Goal: Task Accomplishment & Management: Use online tool/utility

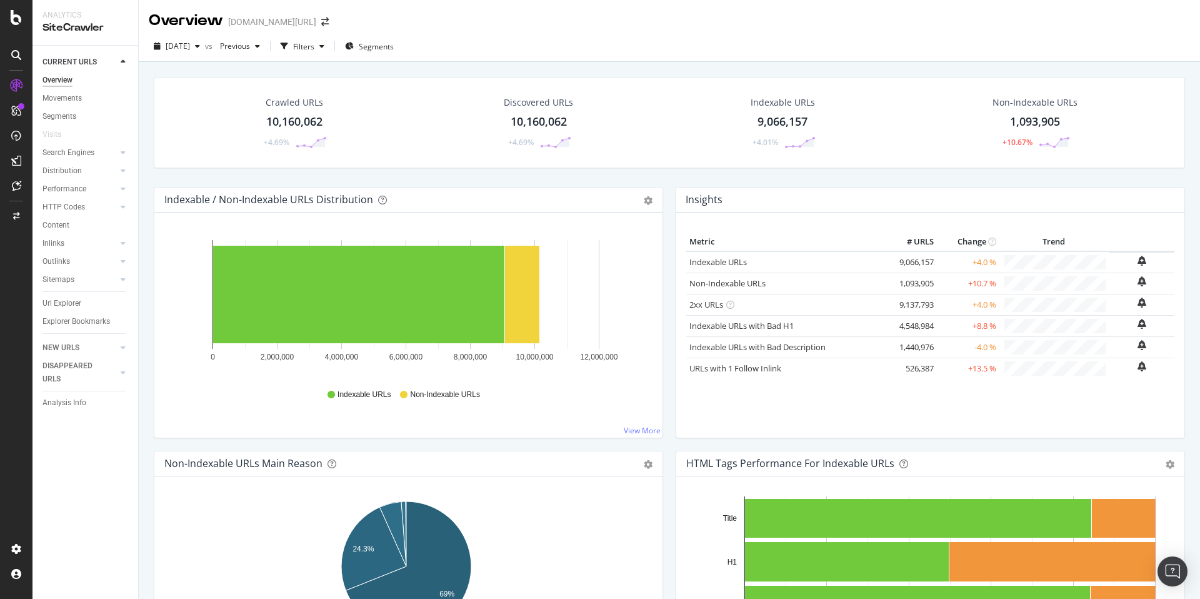
click at [1023, 104] on div "Non-Indexable URLs" at bounding box center [1035, 102] width 85 height 13
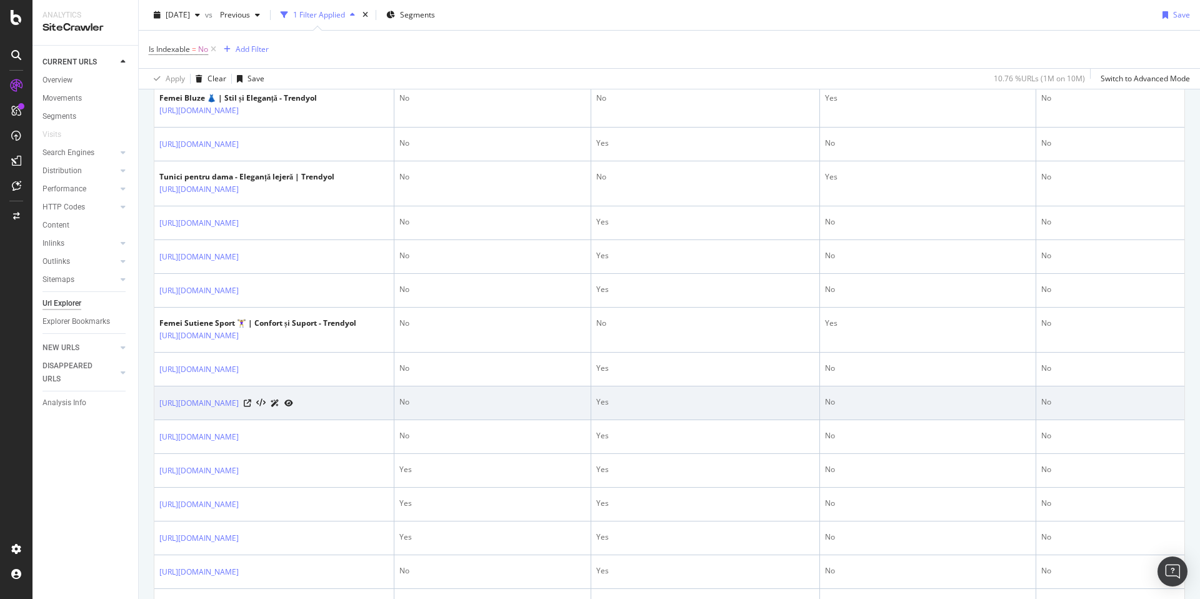
scroll to position [538, 0]
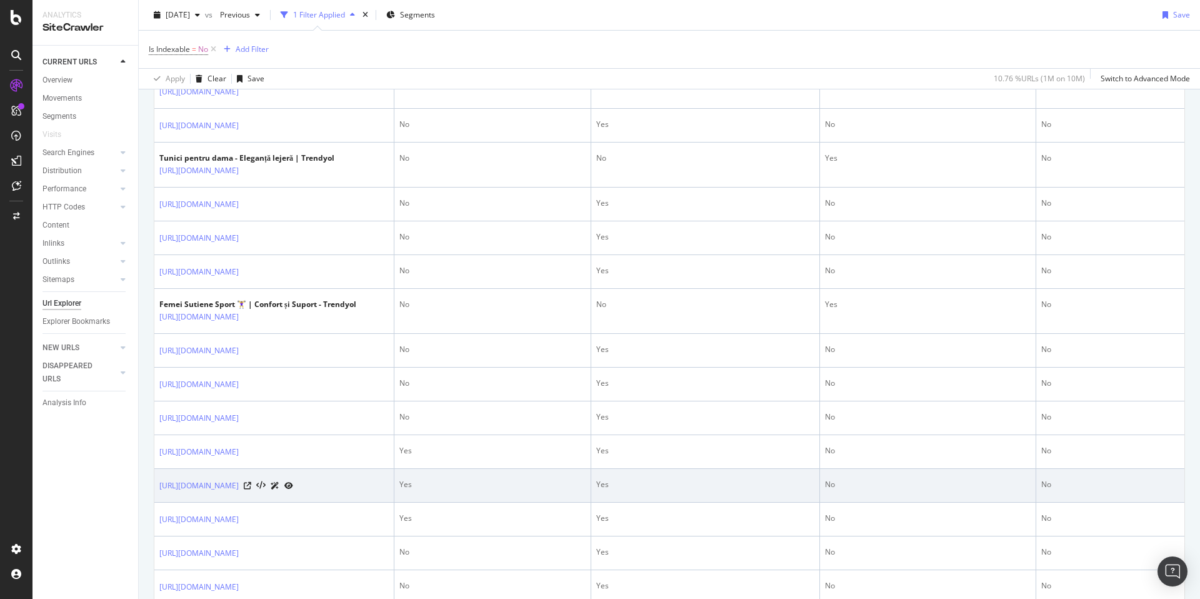
click at [293, 492] on div at bounding box center [268, 485] width 49 height 13
click at [251, 490] on icon at bounding box center [248, 486] width 8 height 8
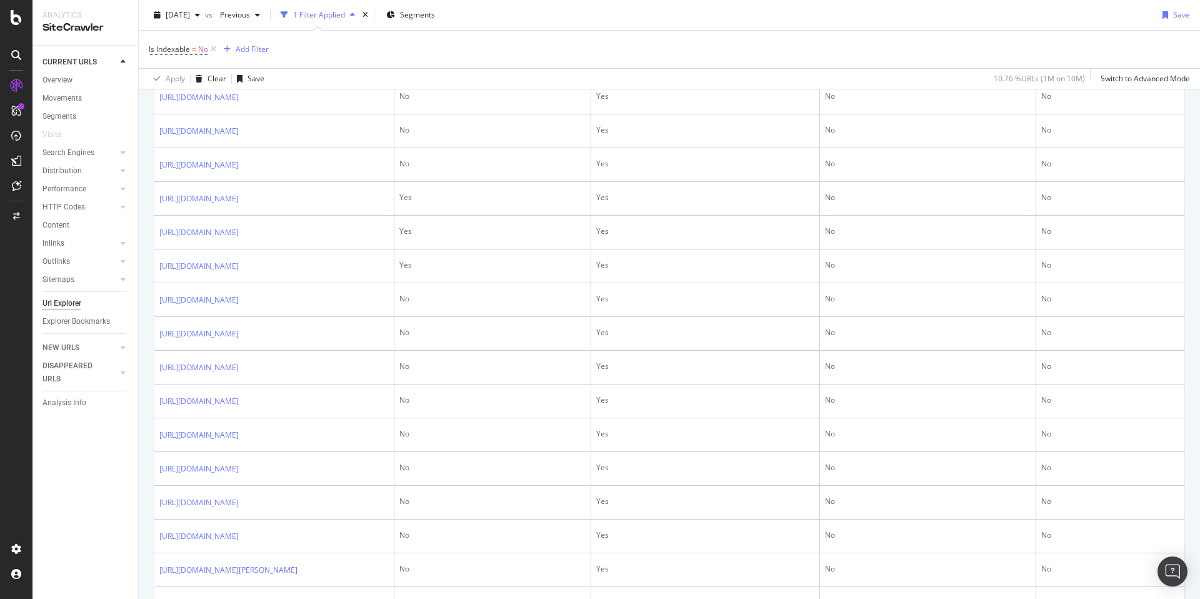
scroll to position [1000, 0]
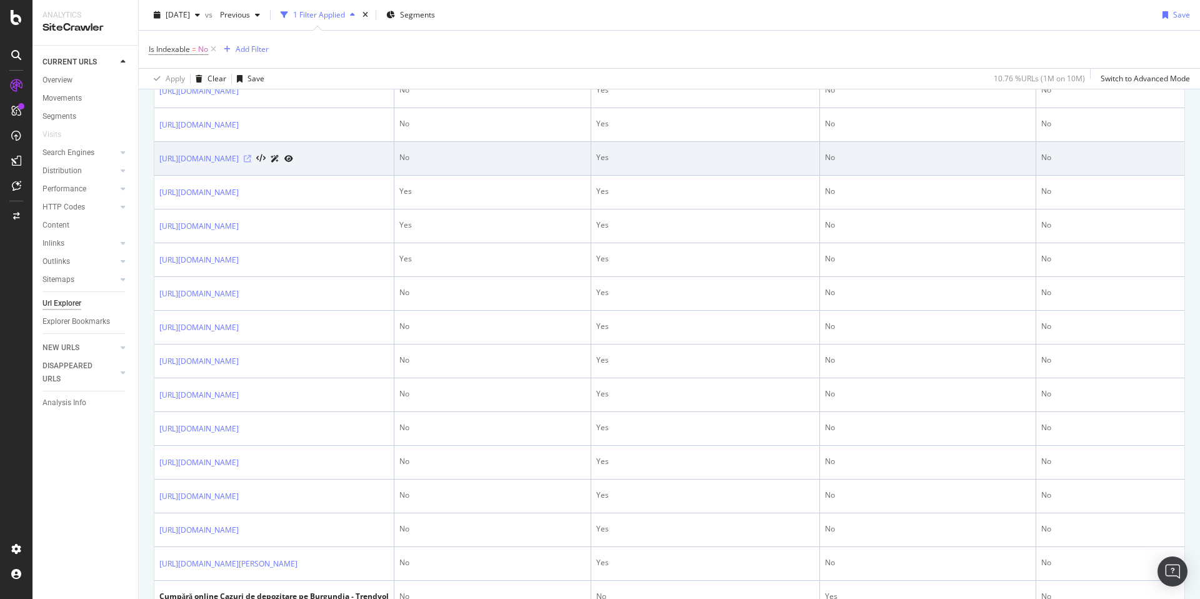
click at [251, 163] on icon at bounding box center [248, 159] width 8 height 8
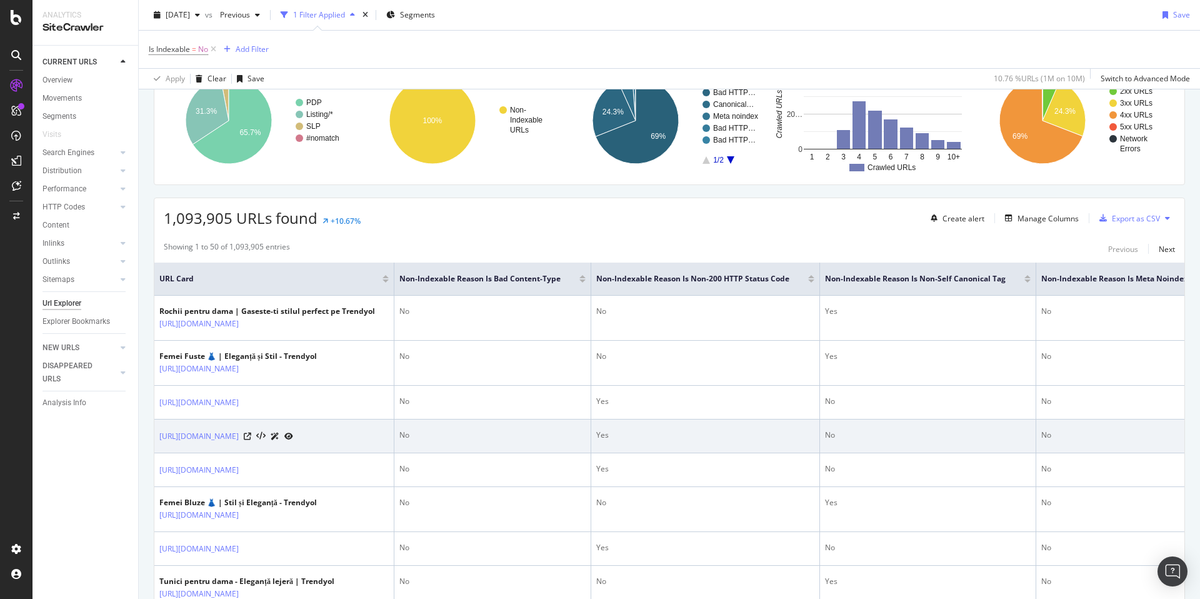
scroll to position [0, 0]
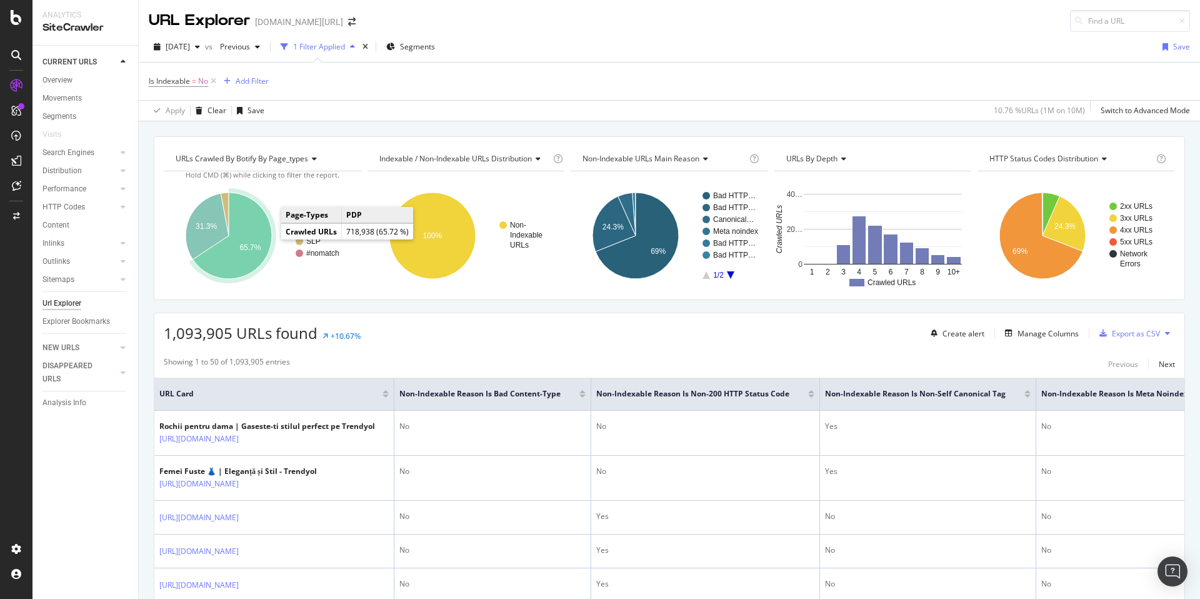
click at [262, 235] on icon "A chart." at bounding box center [232, 236] width 79 height 86
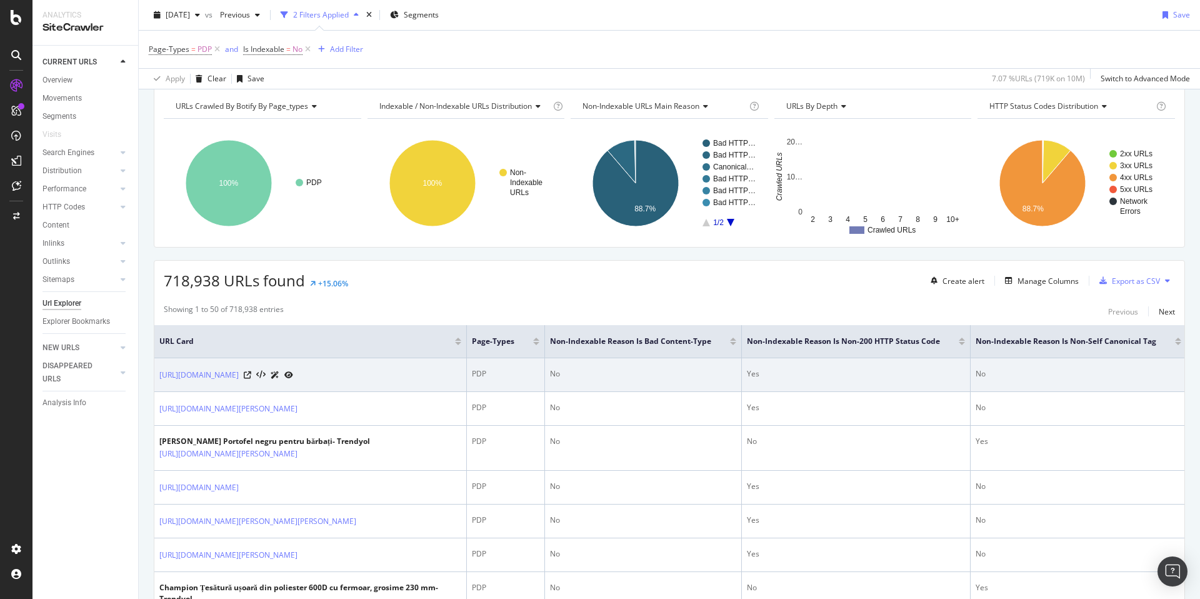
scroll to position [98, 0]
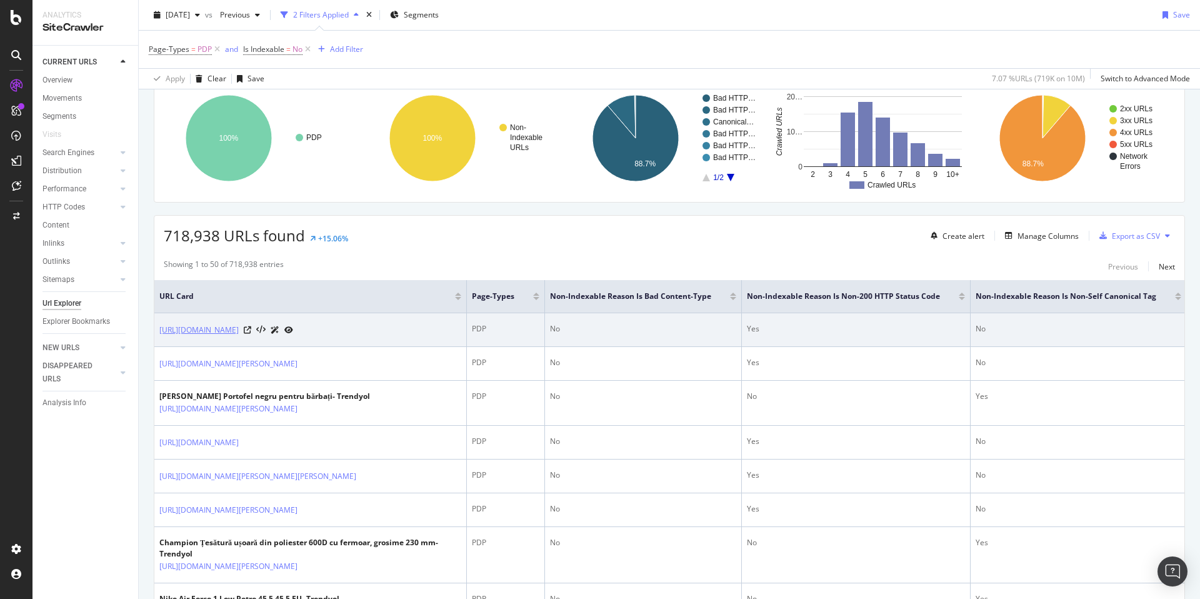
click at [239, 329] on link "https://www.trendyol.com/ro/teno/sticla-de-apa-pentru-copii-teno-jucarie-autobu…" at bounding box center [198, 330] width 79 height 13
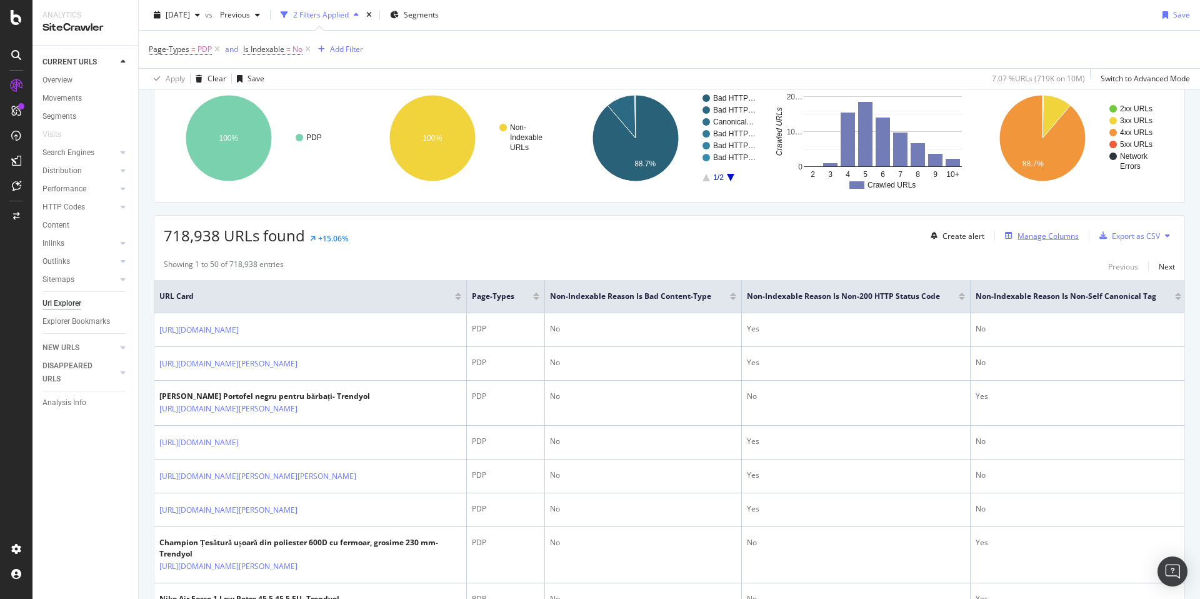
click at [1018, 231] on div "Manage Columns" at bounding box center [1048, 236] width 61 height 11
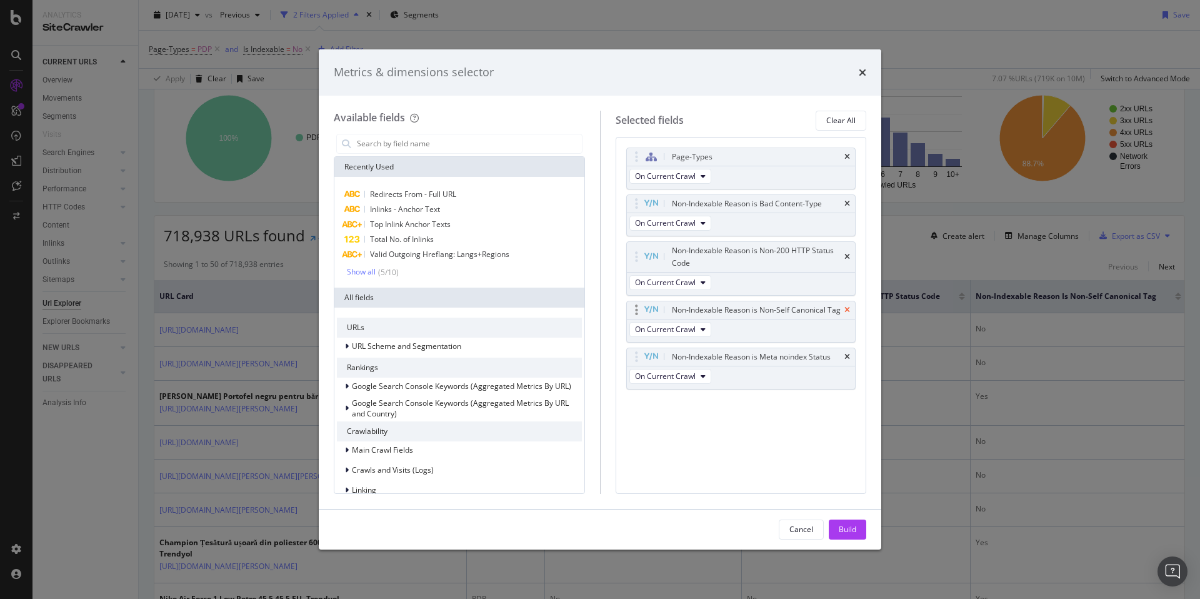
click at [848, 308] on icon "times" at bounding box center [848, 310] width 6 height 8
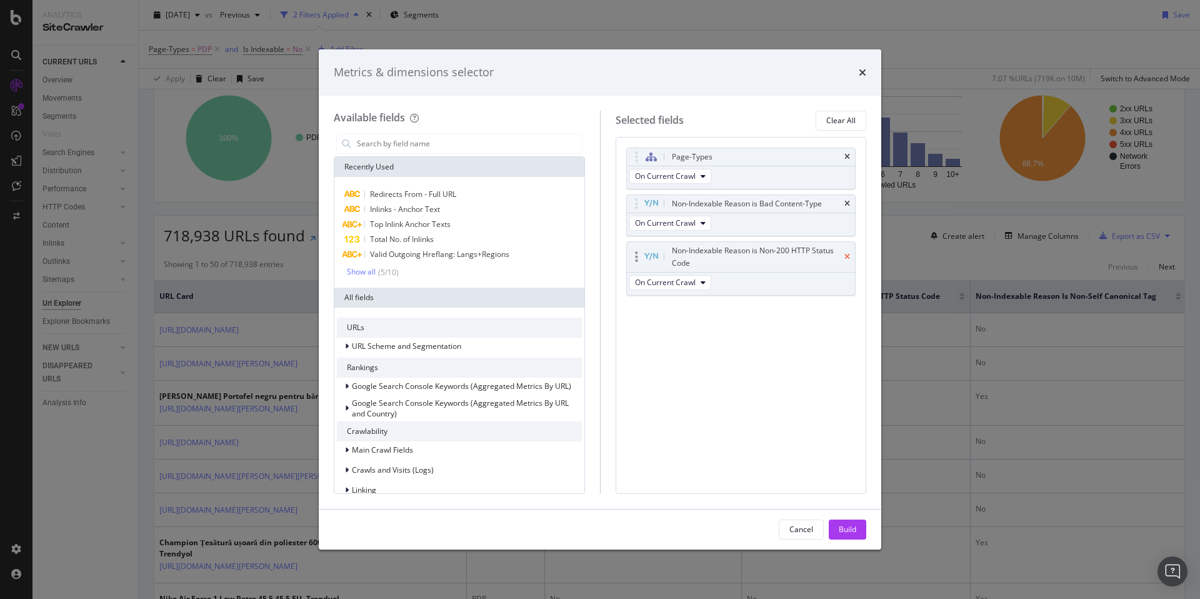
click at [847, 257] on icon "times" at bounding box center [848, 257] width 6 height 8
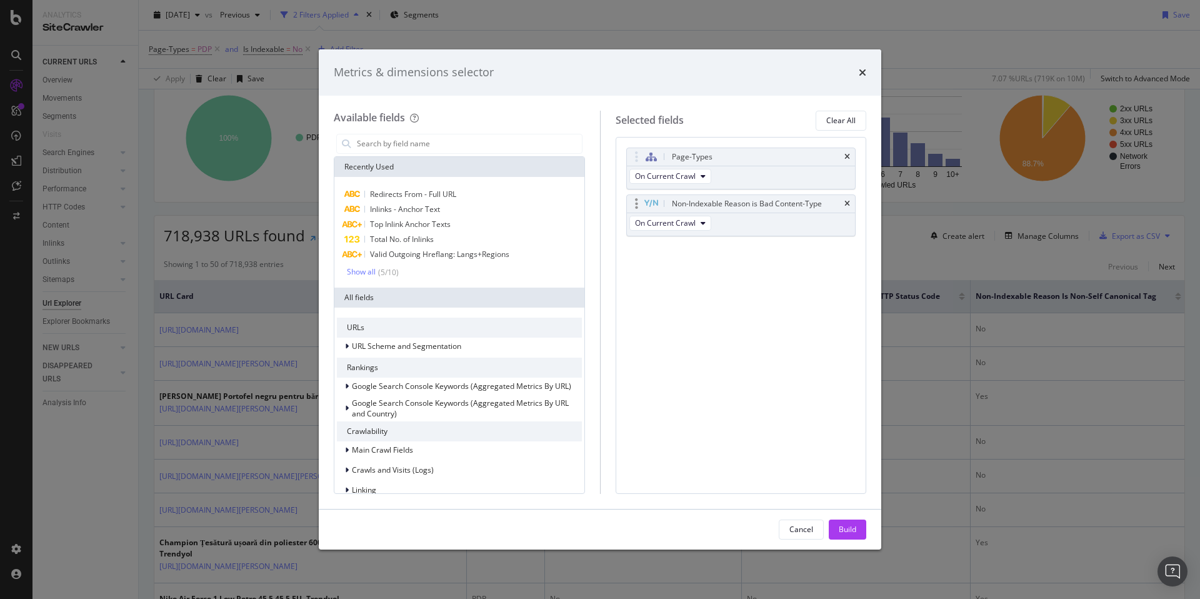
click at [851, 203] on div "Non-Indexable Reason is Bad Content-Type" at bounding box center [741, 204] width 229 height 18
click at [848, 203] on icon "times" at bounding box center [848, 204] width 6 height 8
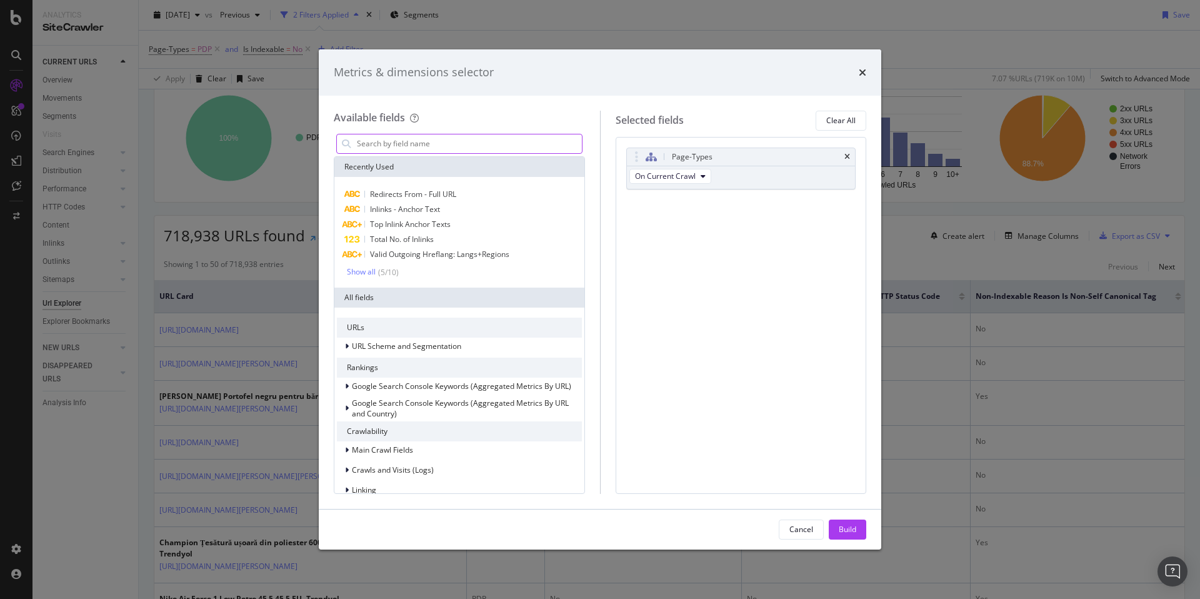
click at [428, 151] on input "modal" at bounding box center [469, 143] width 226 height 19
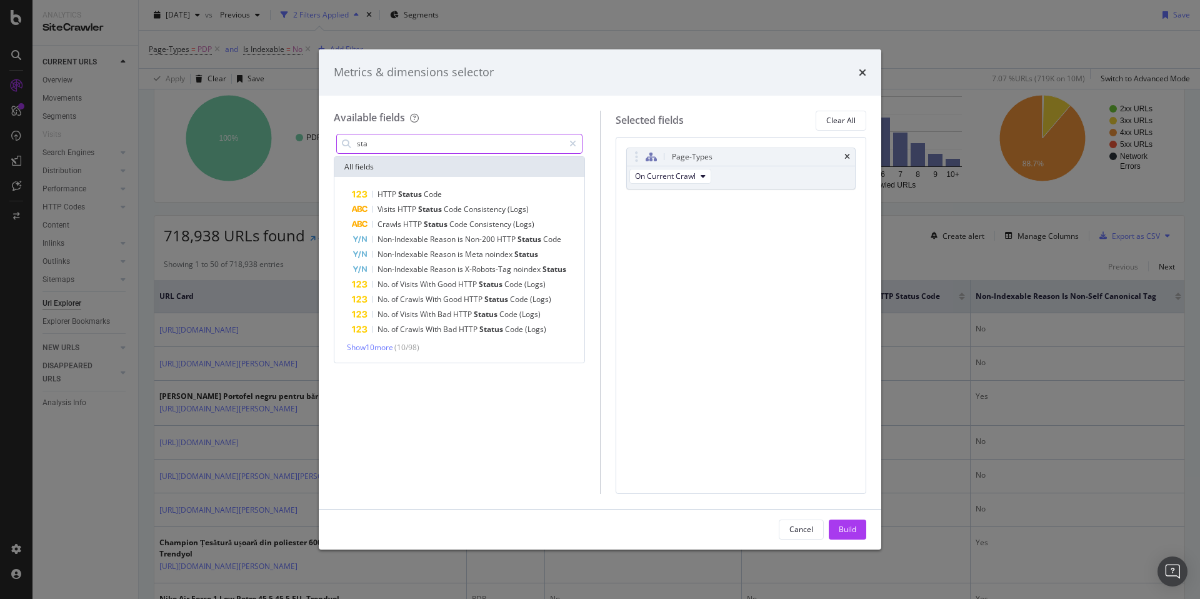
type input "sta"
click at [842, 533] on div "Build" at bounding box center [848, 529] width 18 height 11
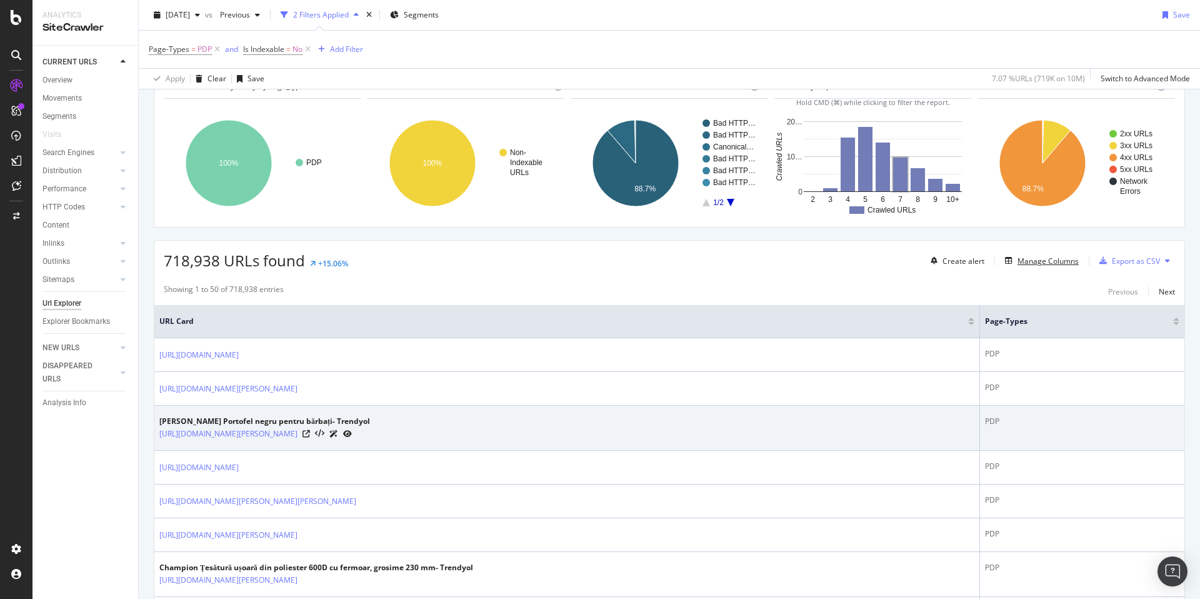
scroll to position [81, 0]
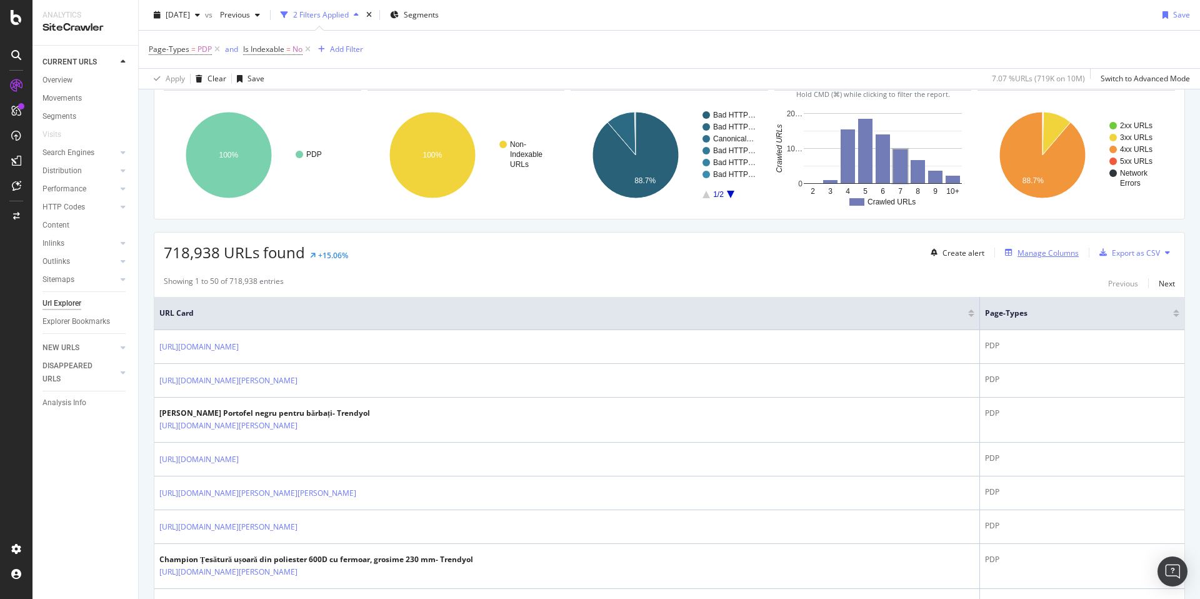
click at [1062, 249] on div "Manage Columns" at bounding box center [1048, 253] width 61 height 11
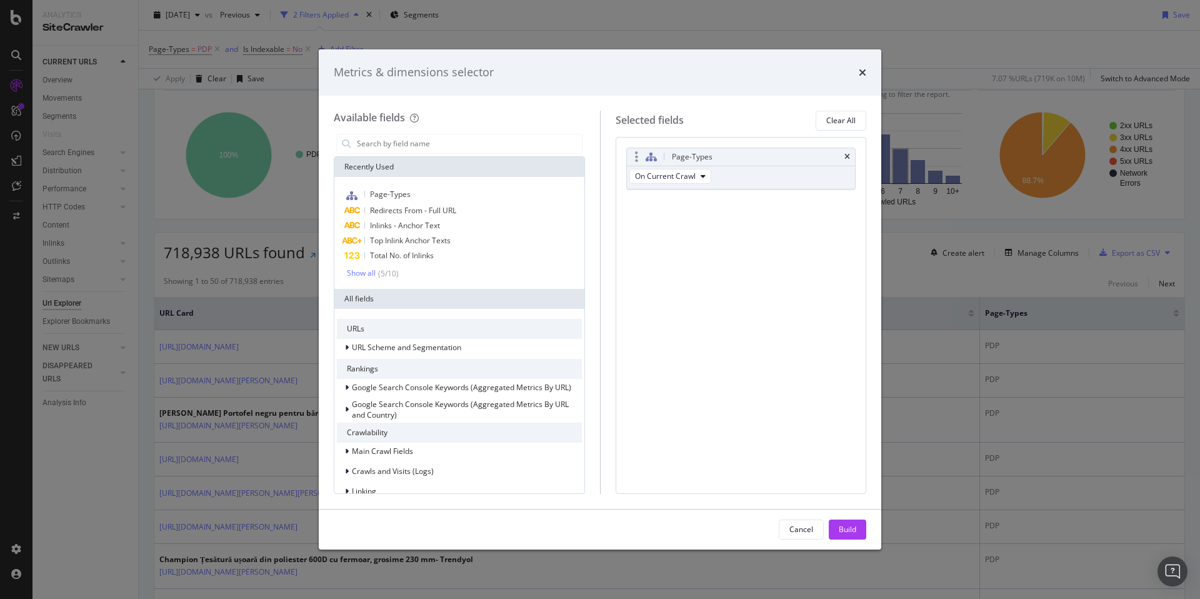
click at [851, 157] on div "Page-Types" at bounding box center [741, 157] width 229 height 18
click at [845, 158] on icon "times" at bounding box center [848, 157] width 6 height 8
click at [391, 150] on input "modal" at bounding box center [469, 143] width 226 height 19
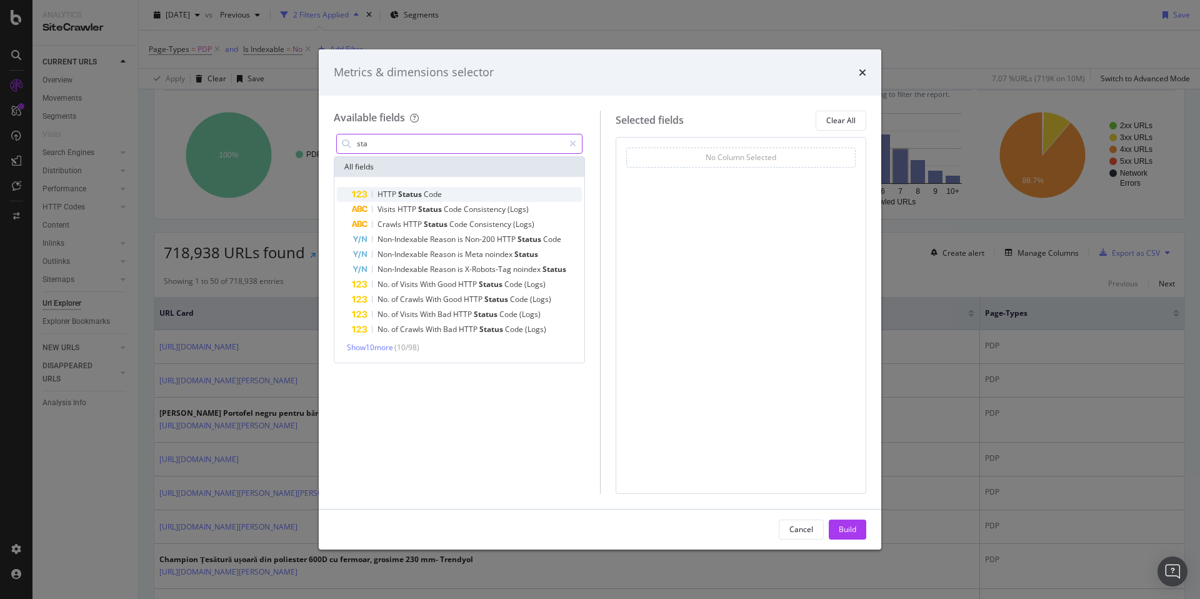
type input "sta"
click at [432, 191] on span "Code" at bounding box center [433, 194] width 18 height 11
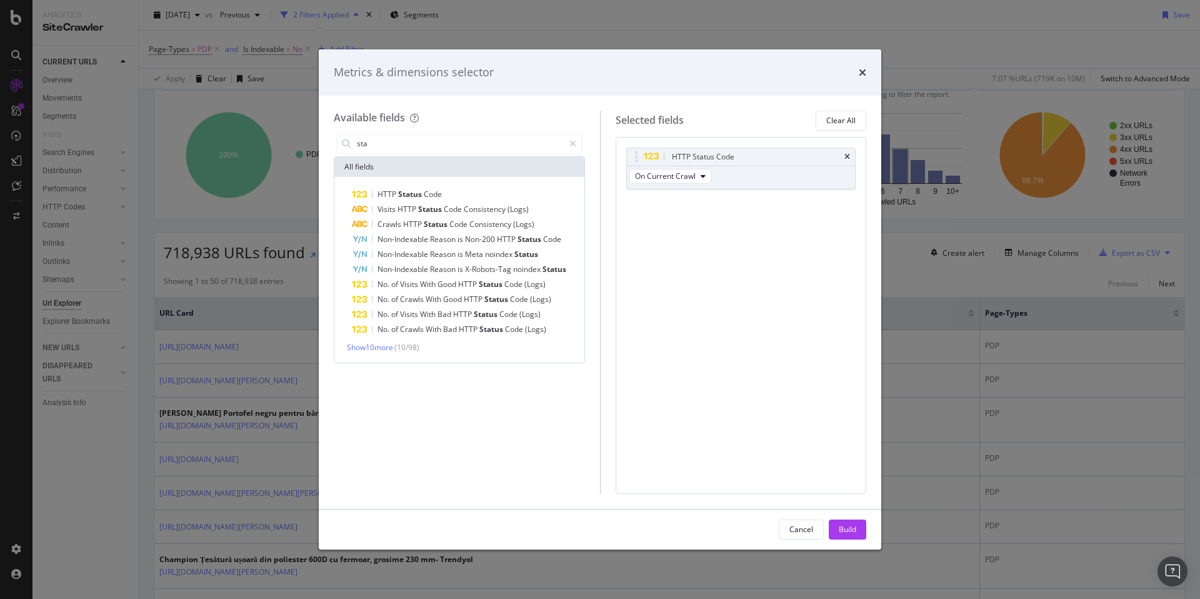
click at [841, 533] on div "Build" at bounding box center [848, 529] width 18 height 11
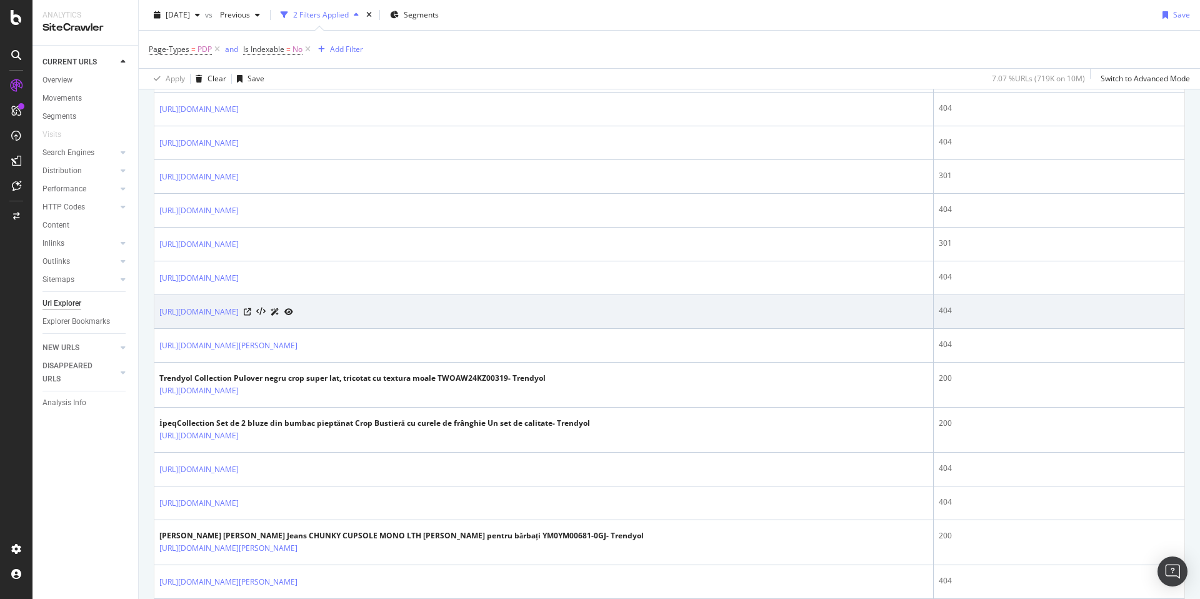
scroll to position [792, 0]
click at [239, 309] on link "https://www.trendyol.com/ro/melike-bakar-boutique/cardigan-crop-tricotat-in-car…" at bounding box center [198, 311] width 79 height 13
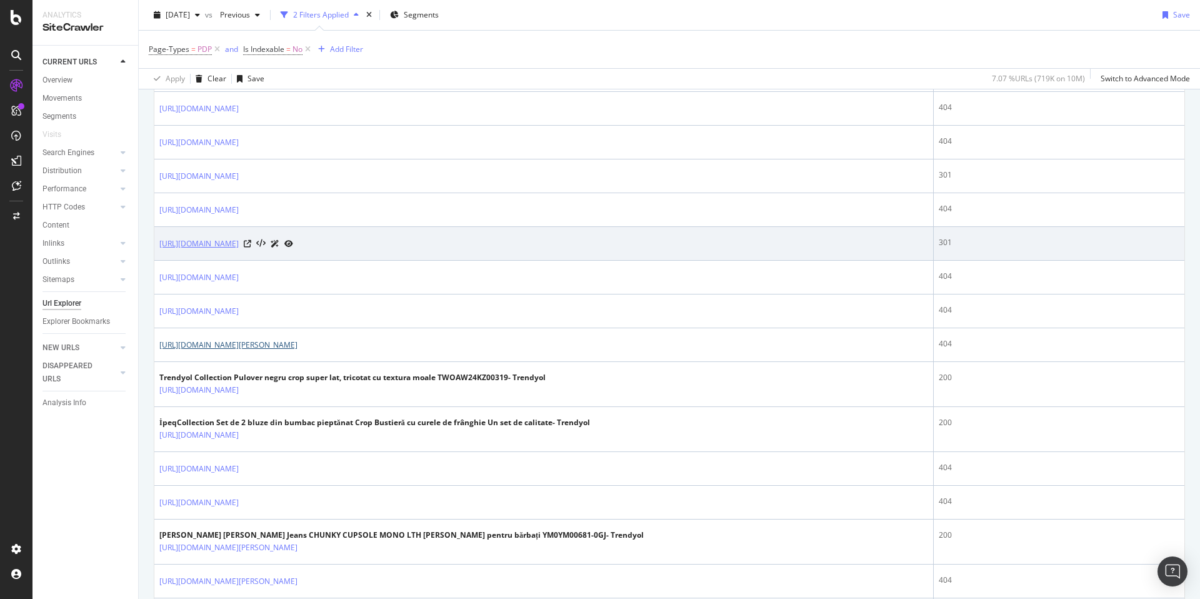
scroll to position [0, 0]
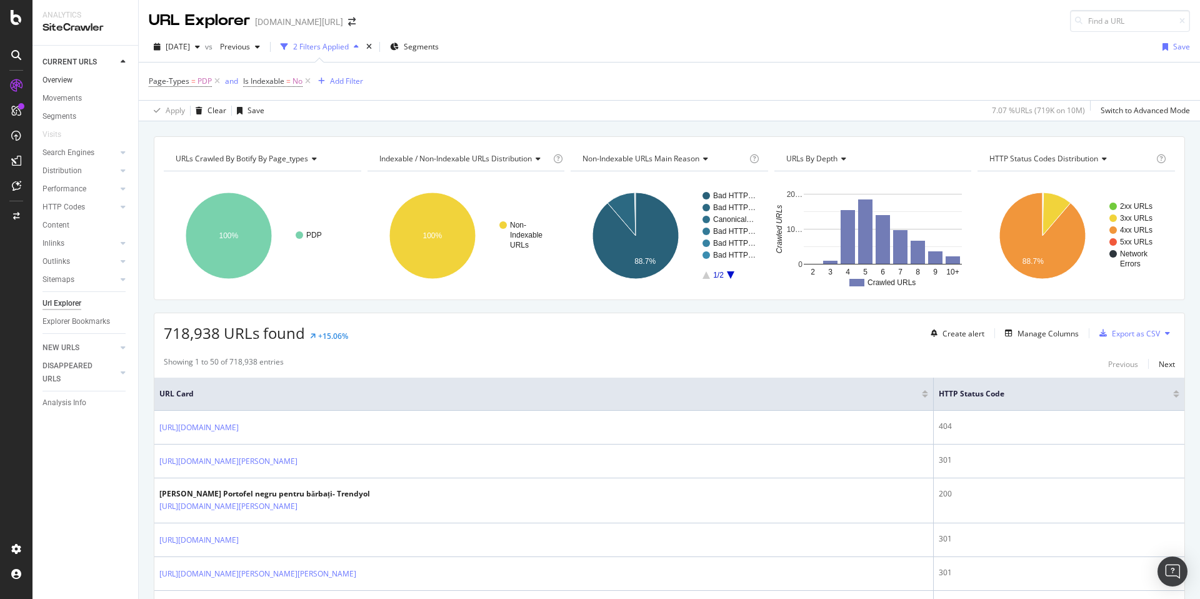
click at [79, 79] on link "Overview" at bounding box center [86, 80] width 87 height 13
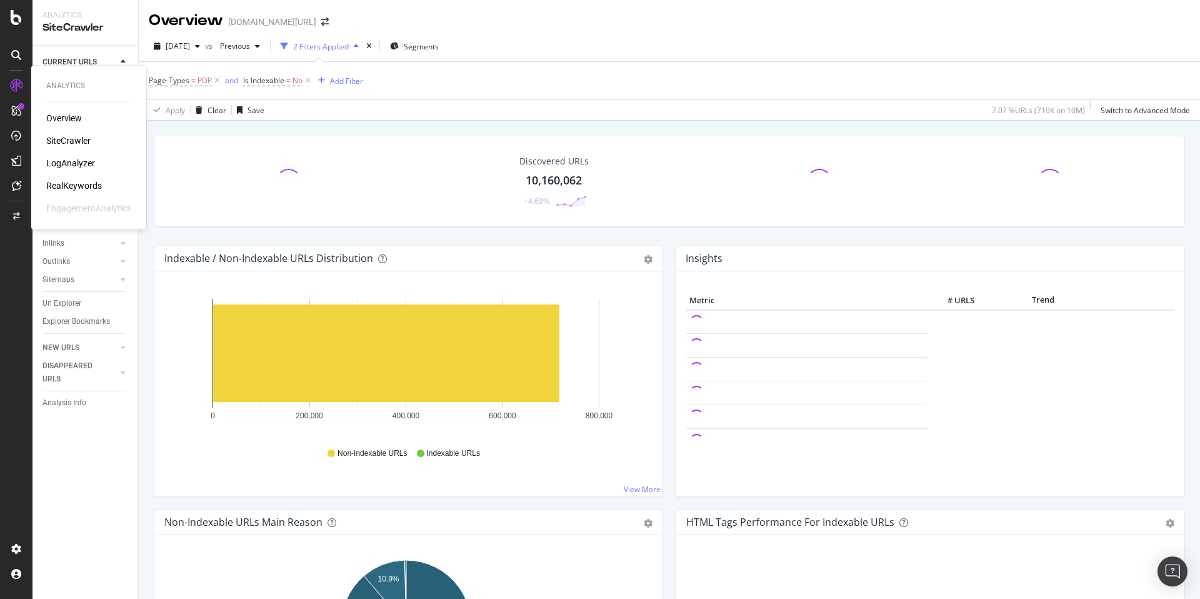
click at [78, 180] on div "RealKeywords" at bounding box center [74, 185] width 56 height 13
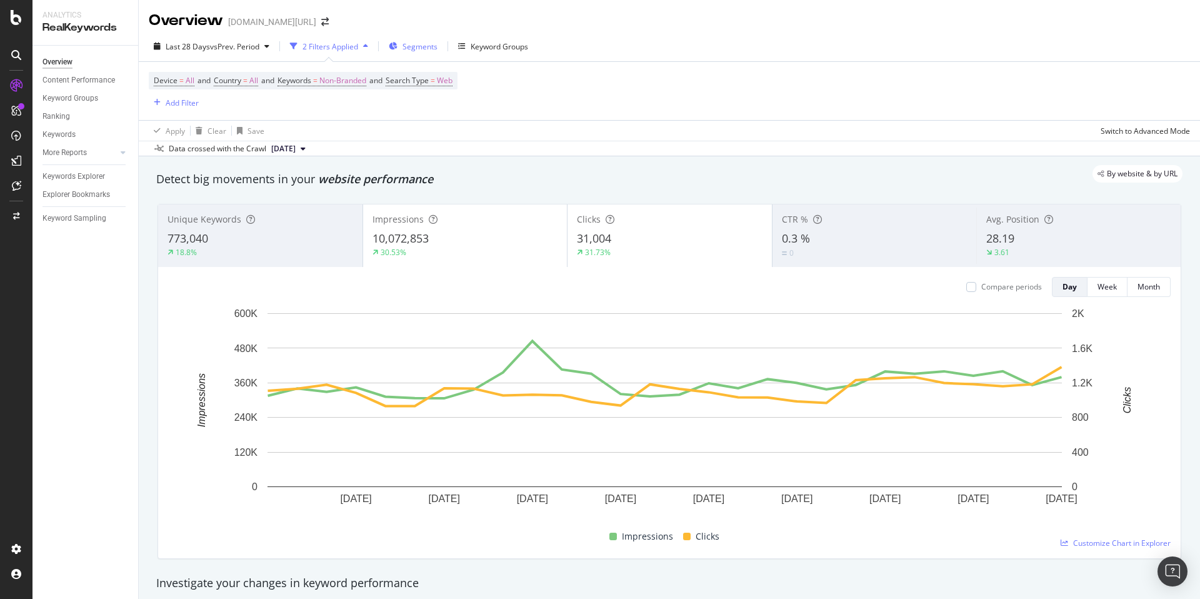
click at [428, 49] on span "Segments" at bounding box center [420, 46] width 35 height 11
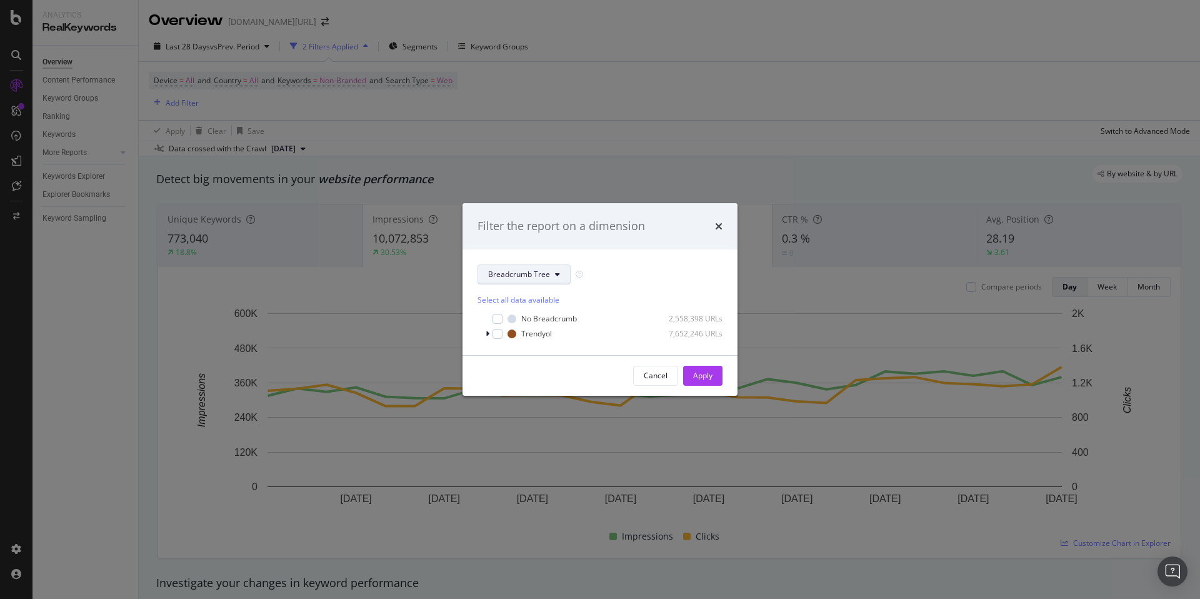
click at [510, 269] on span "Breadcrumb Tree" at bounding box center [519, 274] width 62 height 11
click at [541, 310] on div "Page-Types" at bounding box center [528, 319] width 101 height 18
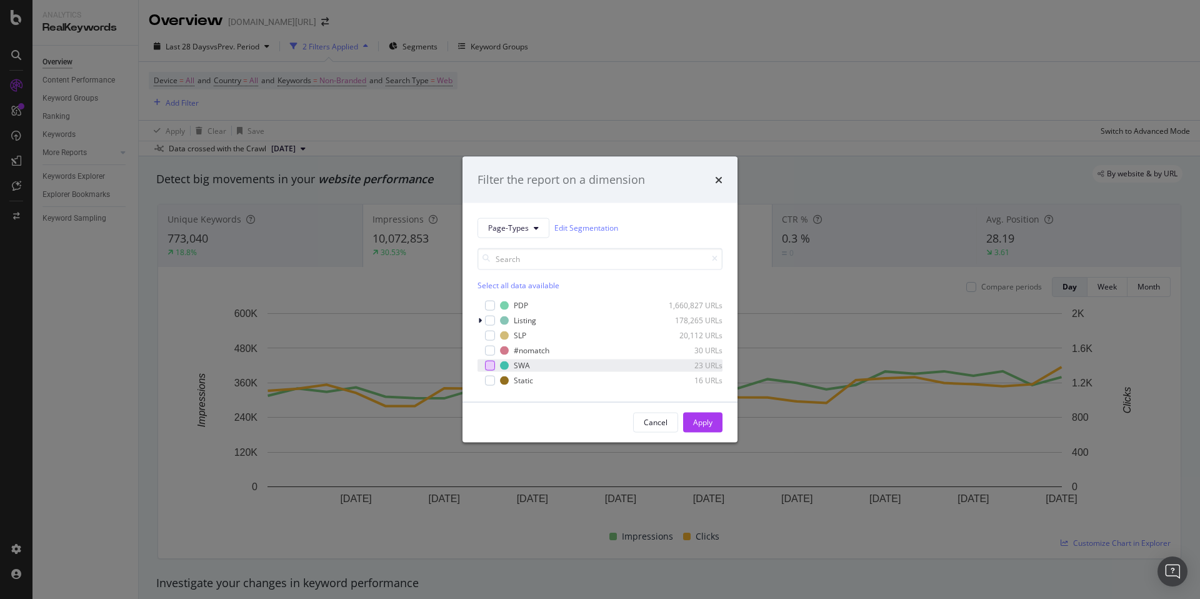
click at [489, 363] on div "modal" at bounding box center [490, 365] width 10 height 10
click at [698, 423] on div "Apply" at bounding box center [702, 422] width 19 height 11
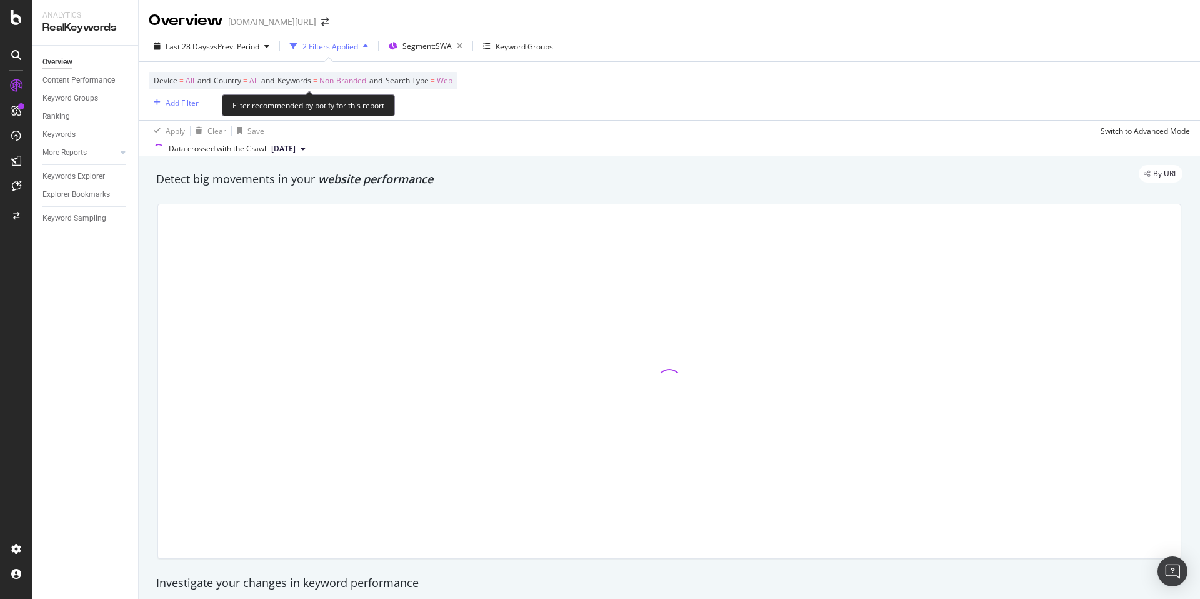
click at [435, 86] on span "Device = All and Country = All and Keywords = Non-Branded and Search Type = Web" at bounding box center [303, 81] width 299 height 18
click at [429, 83] on span "Search Type" at bounding box center [407, 80] width 43 height 11
click at [426, 107] on icon at bounding box center [429, 110] width 9 height 8
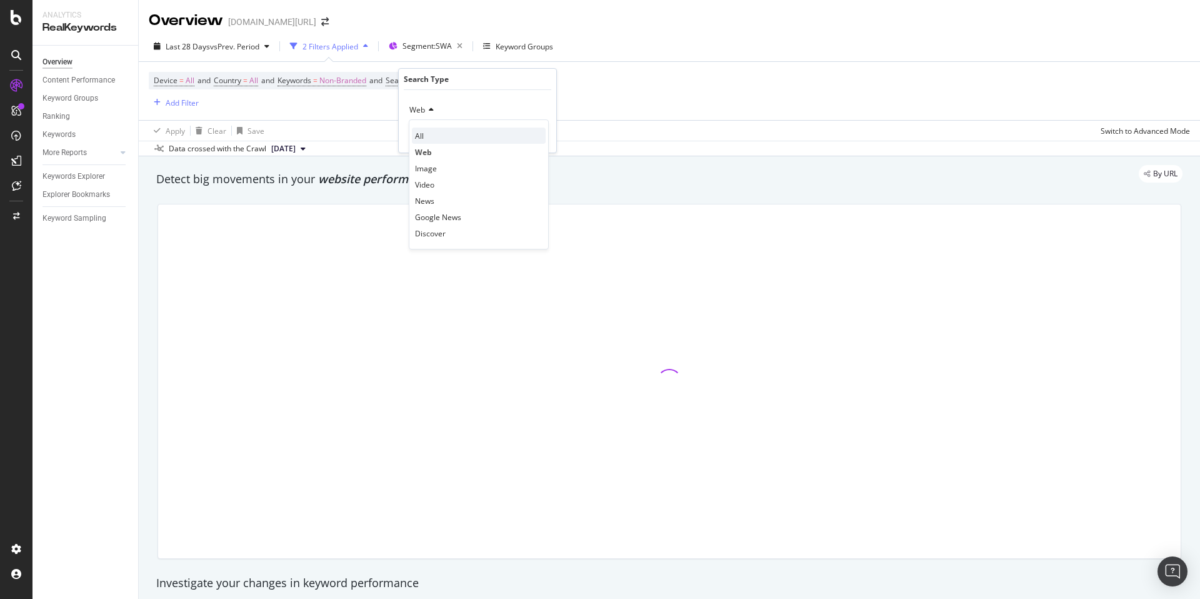
click at [432, 138] on div "All" at bounding box center [479, 136] width 134 height 16
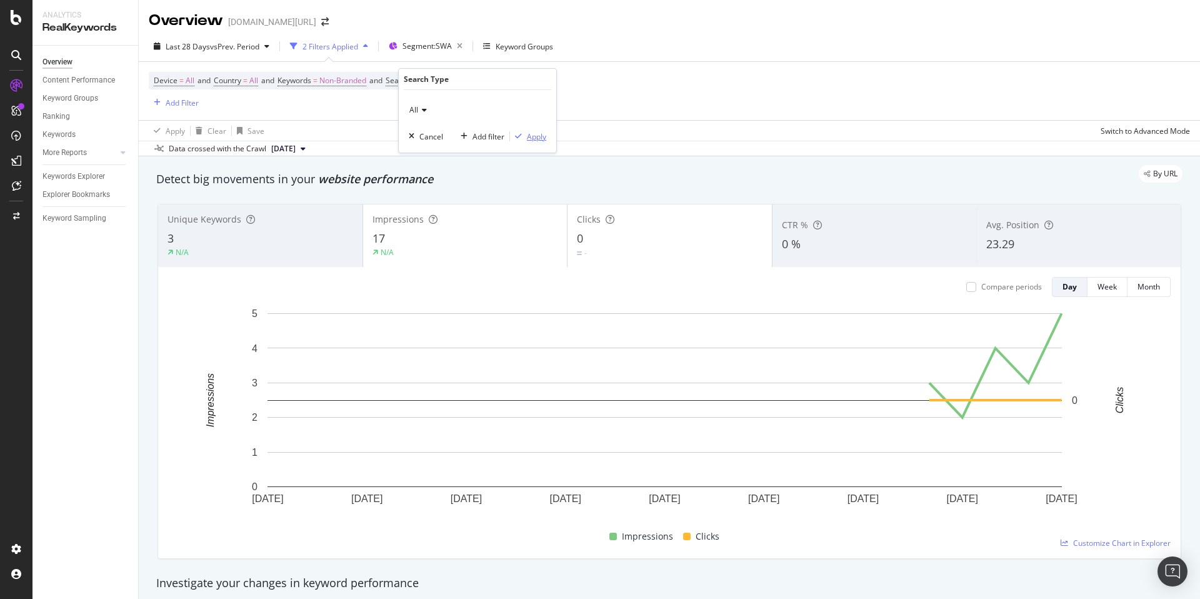
click at [533, 136] on div "Apply" at bounding box center [536, 136] width 19 height 11
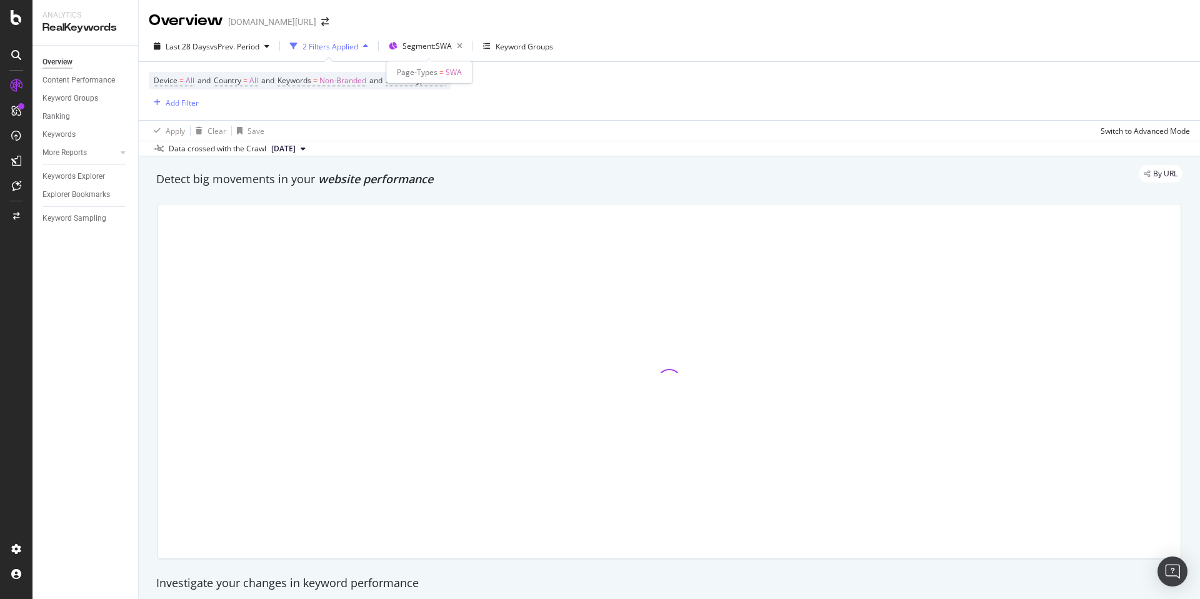
click at [440, 34] on div "Last 28 Days vs Prev. Period 2 Filters Applied Segment: SWA Keyword Groups Devi…" at bounding box center [670, 93] width 1062 height 125
click at [438, 43] on span "Segment: SWA" at bounding box center [427, 46] width 49 height 11
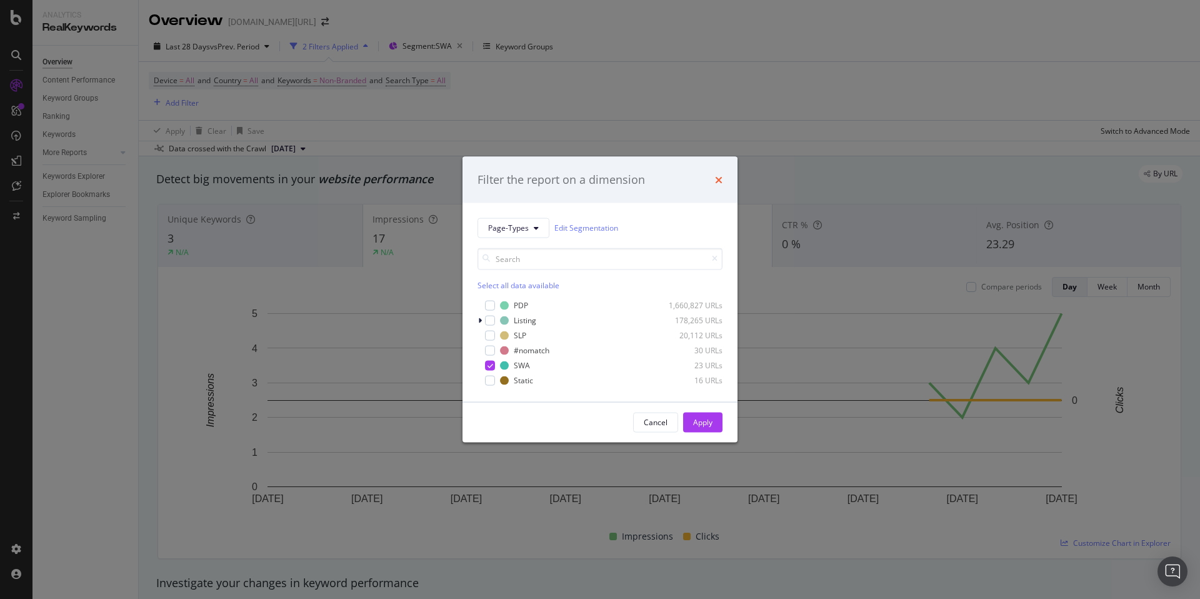
click at [720, 177] on icon "times" at bounding box center [719, 179] width 8 height 10
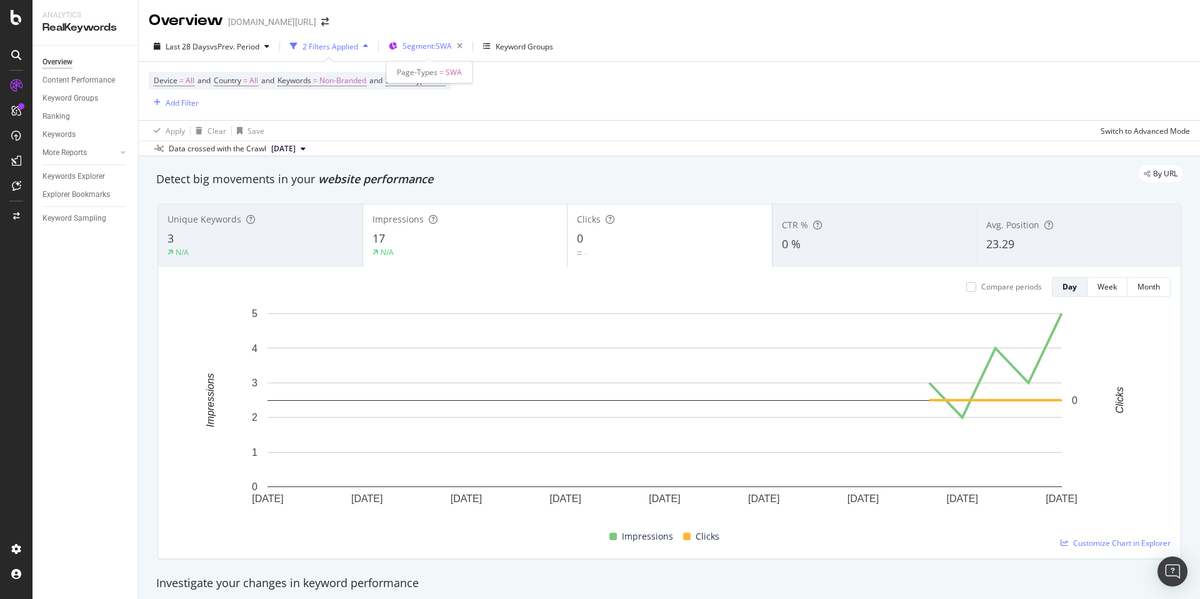
click at [416, 41] on span "Segment: SWA" at bounding box center [427, 46] width 49 height 11
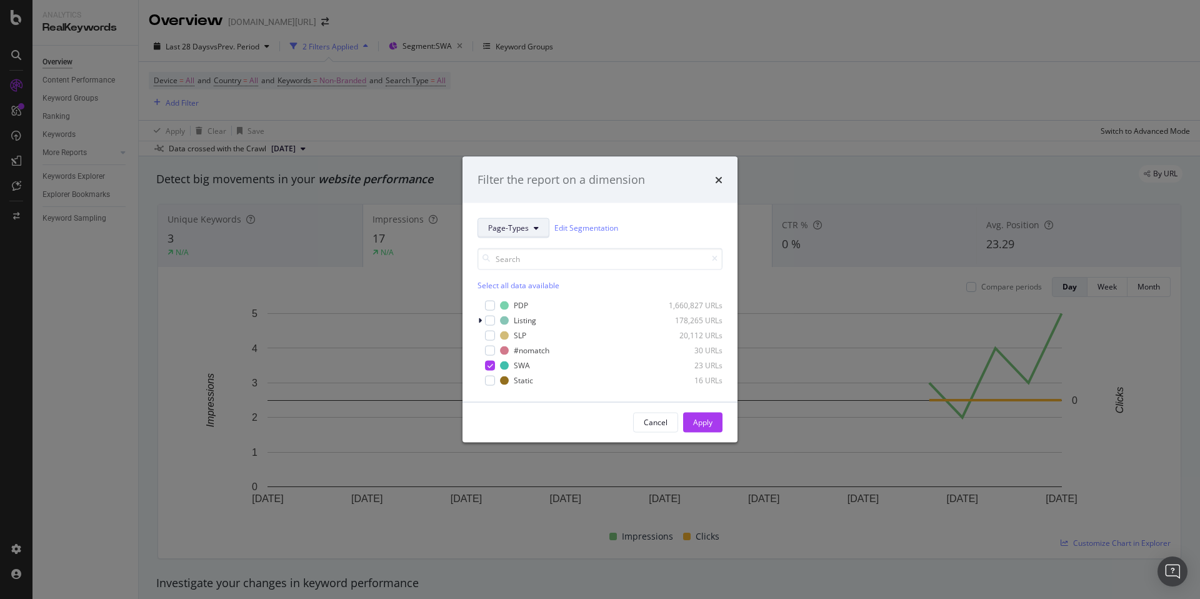
click at [523, 219] on button "Page-Types" at bounding box center [514, 228] width 72 height 20
click at [635, 218] on div "Page-Types Edit Segmentation" at bounding box center [600, 228] width 245 height 20
click at [721, 176] on icon "times" at bounding box center [719, 179] width 8 height 10
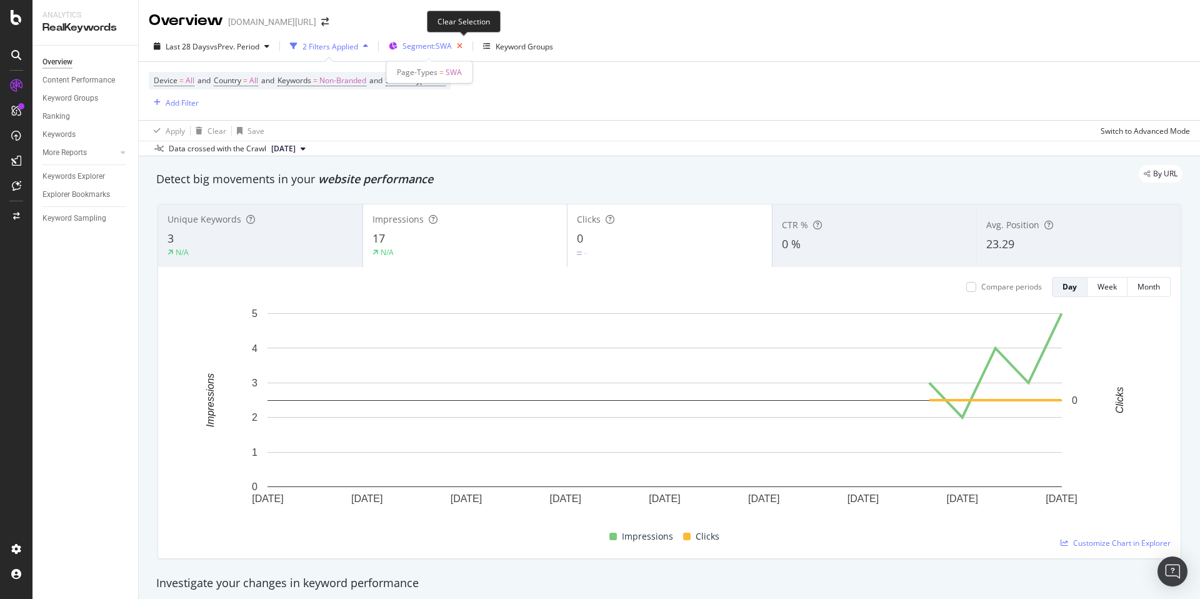
click at [461, 48] on icon "button" at bounding box center [460, 47] width 16 height 18
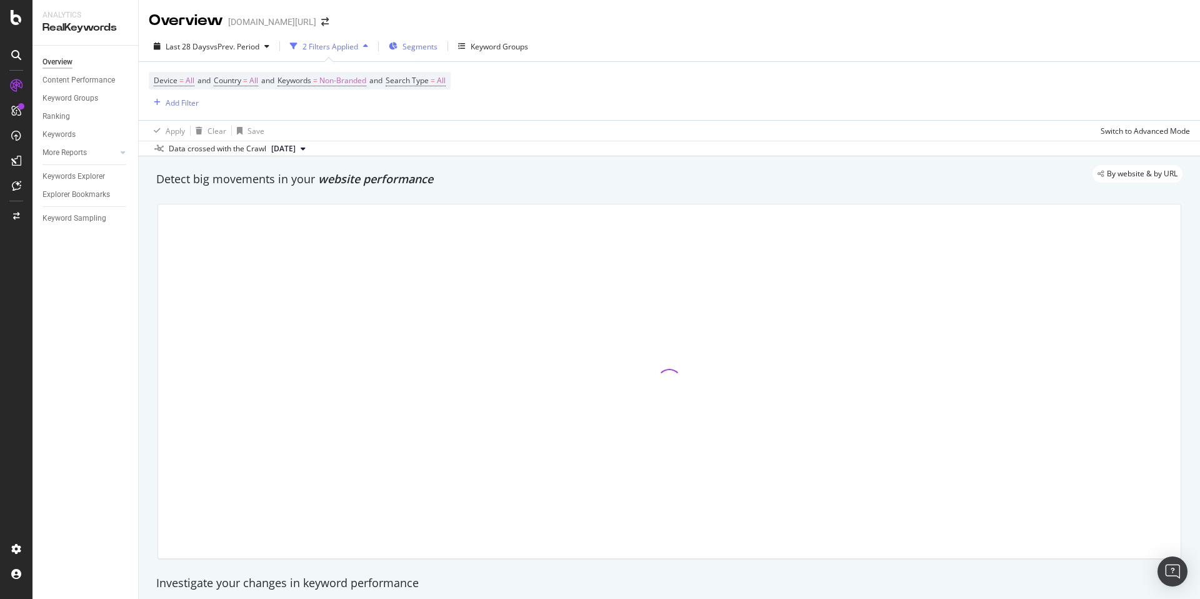
click at [426, 46] on span "Segments" at bounding box center [420, 46] width 35 height 11
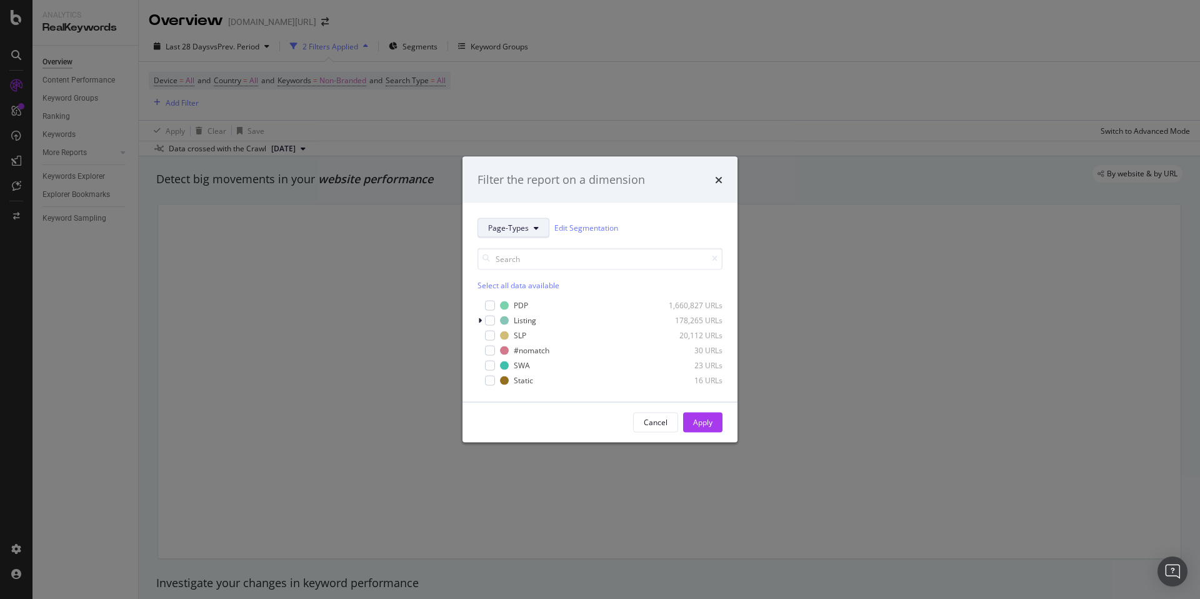
click at [479, 226] on button "Page-Types" at bounding box center [514, 228] width 72 height 20
click at [528, 201] on div "Filter the report on a dimension" at bounding box center [600, 180] width 275 height 46
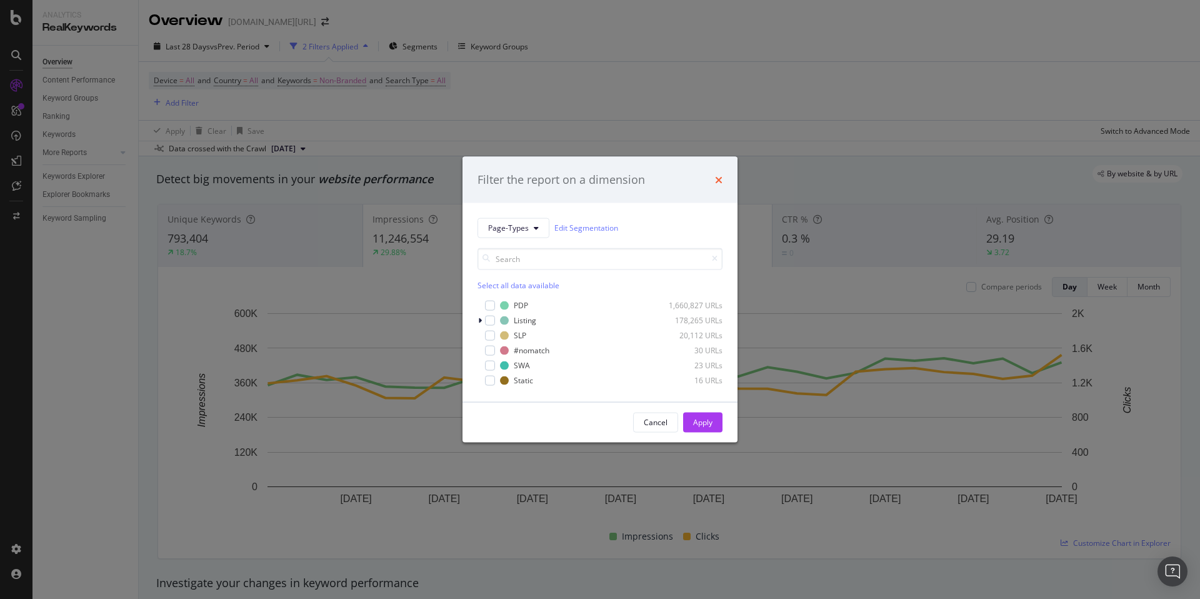
click at [716, 179] on icon "times" at bounding box center [719, 179] width 8 height 10
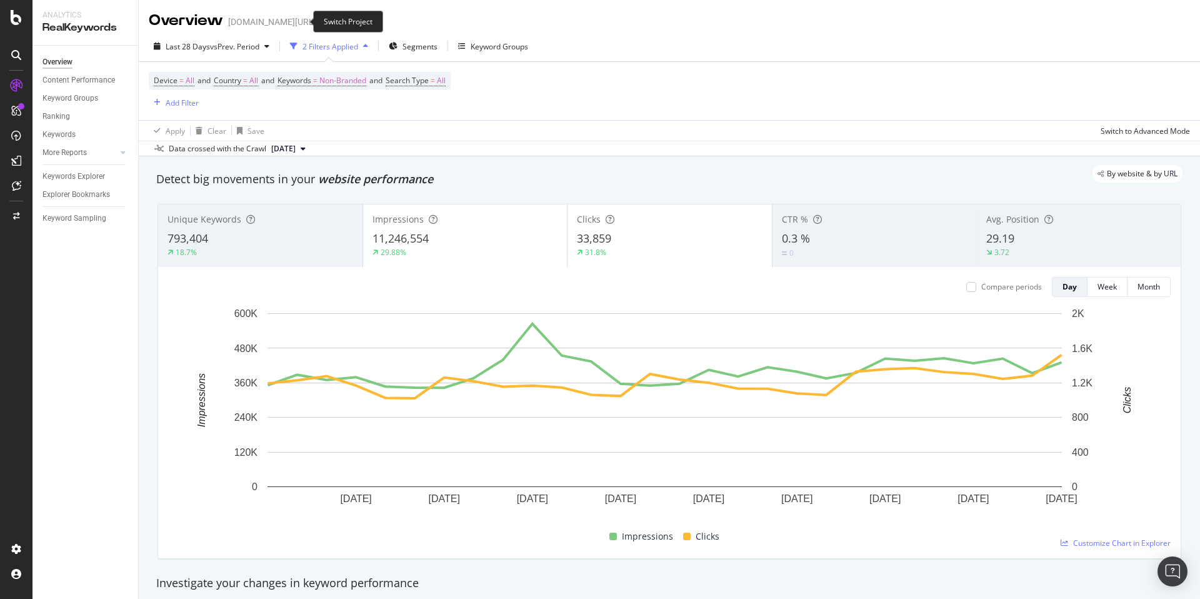
click at [321, 19] on icon "arrow-right-arrow-left" at bounding box center [325, 22] width 8 height 9
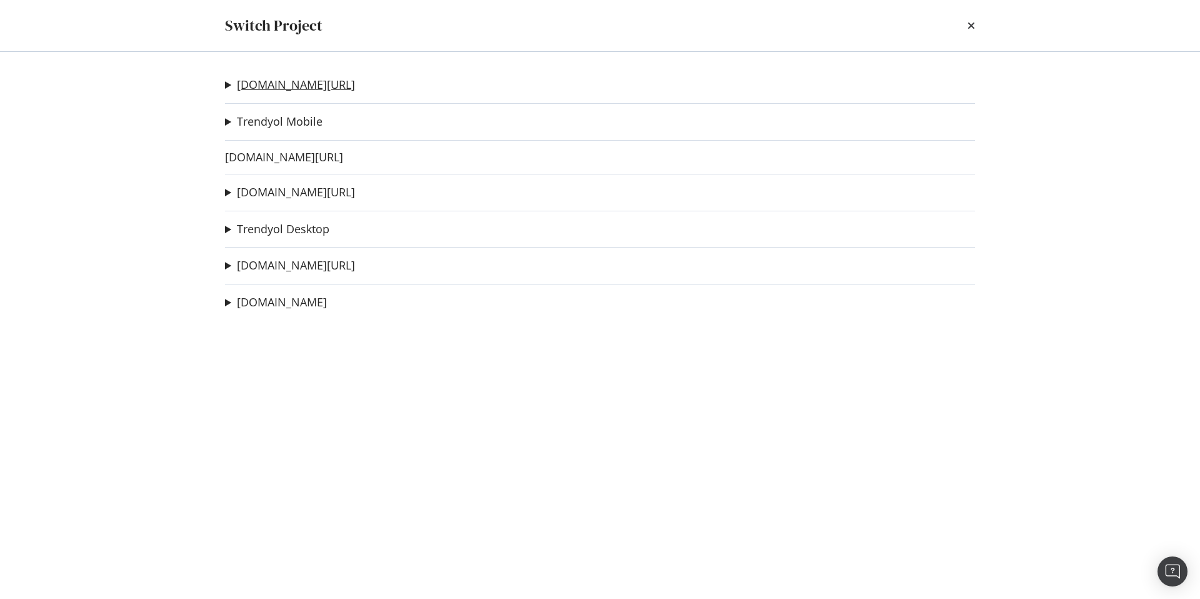
click at [304, 86] on link "trendyol.com/en" at bounding box center [296, 84] width 118 height 13
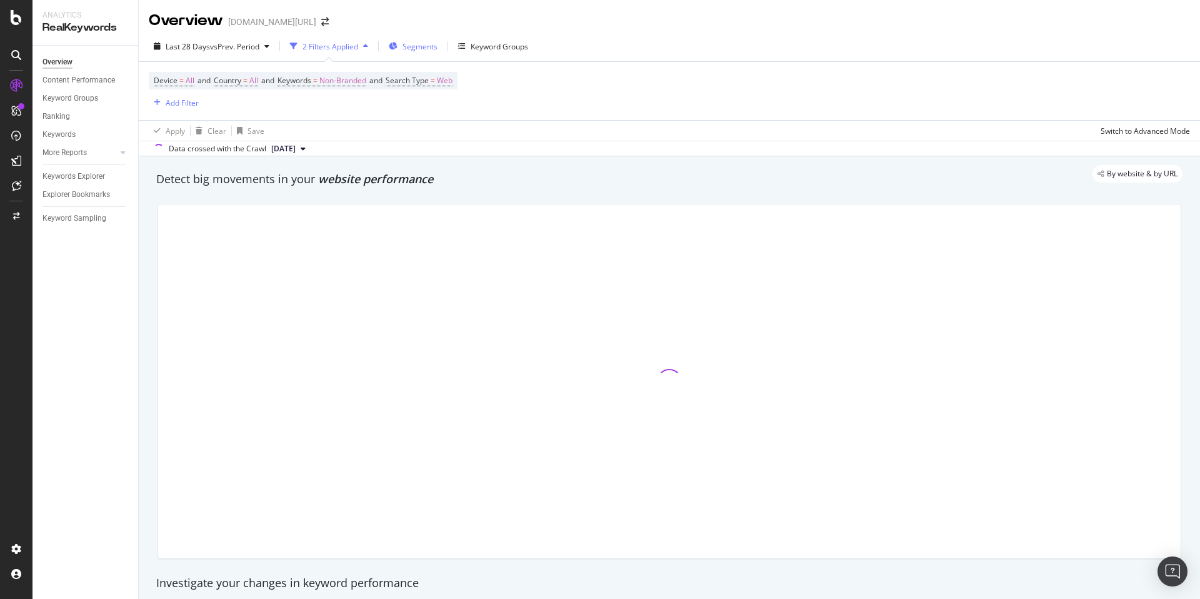
click at [414, 46] on span "Segments" at bounding box center [420, 46] width 35 height 11
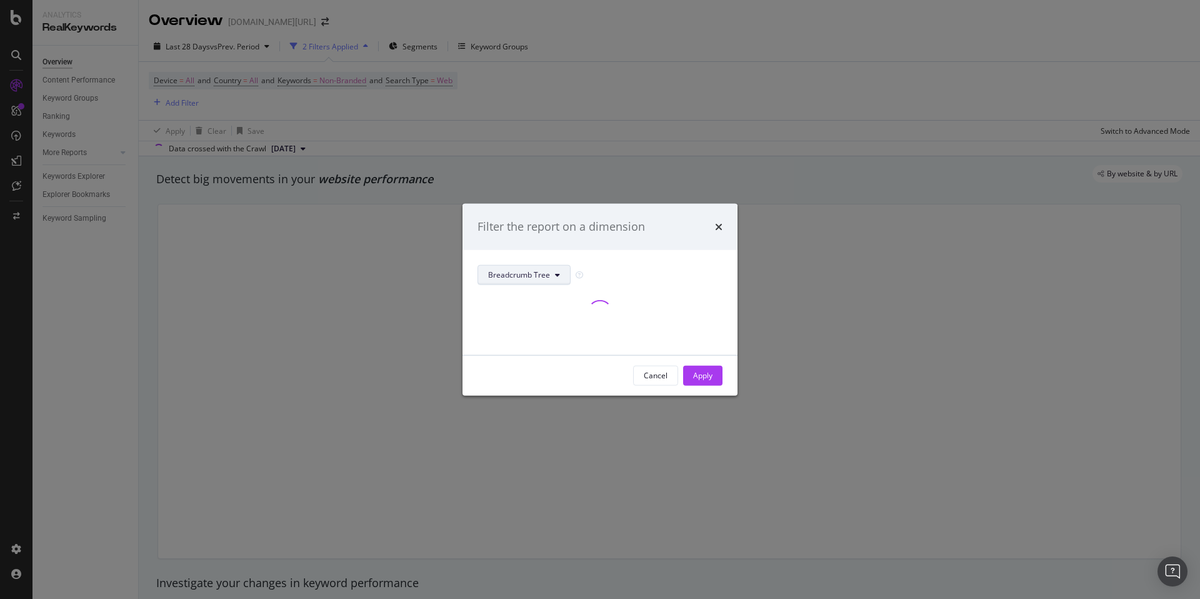
click at [502, 269] on span "Breadcrumb Tree" at bounding box center [519, 274] width 62 height 11
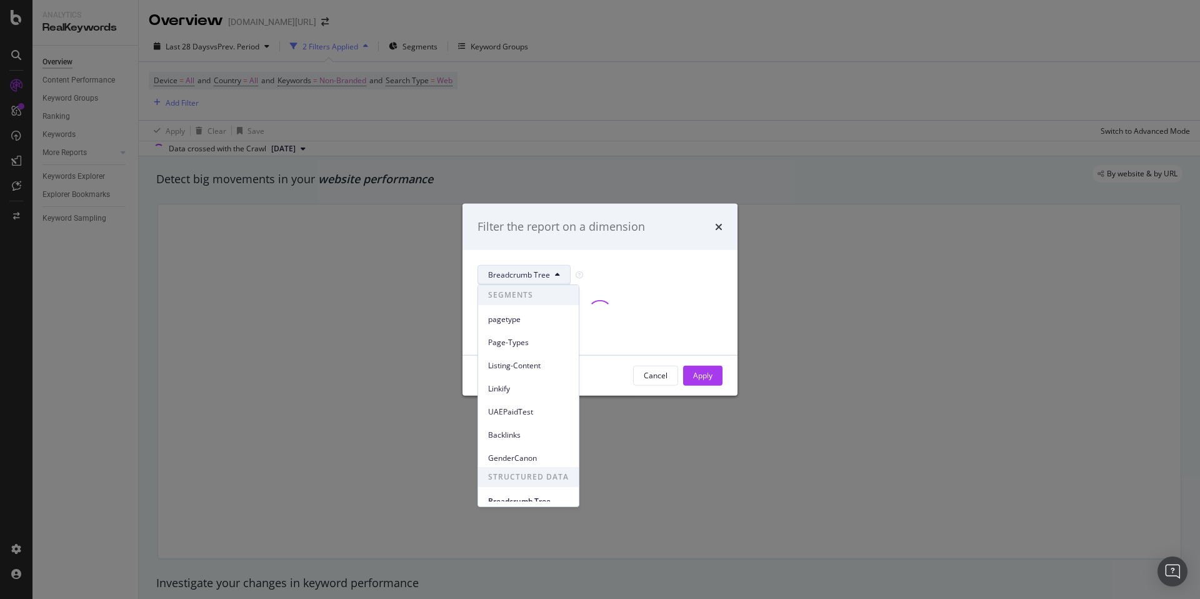
click at [506, 331] on div "Page-Types" at bounding box center [528, 339] width 101 height 23
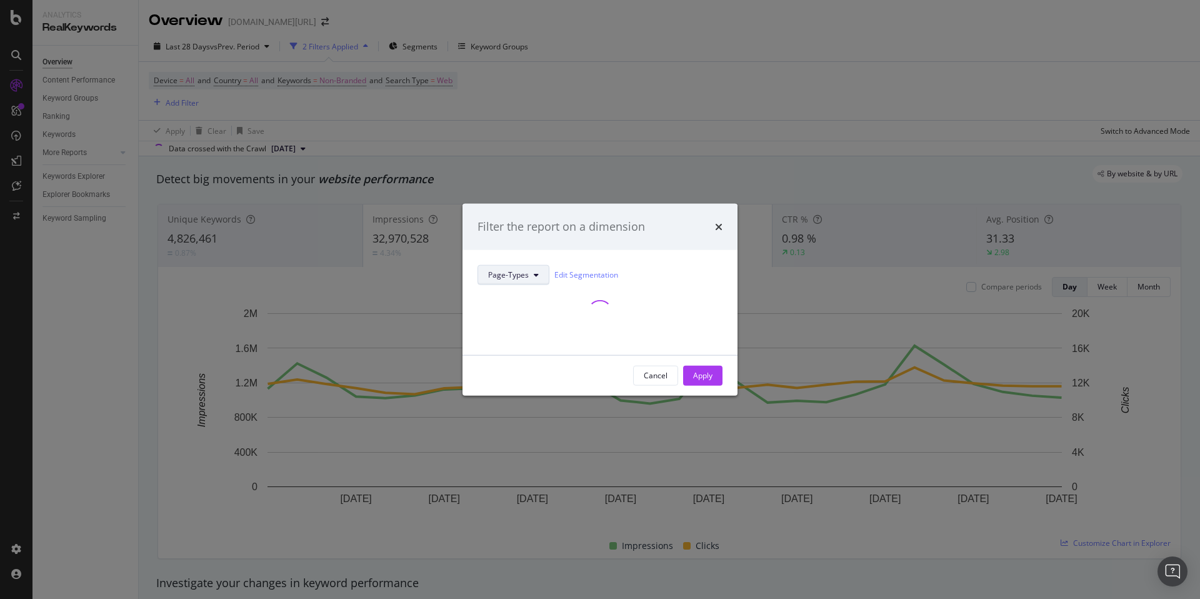
click at [517, 281] on button "Page-Types" at bounding box center [514, 274] width 72 height 20
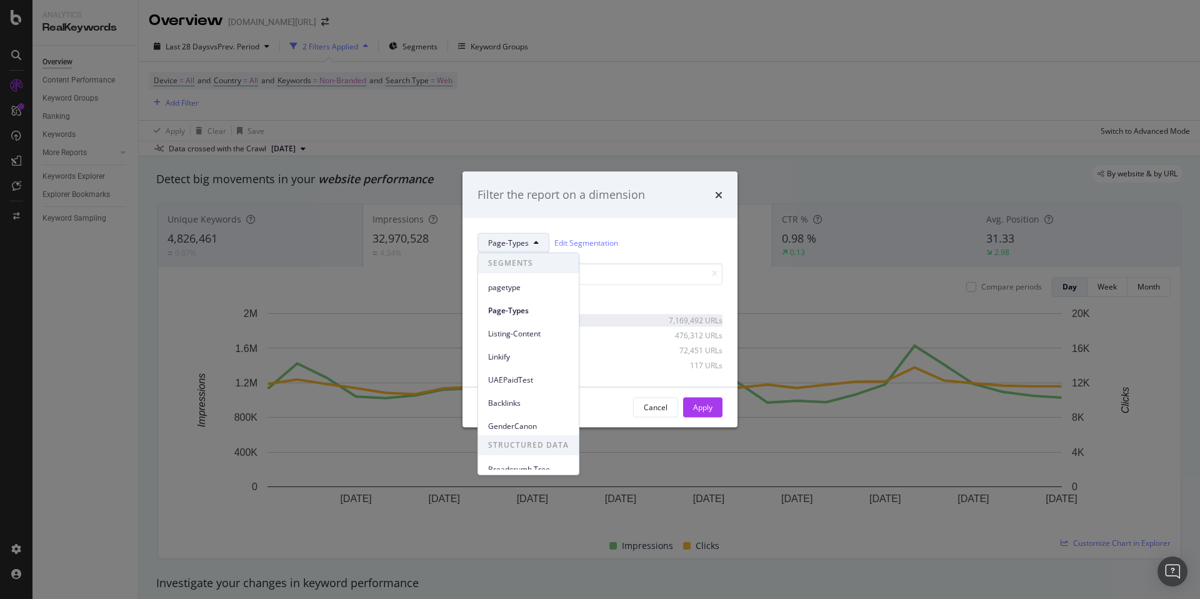
click at [617, 318] on div "modal" at bounding box center [594, 320] width 123 height 8
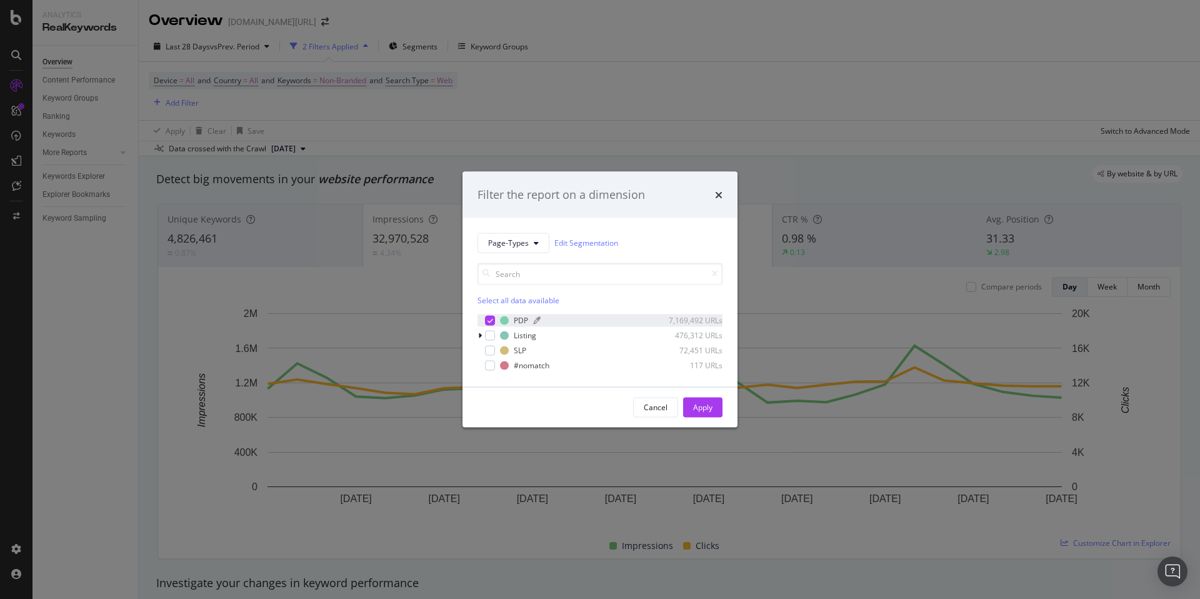
click at [610, 318] on div "modal" at bounding box center [594, 320] width 123 height 8
click at [489, 299] on div "Select all data available" at bounding box center [600, 299] width 245 height 11
click at [489, 299] on div "Unselect all data available" at bounding box center [600, 299] width 245 height 11
click at [481, 333] on icon "modal" at bounding box center [480, 335] width 4 height 8
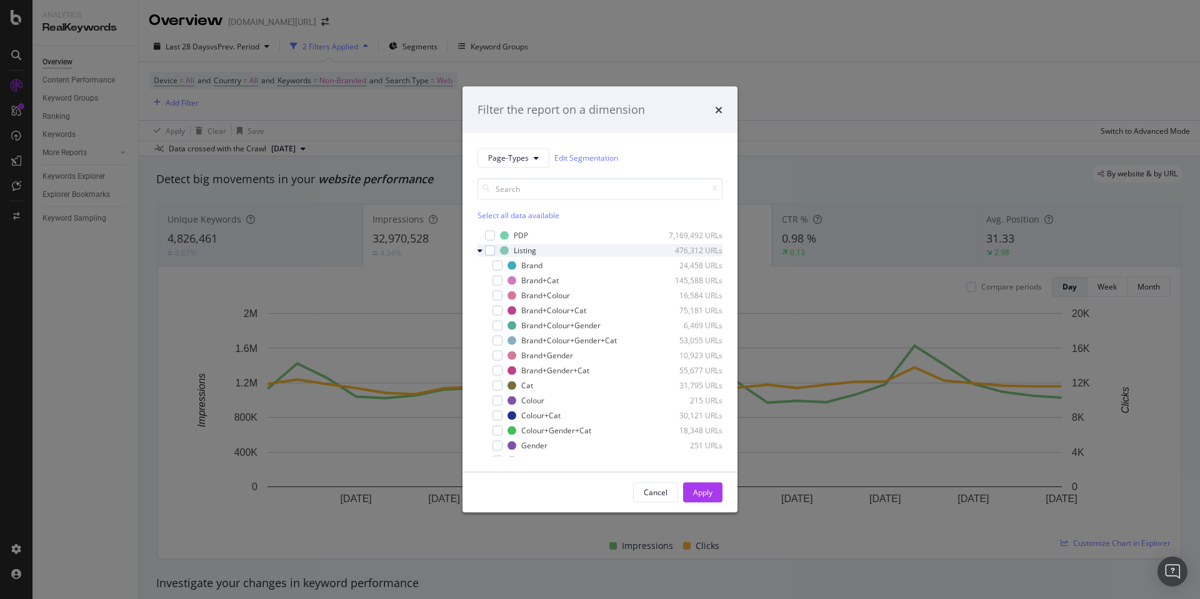
click at [483, 251] on div "modal" at bounding box center [482, 250] width 8 height 13
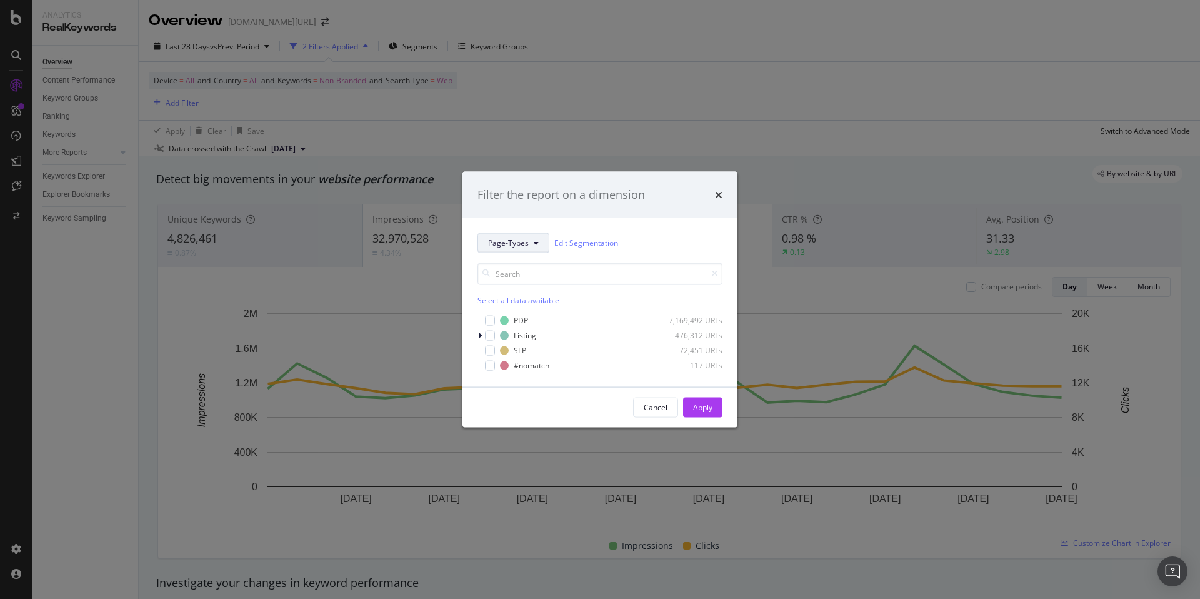
click at [514, 236] on button "Page-Types" at bounding box center [514, 243] width 72 height 20
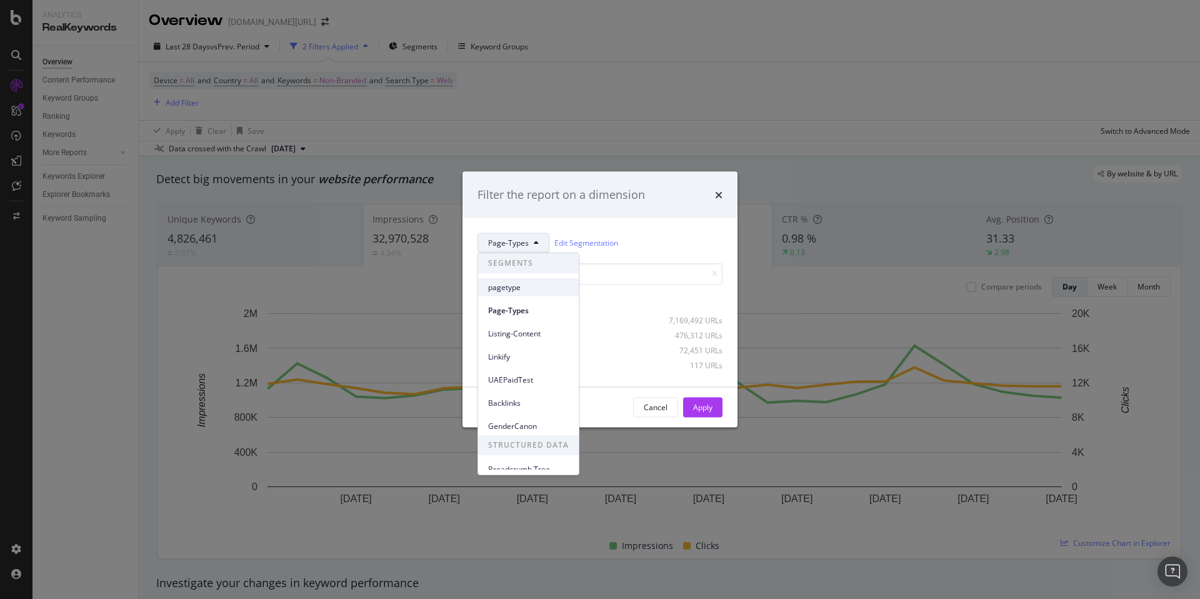
click at [517, 286] on span "pagetype" at bounding box center [528, 287] width 81 height 11
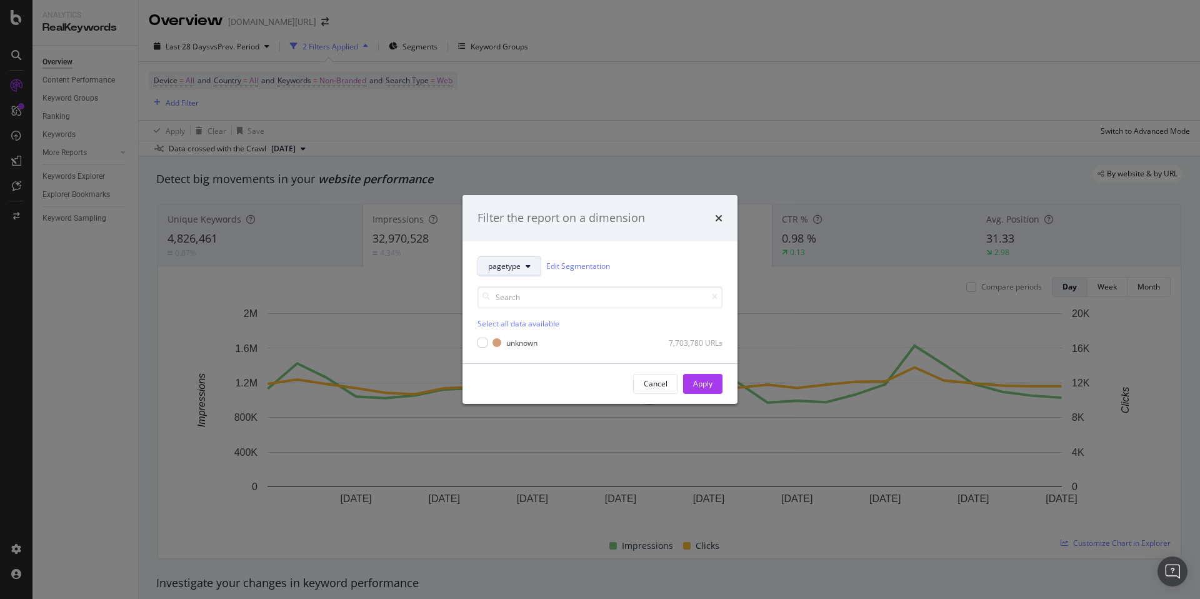
click at [506, 259] on button "pagetype" at bounding box center [510, 266] width 64 height 20
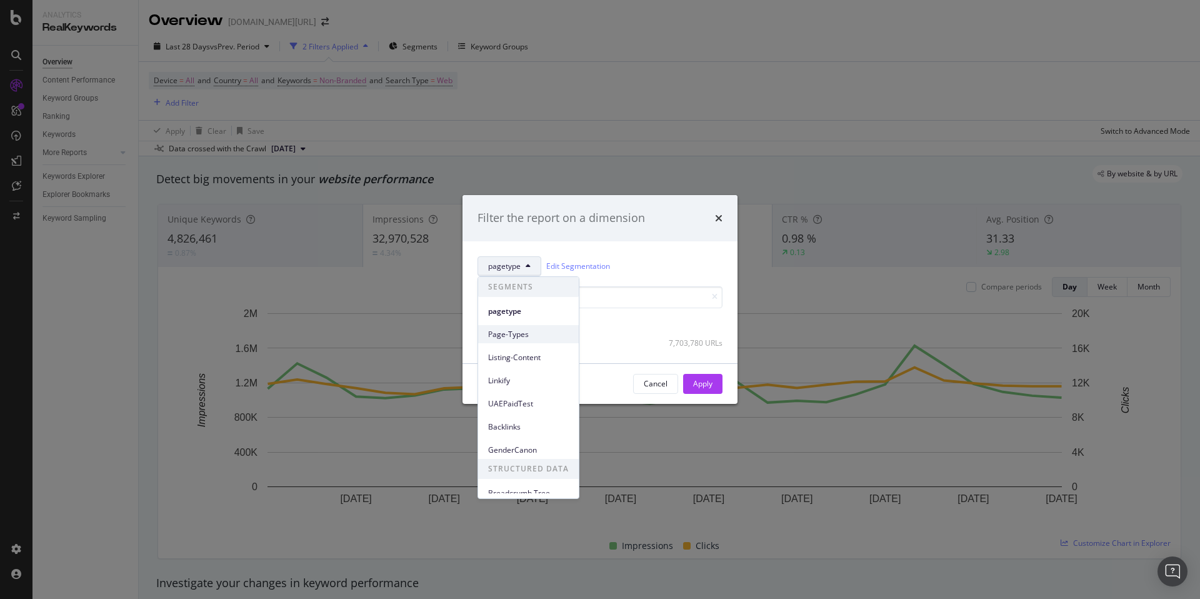
click at [519, 331] on span "Page-Types" at bounding box center [528, 334] width 81 height 11
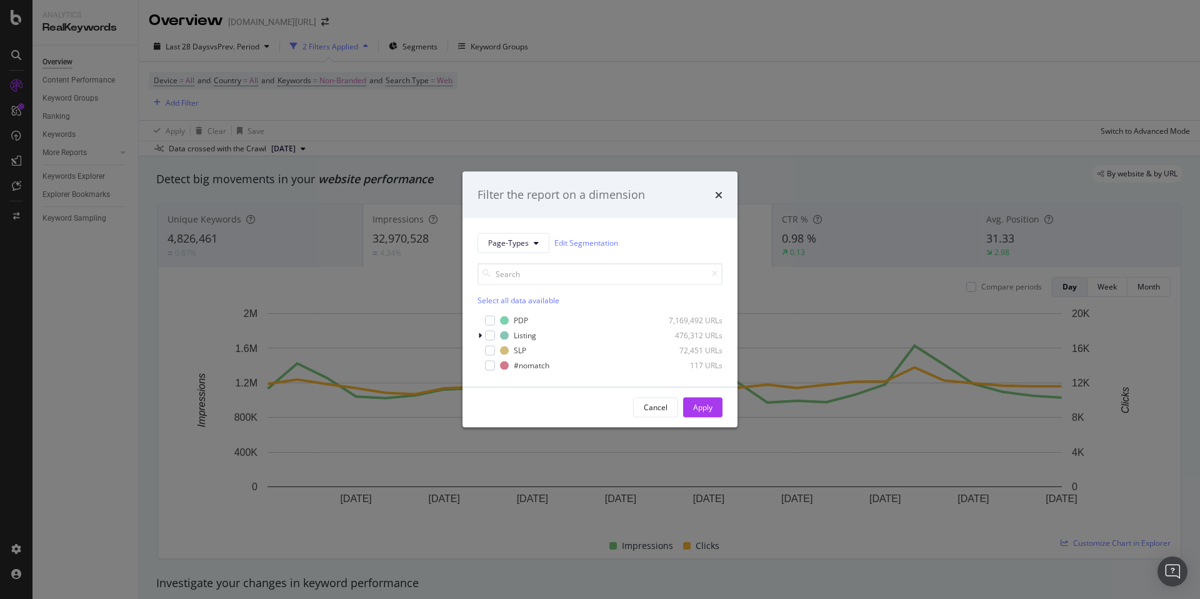
click at [329, 26] on div "Filter the report on a dimension Page-Types Edit Segmentation Select all data a…" at bounding box center [600, 299] width 1200 height 599
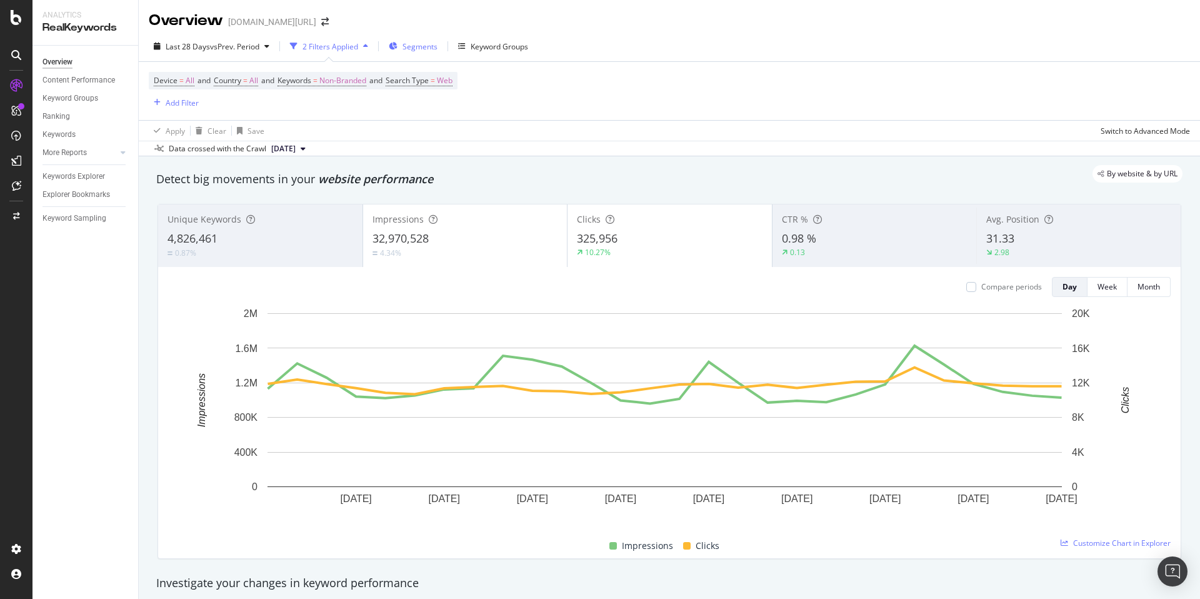
click at [426, 45] on span "Segments" at bounding box center [420, 46] width 35 height 11
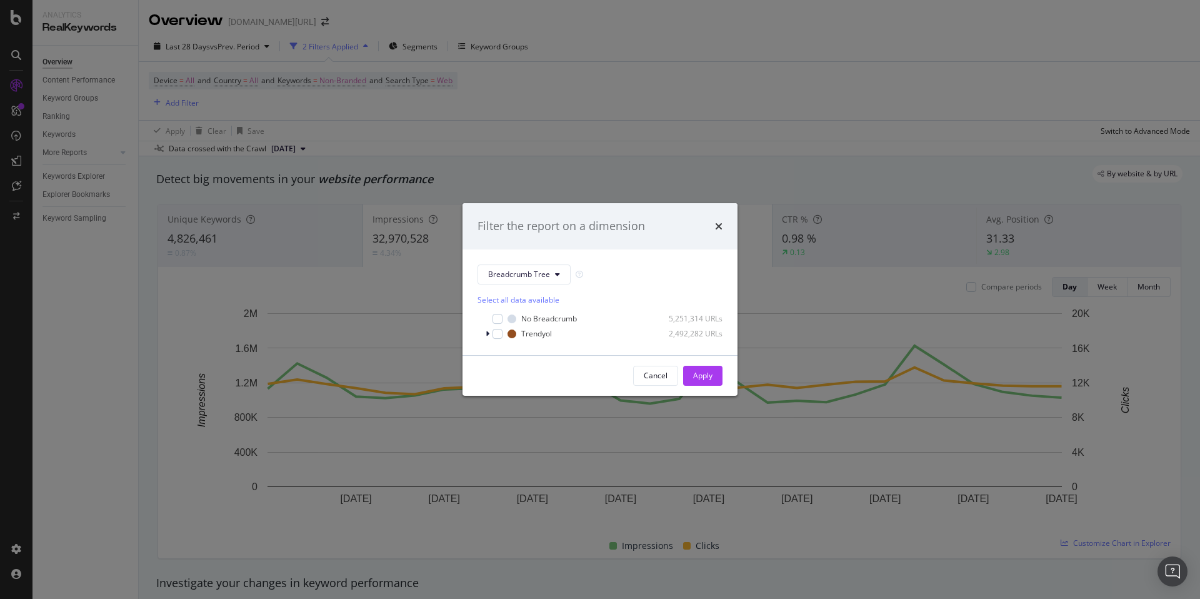
click at [718, 220] on div "times" at bounding box center [719, 226] width 8 height 16
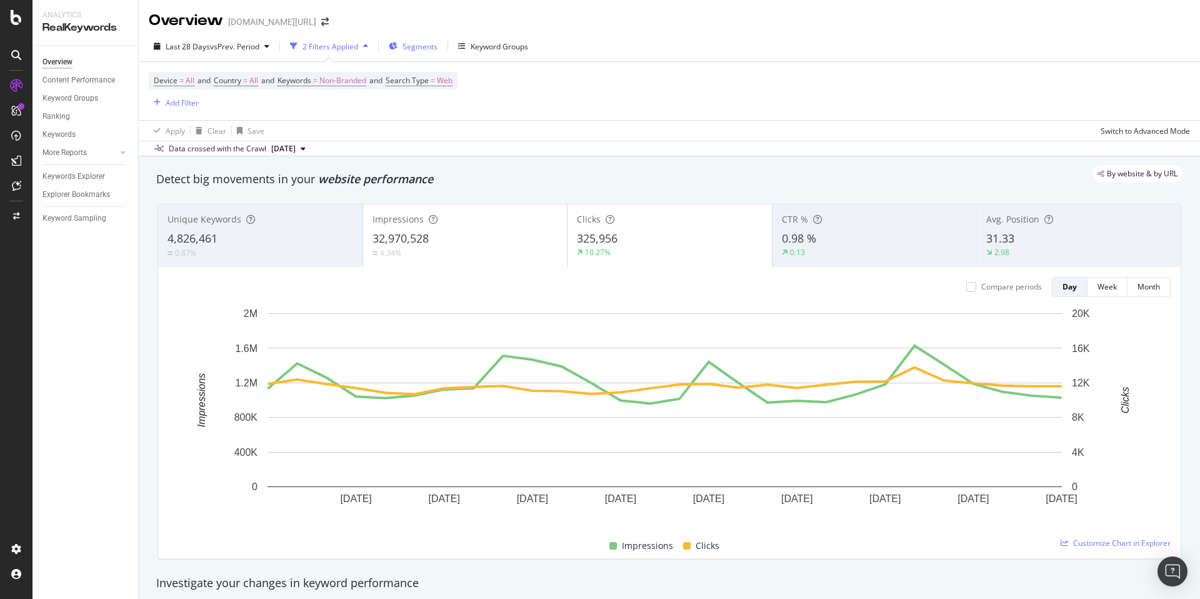
click at [438, 44] on span "Segments" at bounding box center [420, 46] width 35 height 11
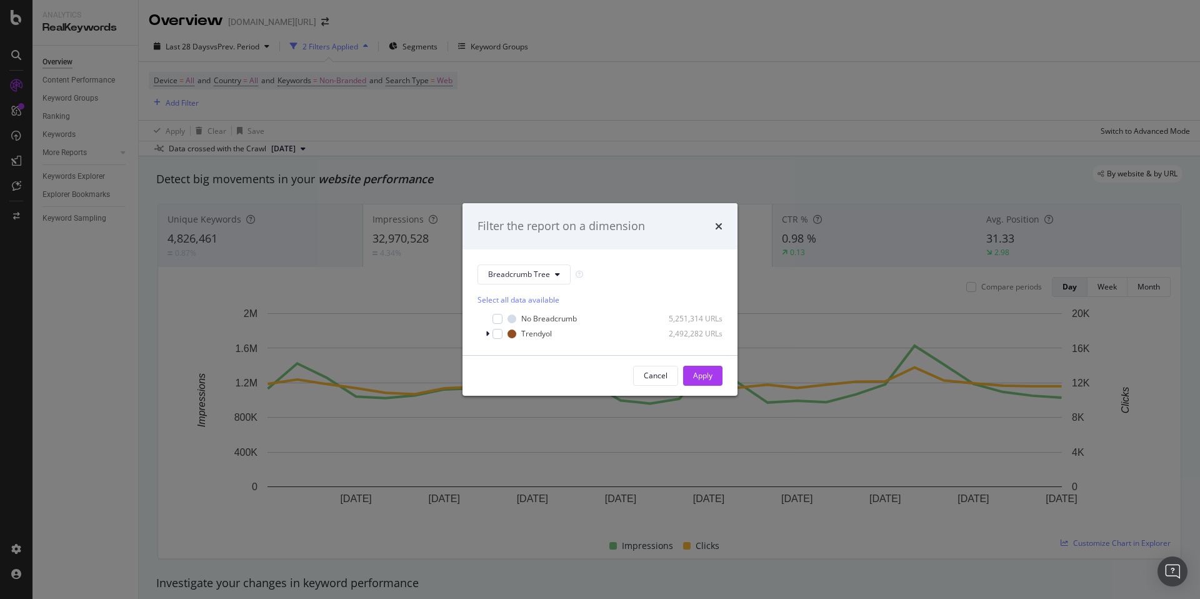
click at [609, 96] on div "Filter the report on a dimension Breadcrumb Tree Select all data available No B…" at bounding box center [600, 299] width 1200 height 599
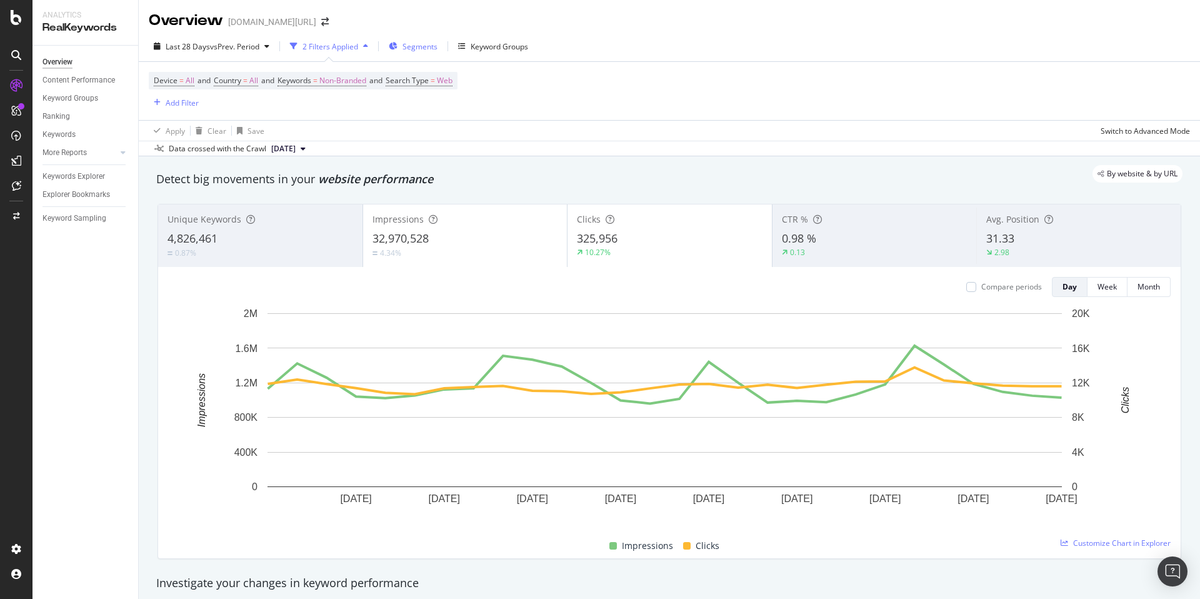
click at [398, 48] on icon "button" at bounding box center [393, 47] width 9 height 8
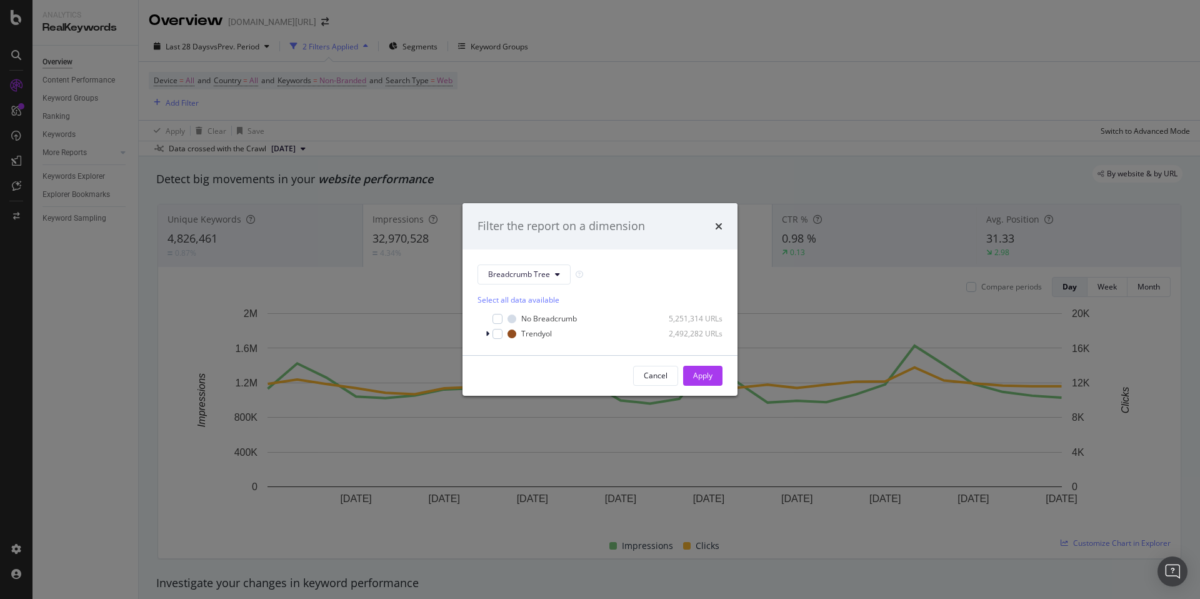
click at [728, 228] on div "Filter the report on a dimension" at bounding box center [600, 226] width 275 height 46
click at [530, 272] on span "Breadcrumb Tree" at bounding box center [519, 274] width 62 height 11
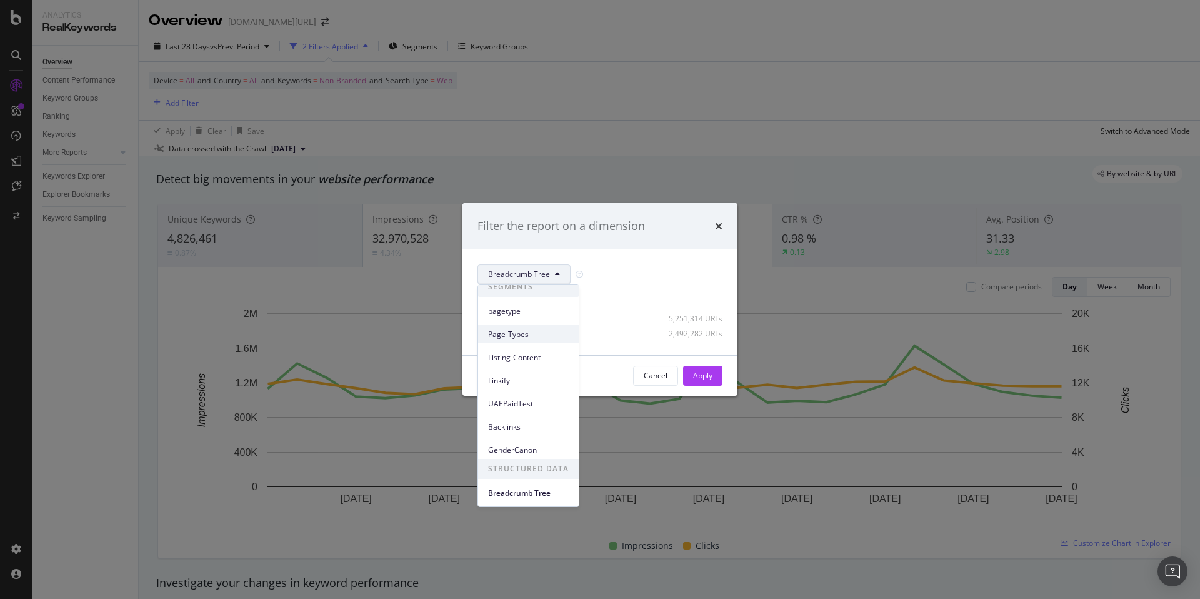
scroll to position [9, 0]
click at [632, 284] on div "Select all data available No Breadcrumb 5,251,314 URLs Trendyol 2,492,282 URLs" at bounding box center [600, 312] width 245 height 56
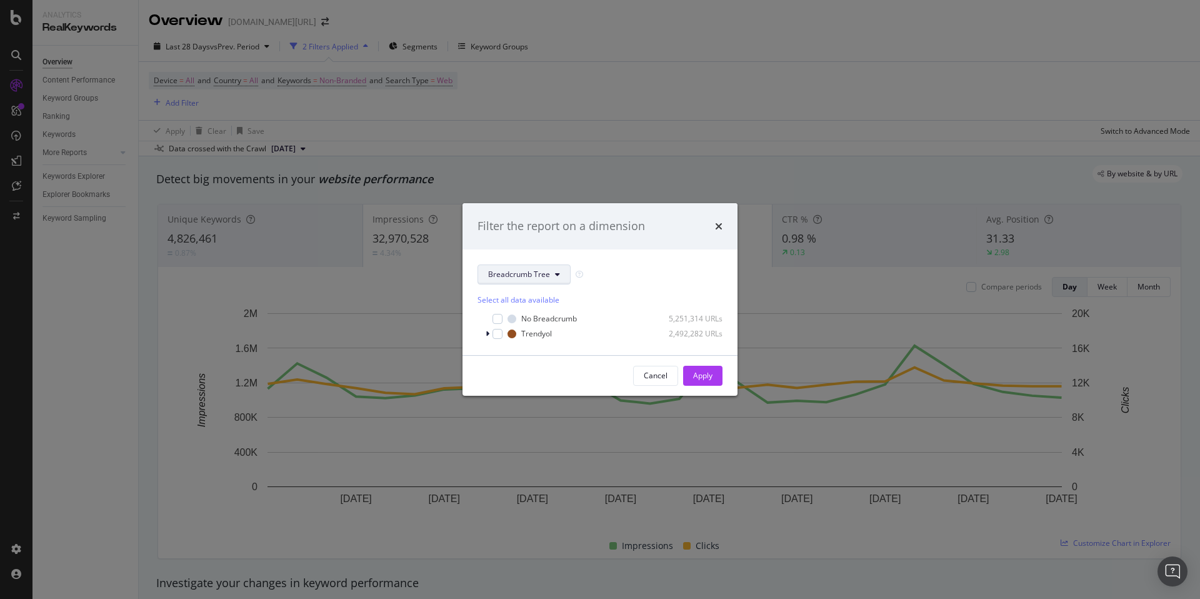
click at [543, 276] on span "Breadcrumb Tree" at bounding box center [519, 274] width 62 height 11
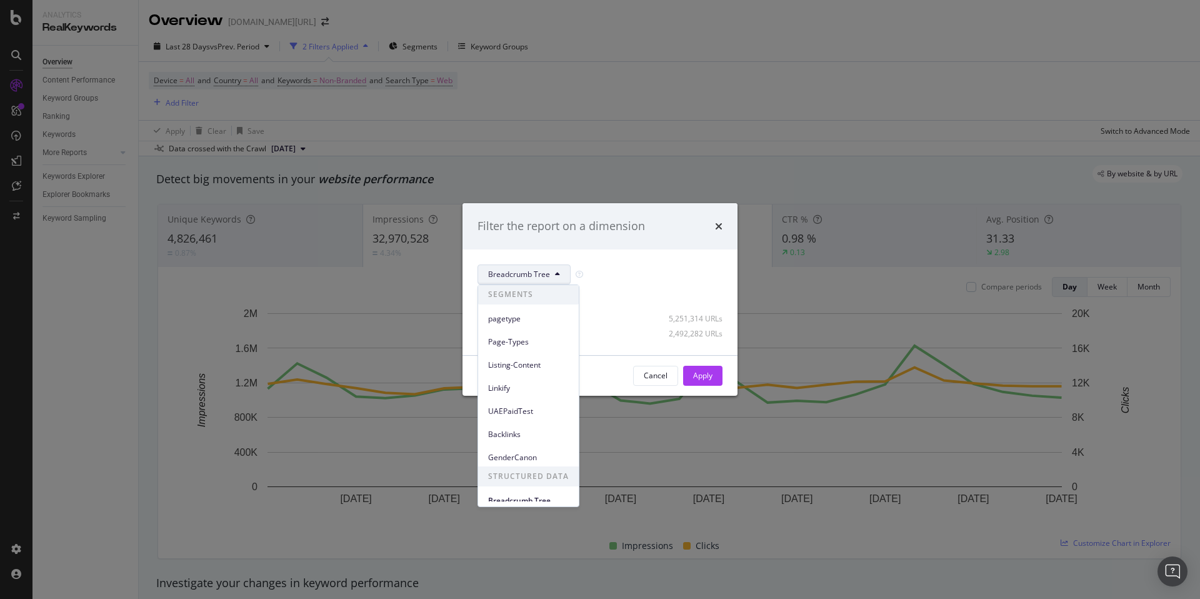
scroll to position [0, 0]
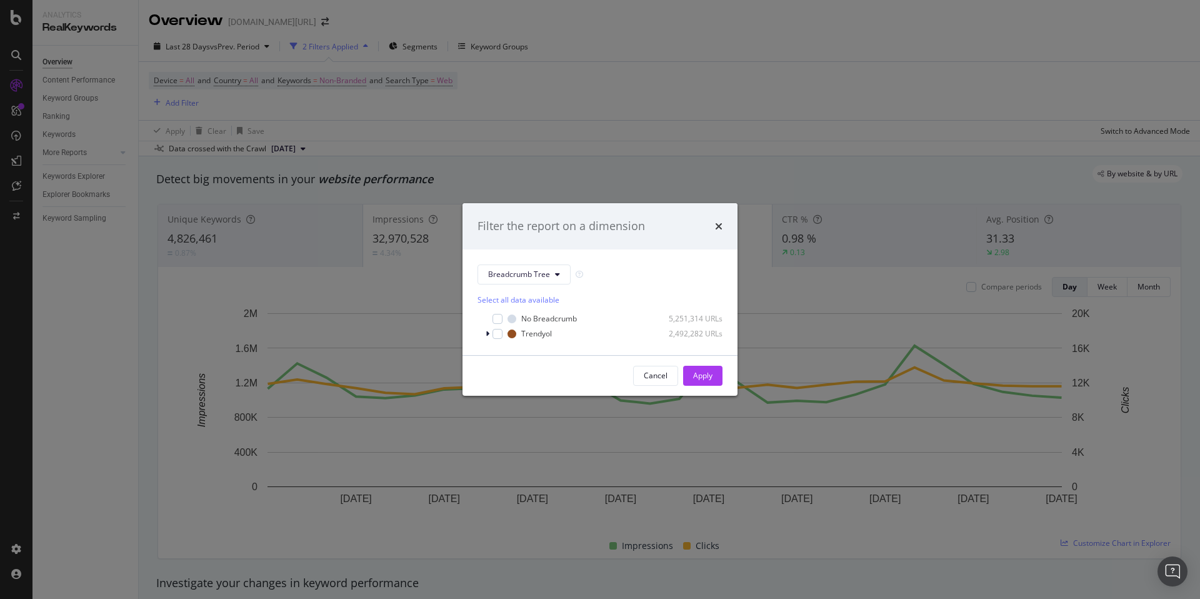
click at [713, 224] on div "Filter the report on a dimension" at bounding box center [600, 226] width 245 height 16
click at [734, 212] on div "Filter the report on a dimension" at bounding box center [600, 226] width 275 height 46
click at [720, 219] on div "times" at bounding box center [719, 226] width 8 height 16
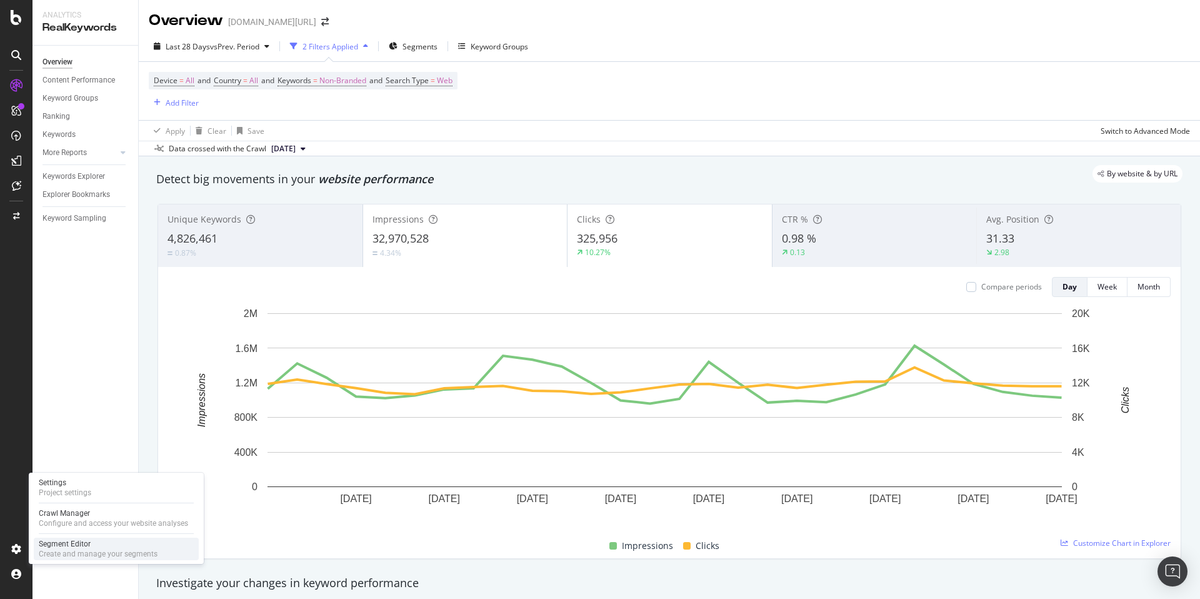
click at [93, 540] on div "Segment Editor" at bounding box center [98, 544] width 119 height 10
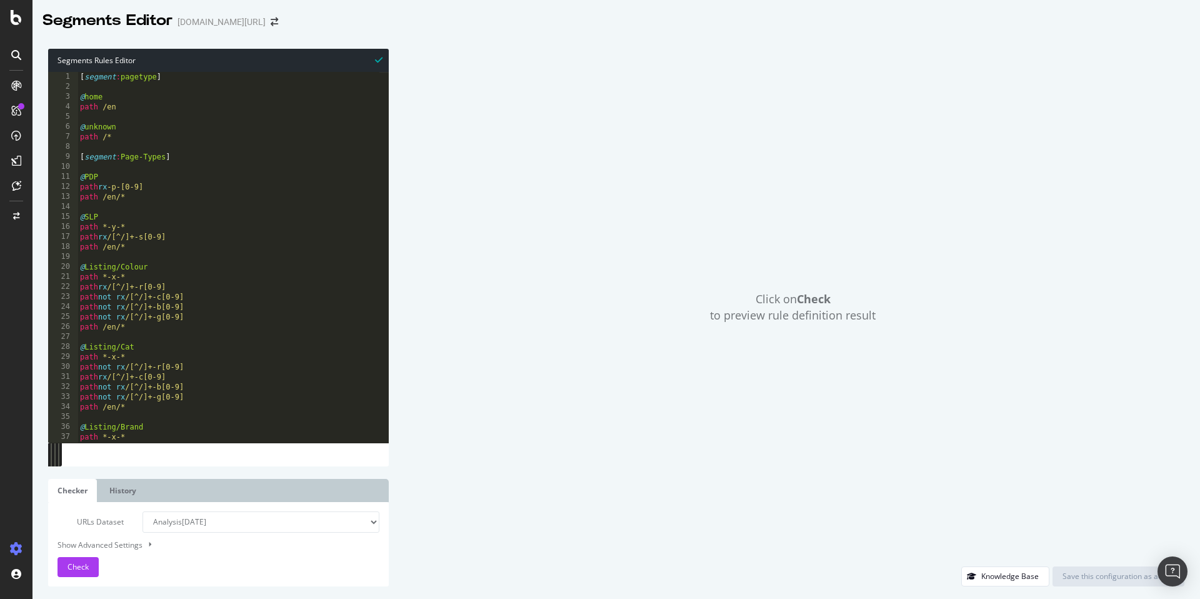
type textarea "path /en/*"
click at [169, 199] on div "[ segment : pagetype ] @ home path /en @ unknown path /* [ segment : Page-Types…" at bounding box center [265, 262] width 374 height 381
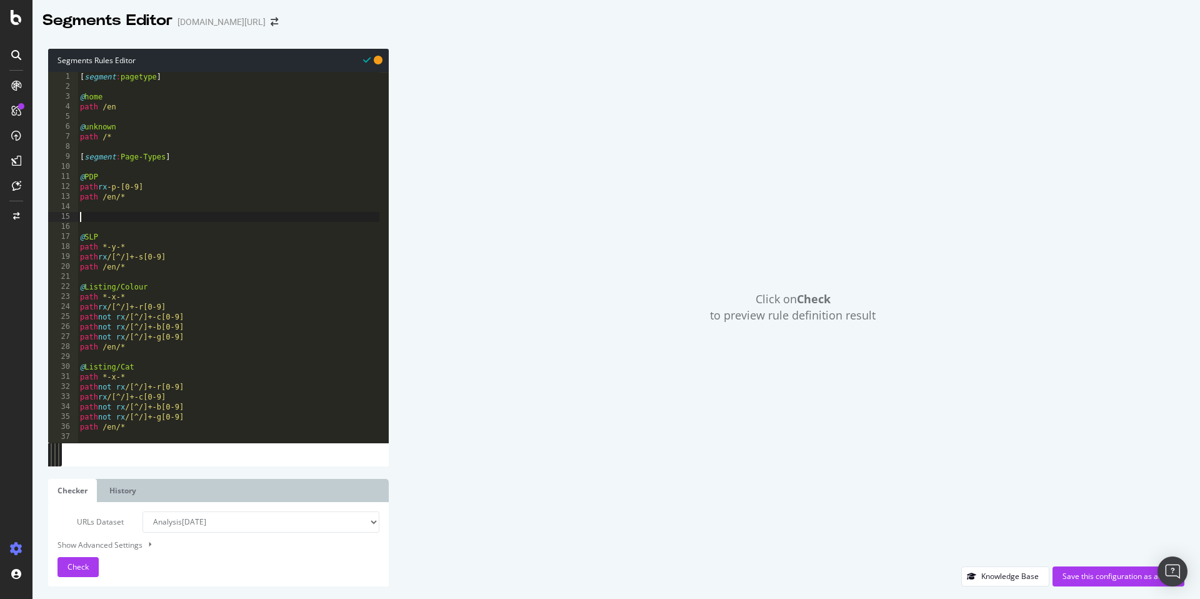
paste textarea "path rx -a\d+-v\d+"
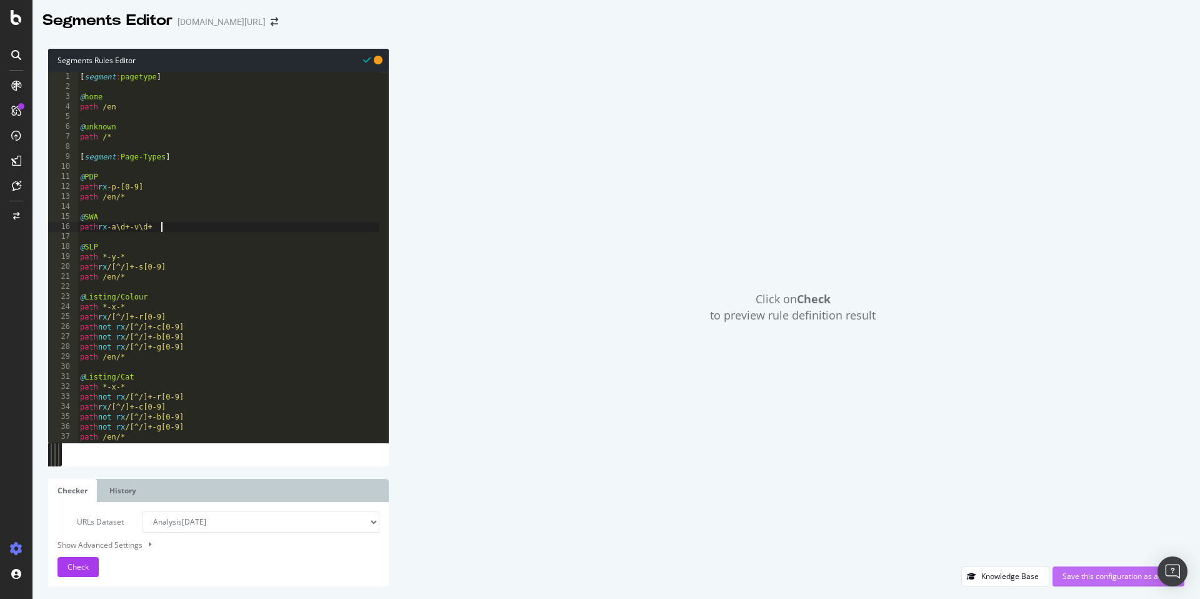
type textarea "path rx -a\d+-v\d+"
click at [1090, 578] on div "Save this configuration as active" at bounding box center [1119, 576] width 112 height 11
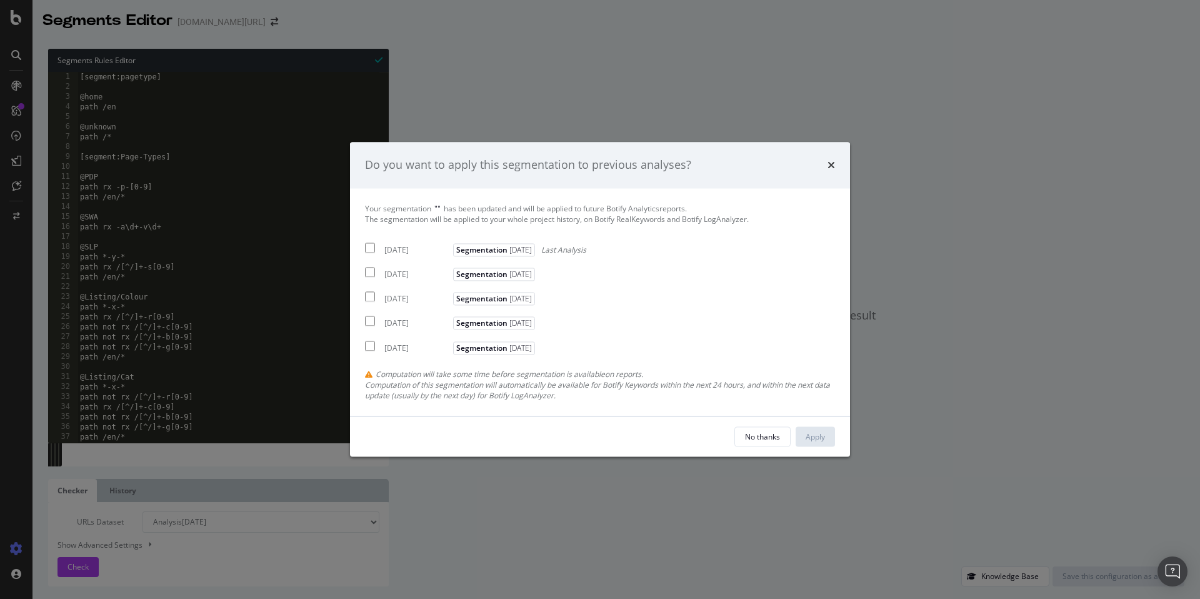
click at [369, 251] on input "modal" at bounding box center [370, 248] width 10 height 10
checkbox input "true"
click at [366, 274] on input "modal" at bounding box center [370, 273] width 10 height 10
checkbox input "true"
click at [368, 304] on div "Your segmentation " " has been updated and will be applied to future Botify Ana…" at bounding box center [600, 302] width 470 height 198
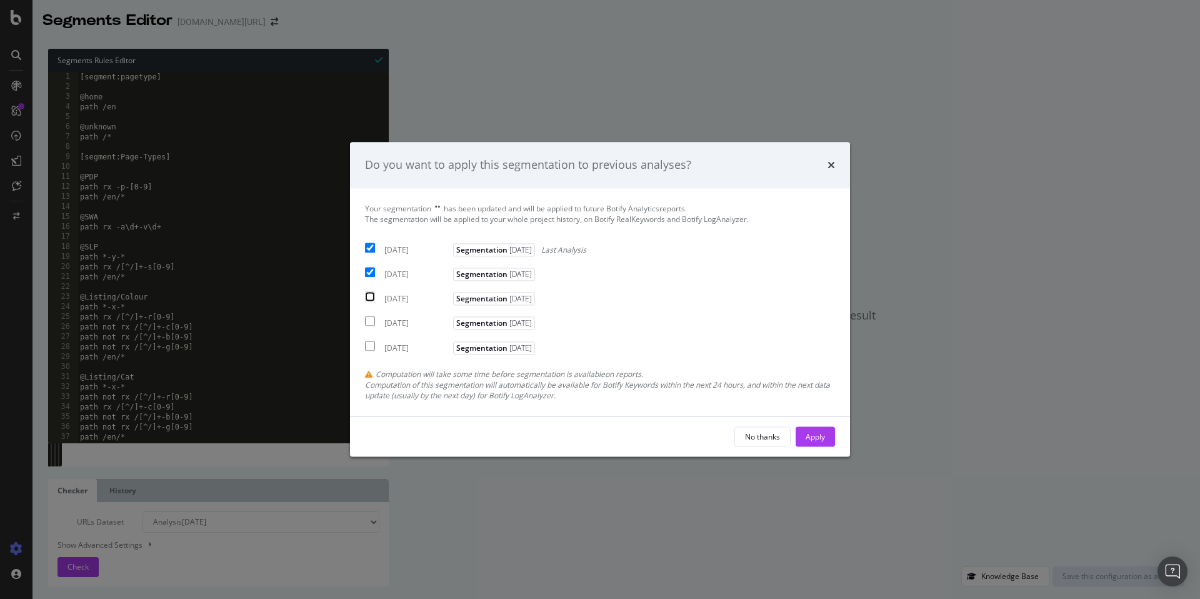
click at [370, 299] on input "modal" at bounding box center [370, 297] width 10 height 10
checkbox input "true"
click at [825, 439] on button "Apply" at bounding box center [815, 437] width 39 height 20
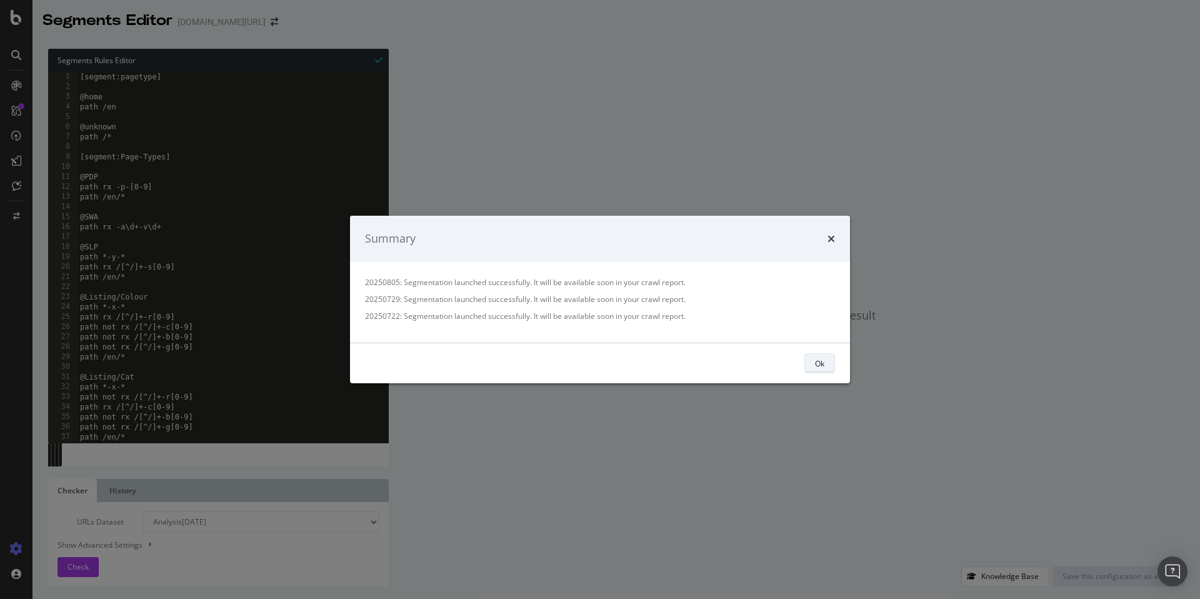
click at [822, 363] on div "Ok" at bounding box center [819, 363] width 9 height 11
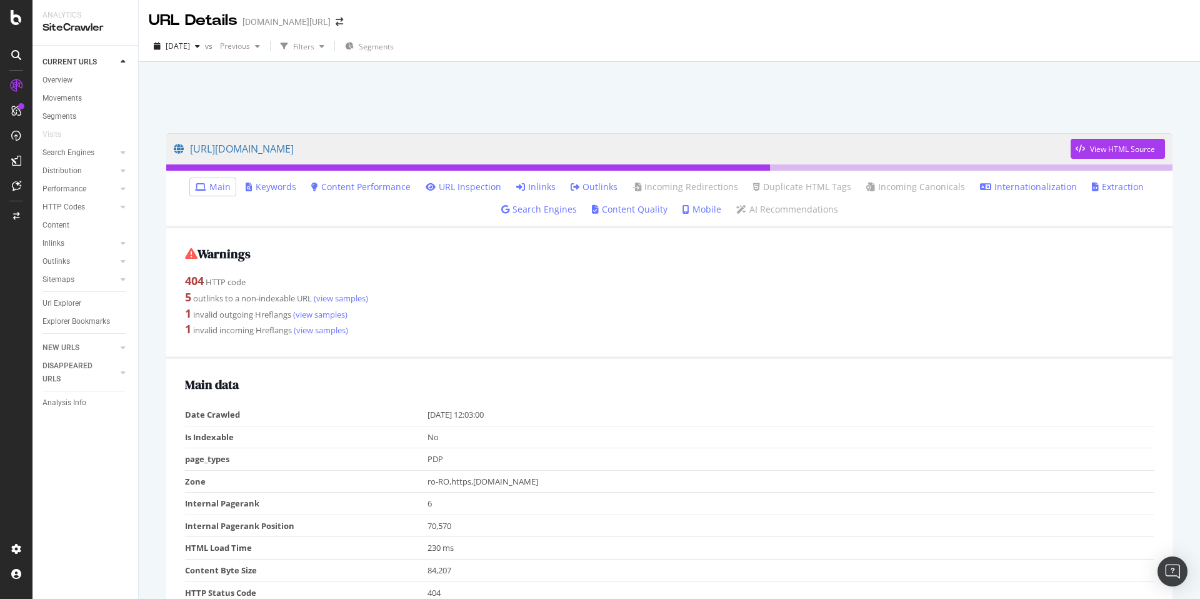
click at [545, 188] on link "Inlinks" at bounding box center [535, 187] width 39 height 13
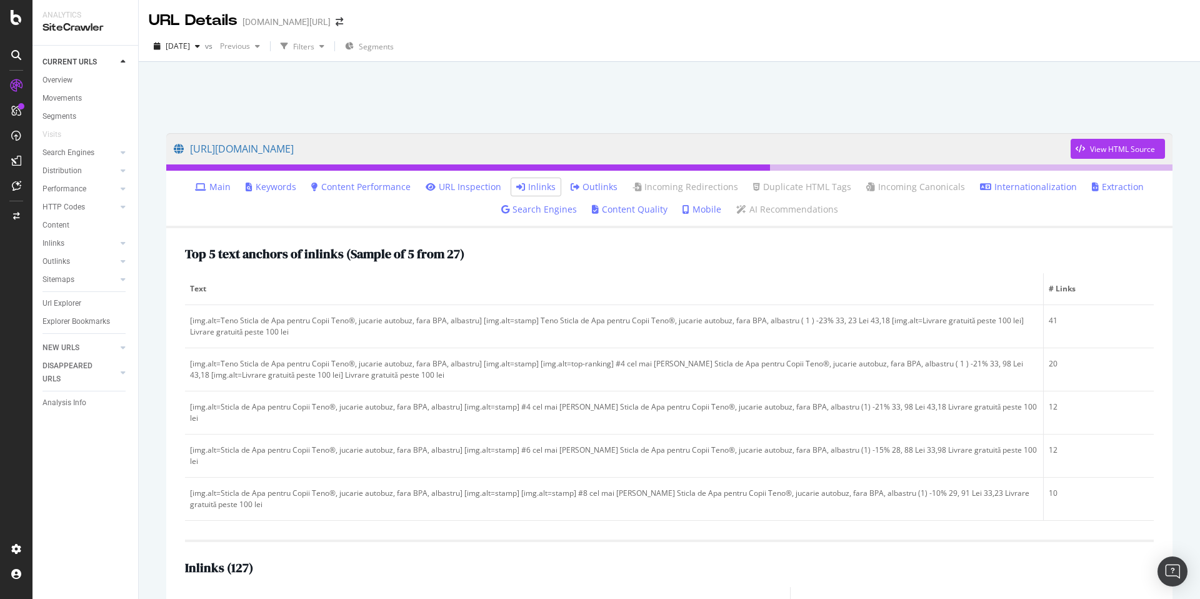
click at [213, 184] on link "Main" at bounding box center [213, 187] width 36 height 13
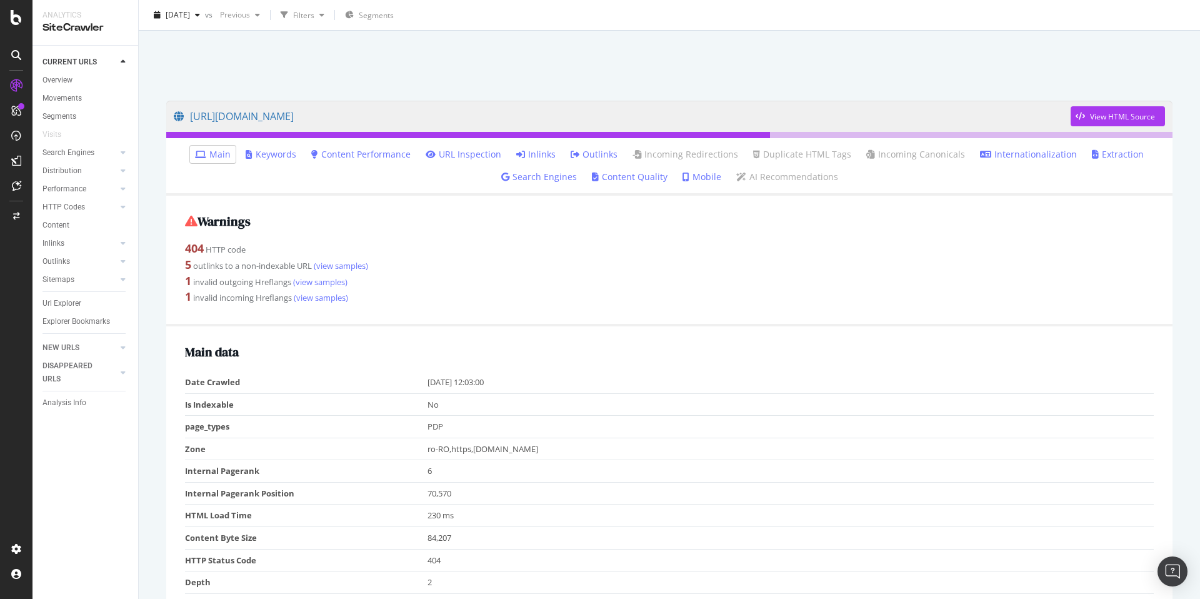
scroll to position [48, 0]
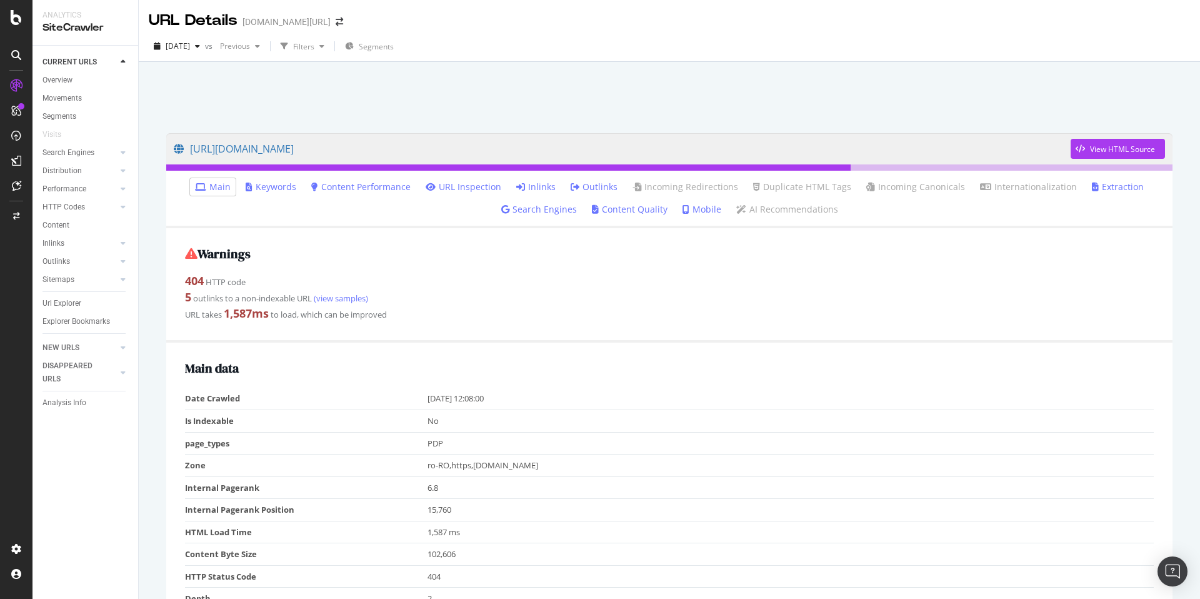
click at [546, 191] on link "Inlinks" at bounding box center [535, 187] width 39 height 13
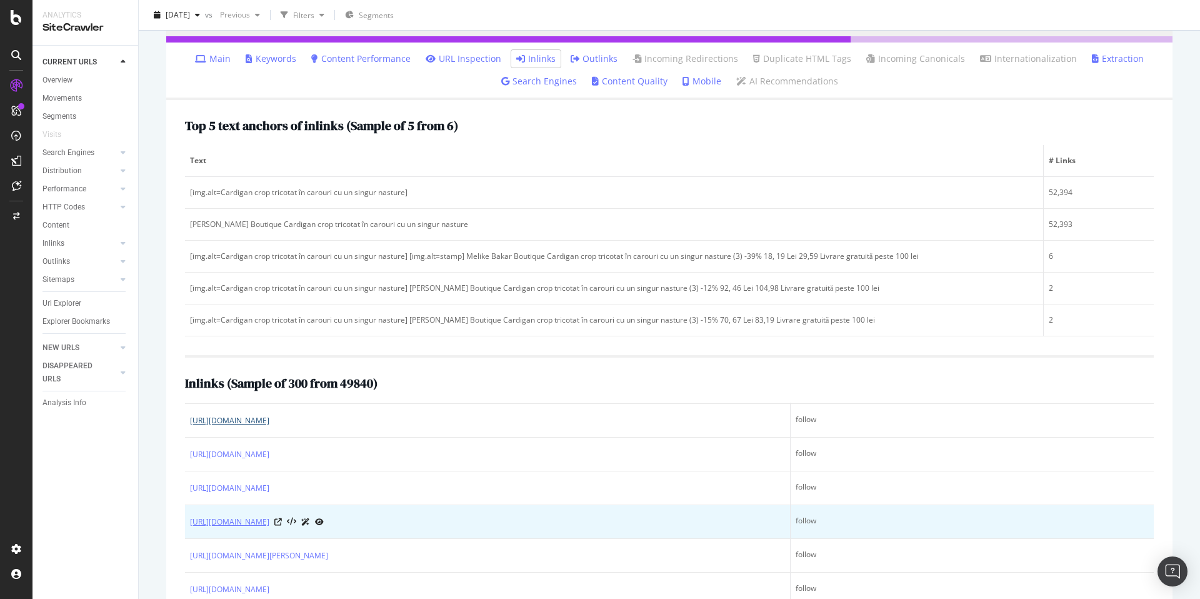
scroll to position [233, 0]
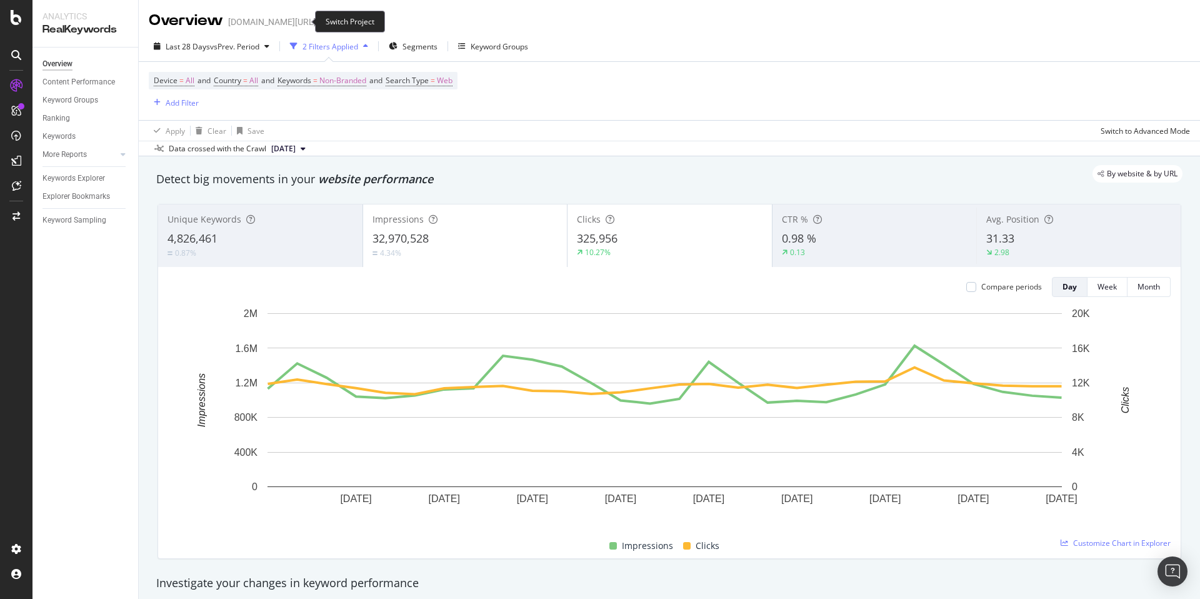
click at [321, 22] on icon "arrow-right-arrow-left" at bounding box center [325, 22] width 8 height 9
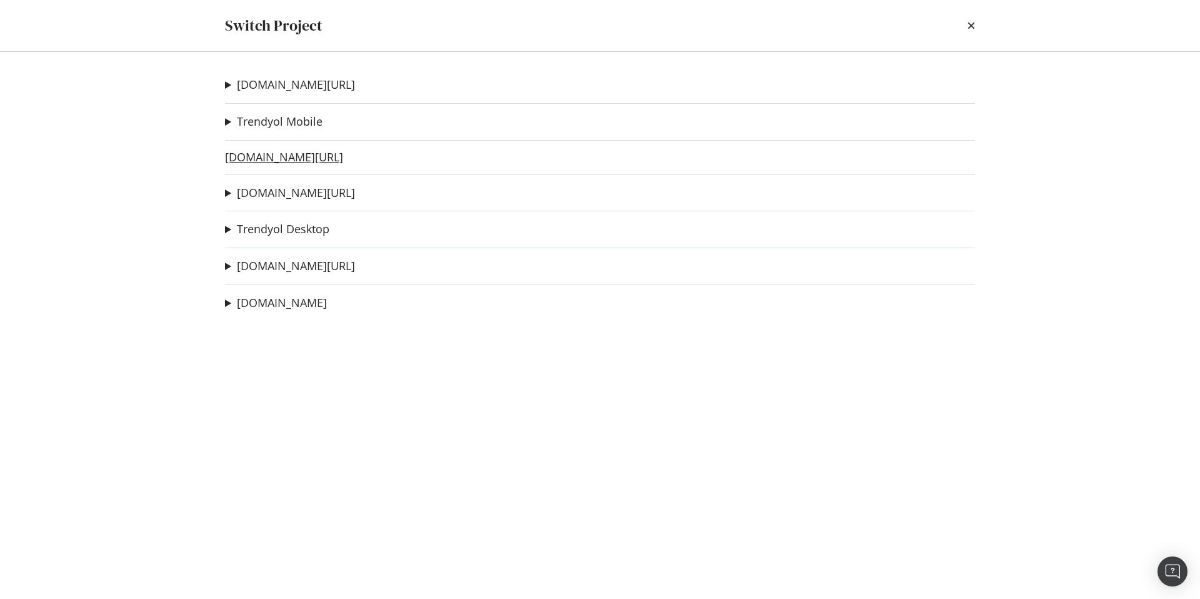
click at [292, 158] on link "[DOMAIN_NAME][URL]" at bounding box center [284, 157] width 118 height 13
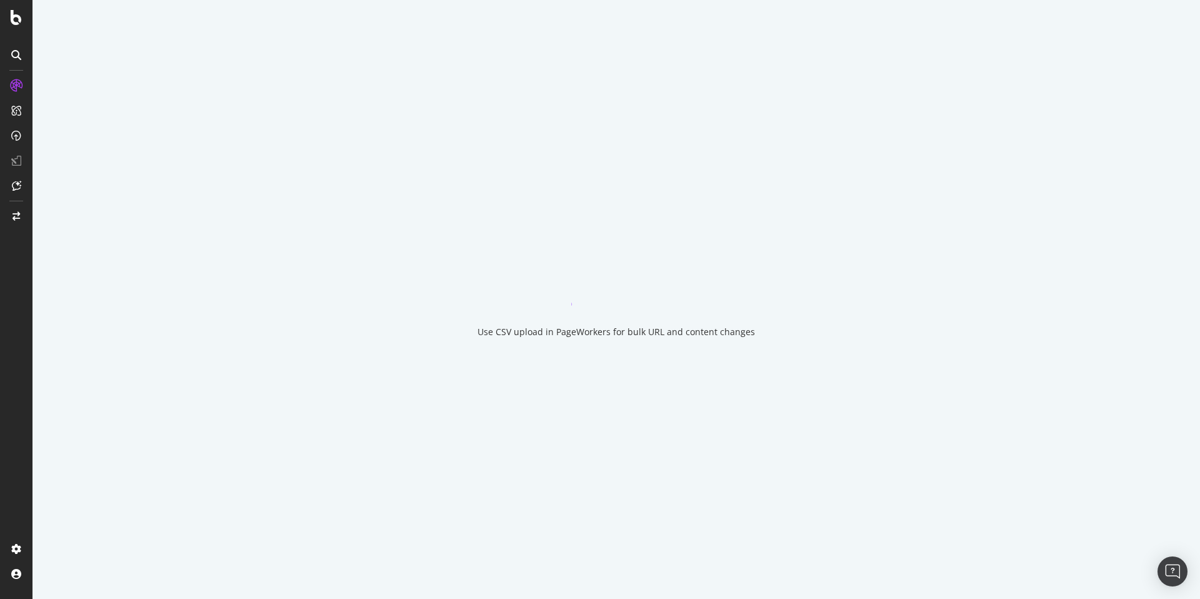
click at [291, 156] on div "Use CSV upload in PageWorkers for bulk URL and content changes" at bounding box center [617, 299] width 1168 height 599
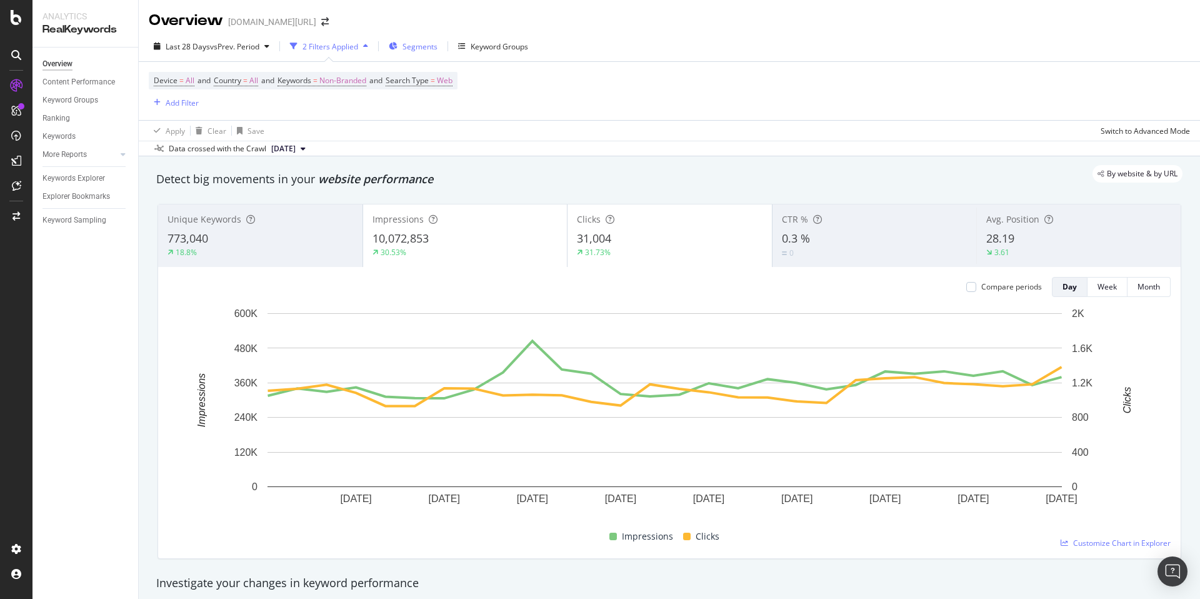
click at [428, 45] on span "Segments" at bounding box center [420, 46] width 35 height 11
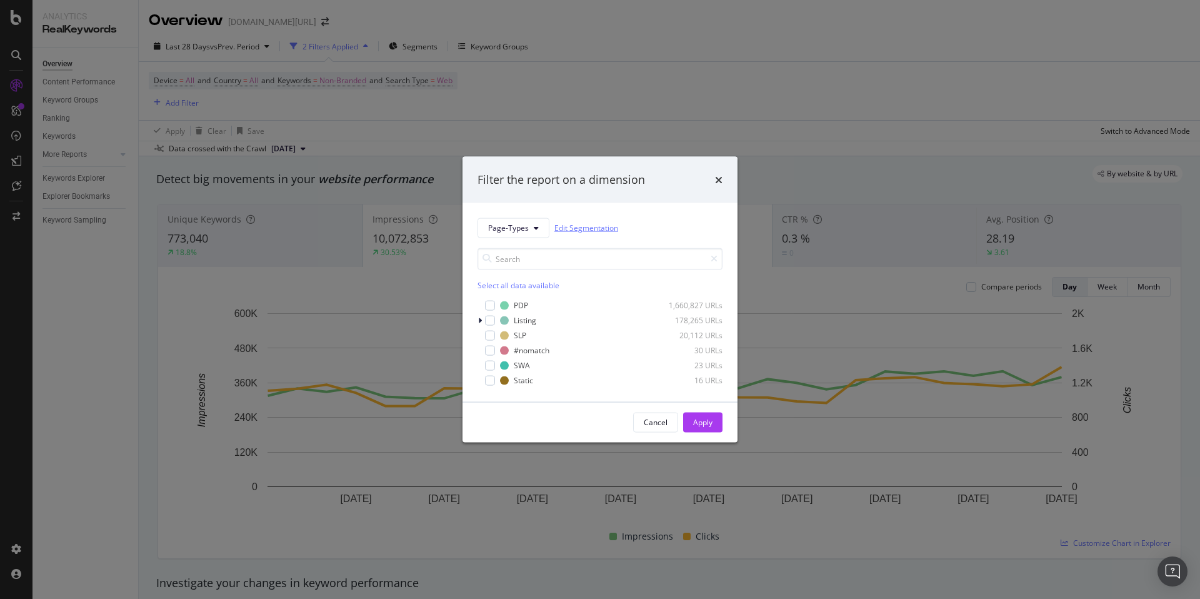
click at [585, 222] on link "Edit Segmentation" at bounding box center [587, 227] width 64 height 13
click at [717, 183] on icon "times" at bounding box center [719, 179] width 8 height 10
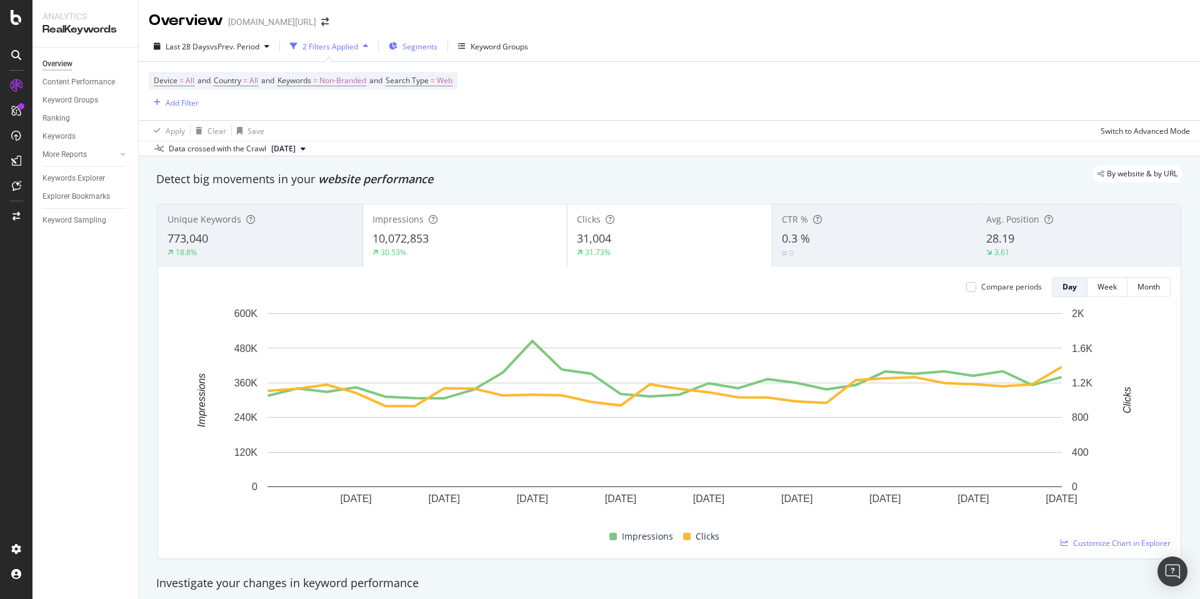
click at [409, 39] on div "Segments" at bounding box center [413, 46] width 49 height 19
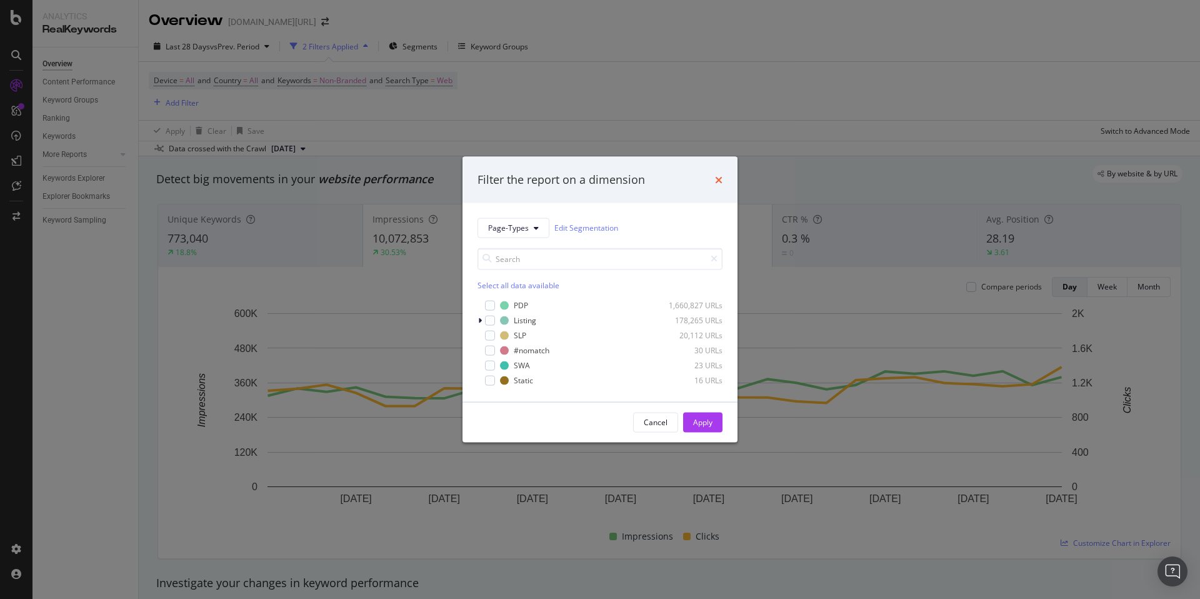
click at [719, 181] on icon "times" at bounding box center [719, 179] width 8 height 10
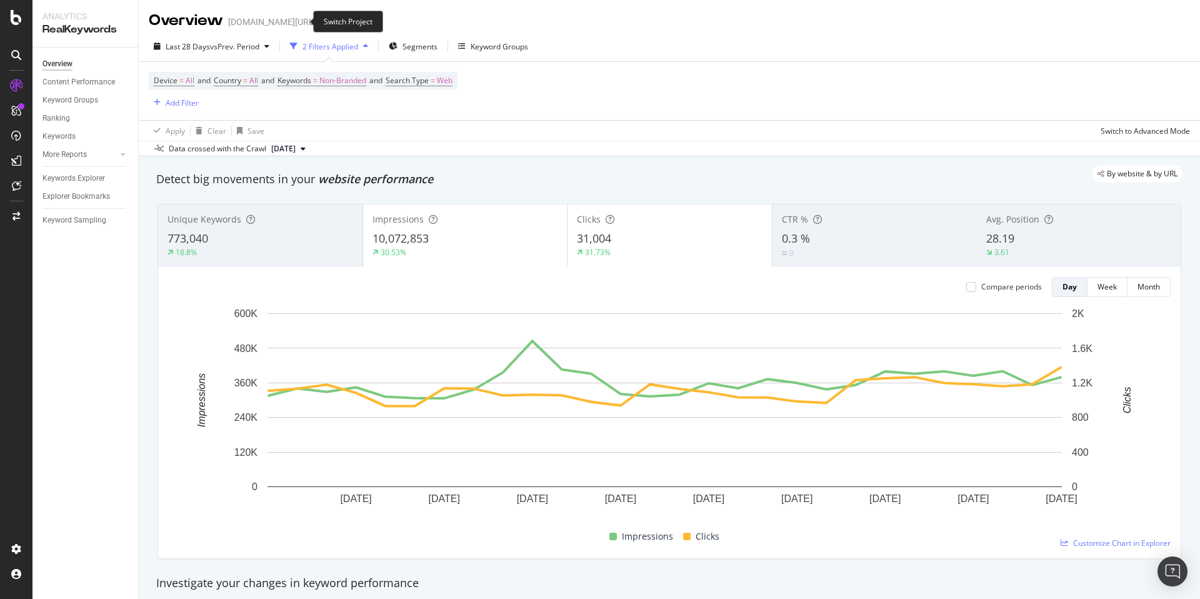
click at [321, 24] on icon "arrow-right-arrow-left" at bounding box center [325, 22] width 8 height 9
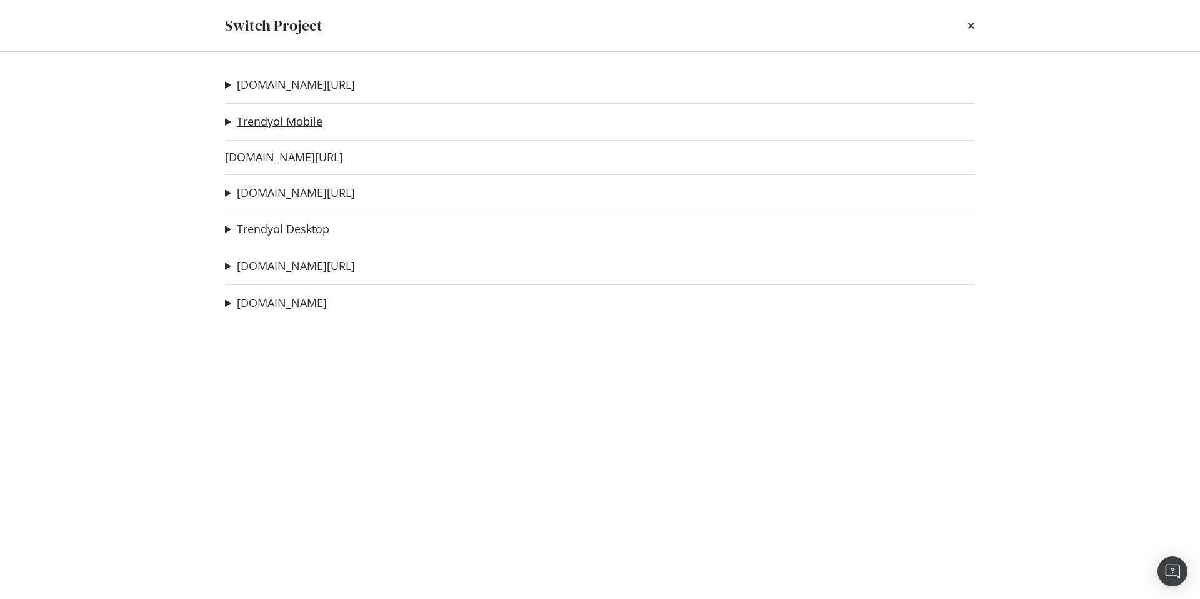
click at [302, 126] on link "Trendyol Mobile" at bounding box center [280, 121] width 86 height 13
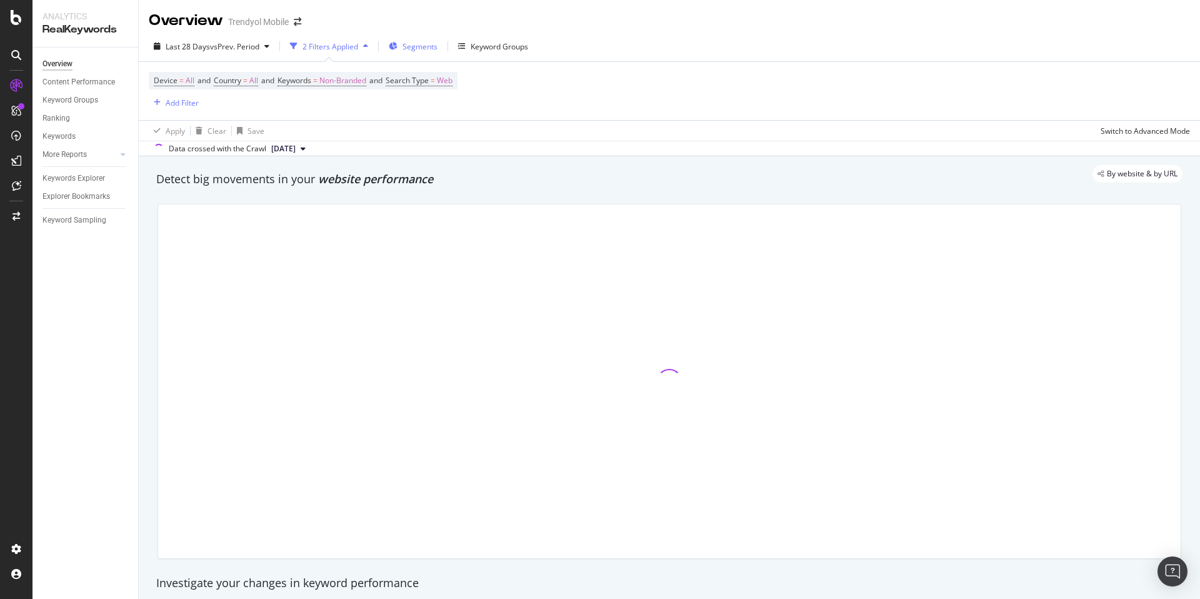
click at [426, 54] on div "Segments" at bounding box center [413, 46] width 49 height 19
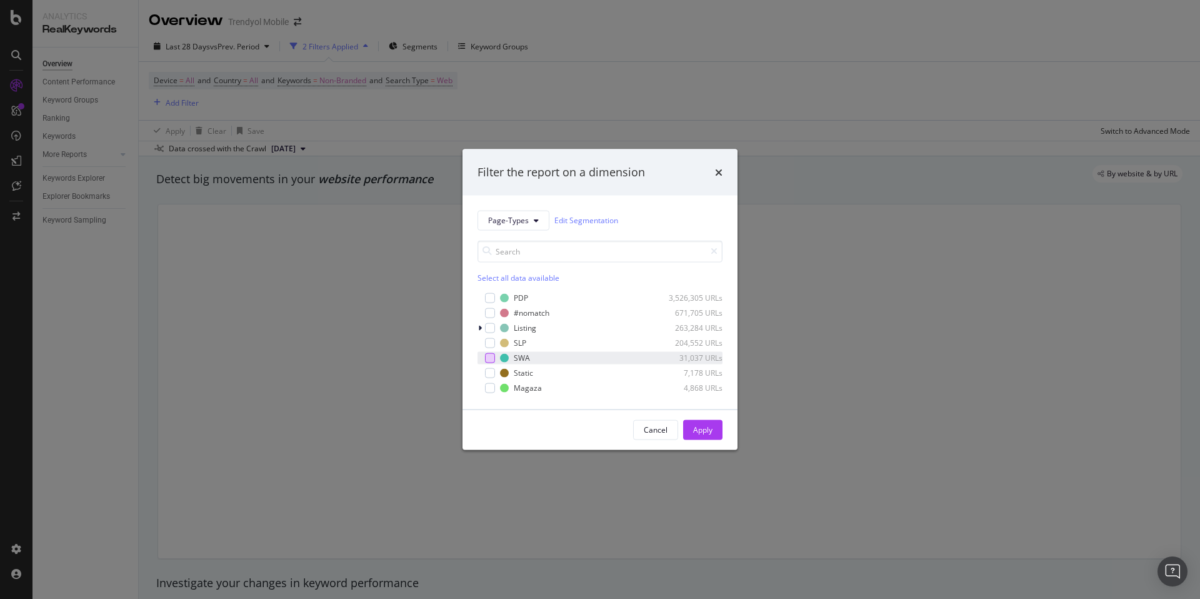
click at [492, 357] on div "modal" at bounding box center [490, 358] width 10 height 10
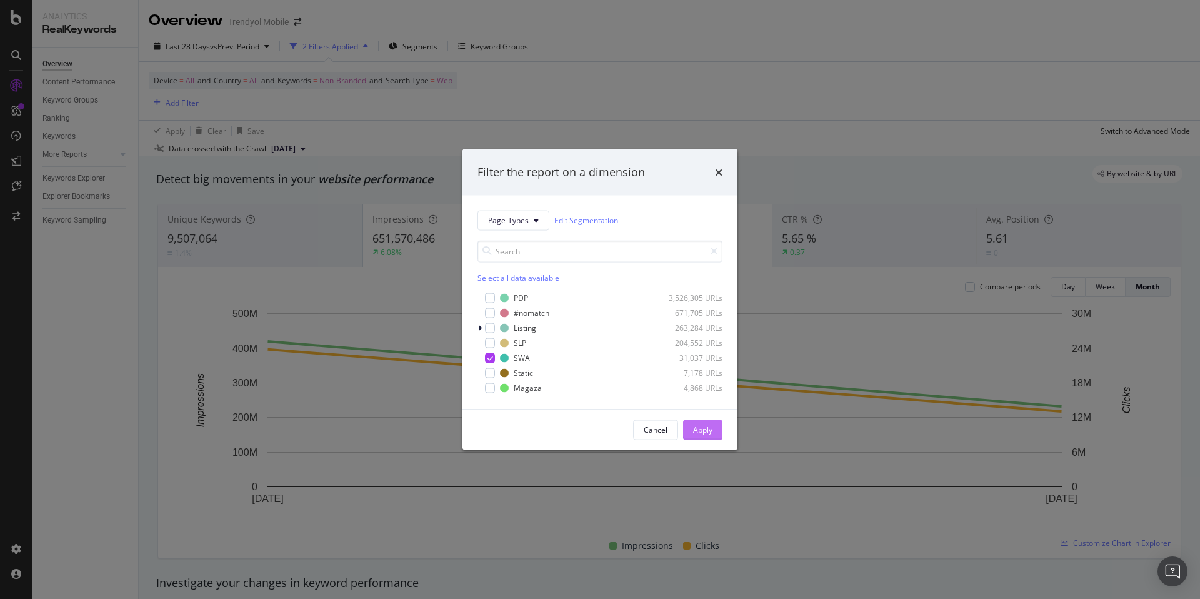
click at [701, 428] on div "Apply" at bounding box center [702, 430] width 19 height 11
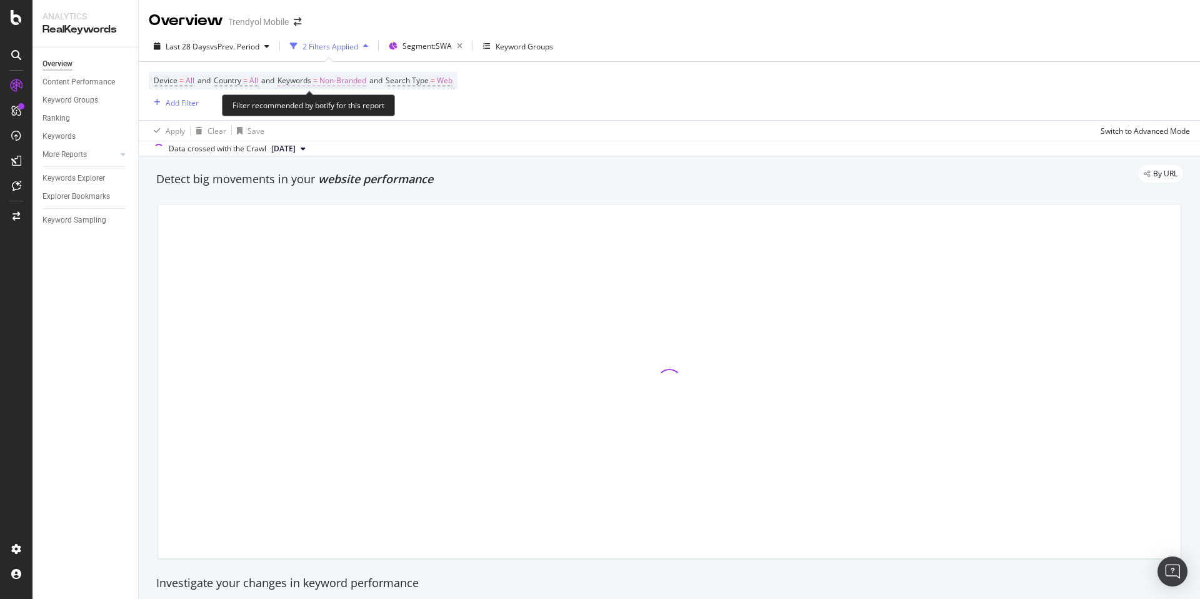
click at [318, 75] on span "=" at bounding box center [315, 80] width 4 height 11
click at [316, 104] on span "Non-Branded" at bounding box center [322, 109] width 52 height 11
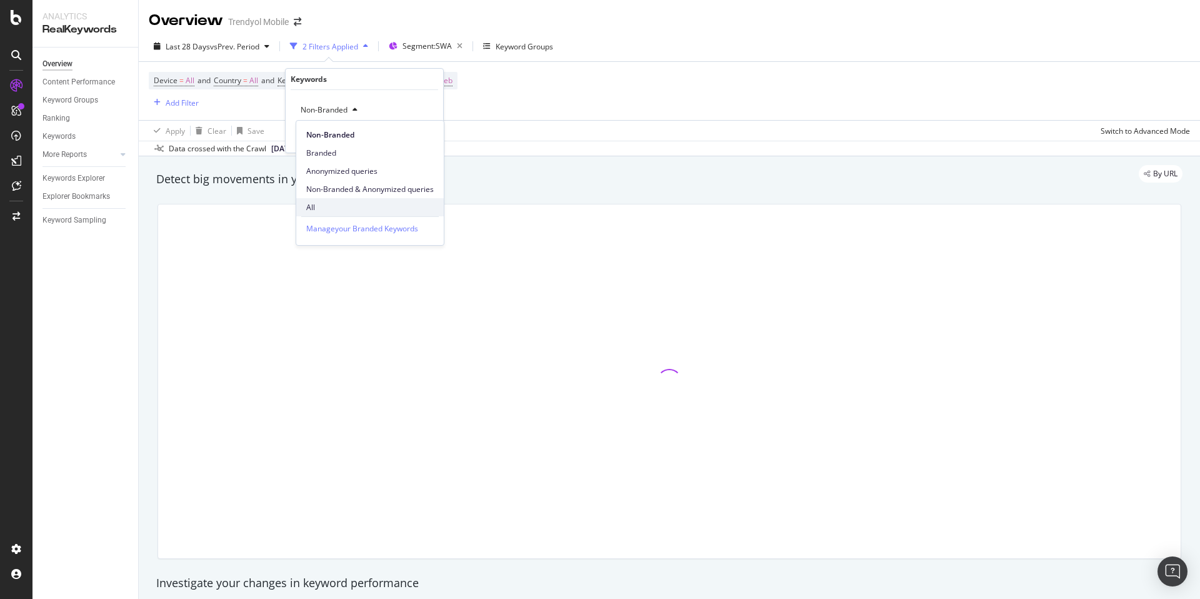
click at [335, 204] on span "All" at bounding box center [370, 207] width 128 height 11
click at [416, 135] on div "Apply" at bounding box center [423, 136] width 19 height 11
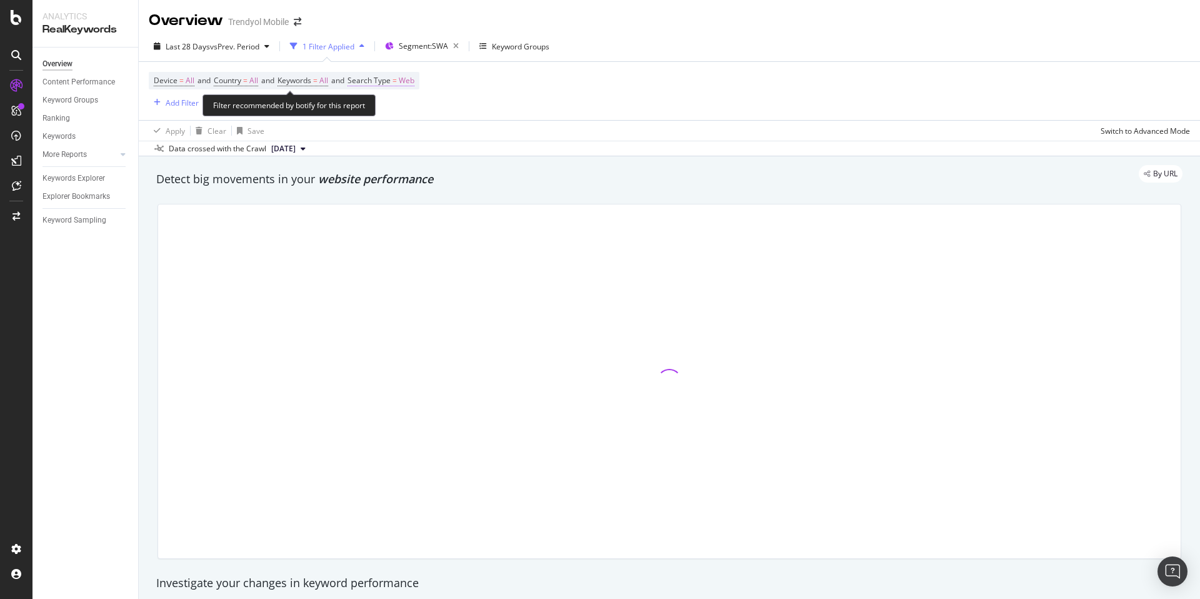
click at [391, 84] on span "Search Type" at bounding box center [369, 80] width 43 height 11
click at [386, 111] on div "Web" at bounding box center [439, 110] width 138 height 20
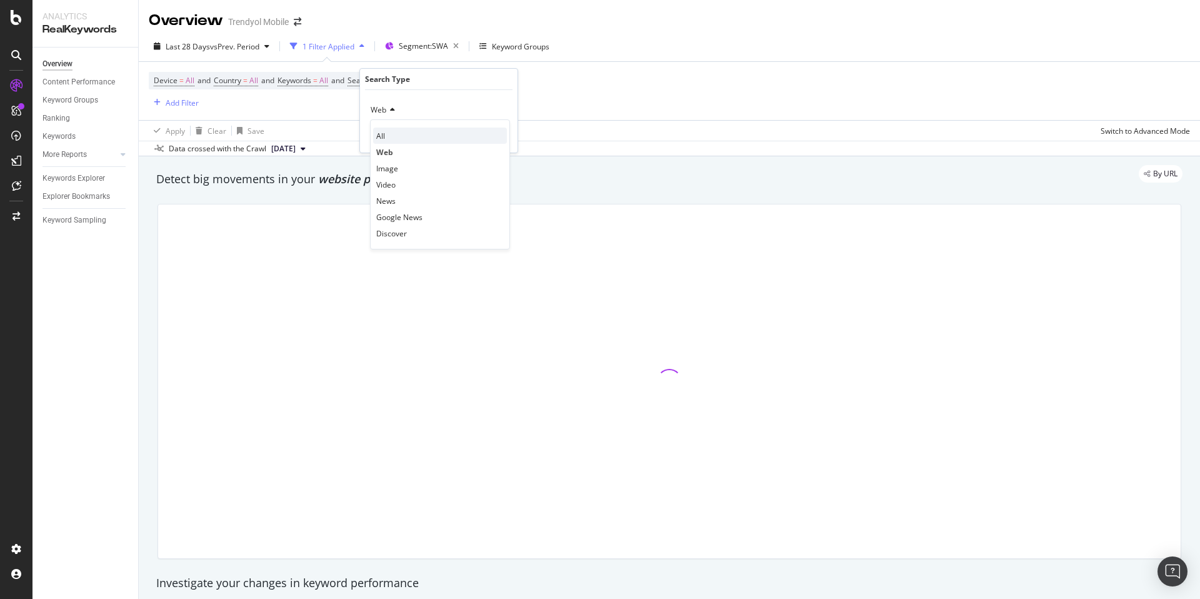
click at [388, 130] on div "All" at bounding box center [440, 136] width 134 height 16
drag, startPoint x: 500, startPoint y: 132, endPoint x: 503, endPoint y: 139, distance: 7.8
click at [501, 135] on div "Apply" at bounding box center [497, 136] width 19 height 11
click at [503, 139] on div "Apply Clear Save Switch to Advanced Mode" at bounding box center [670, 130] width 1062 height 21
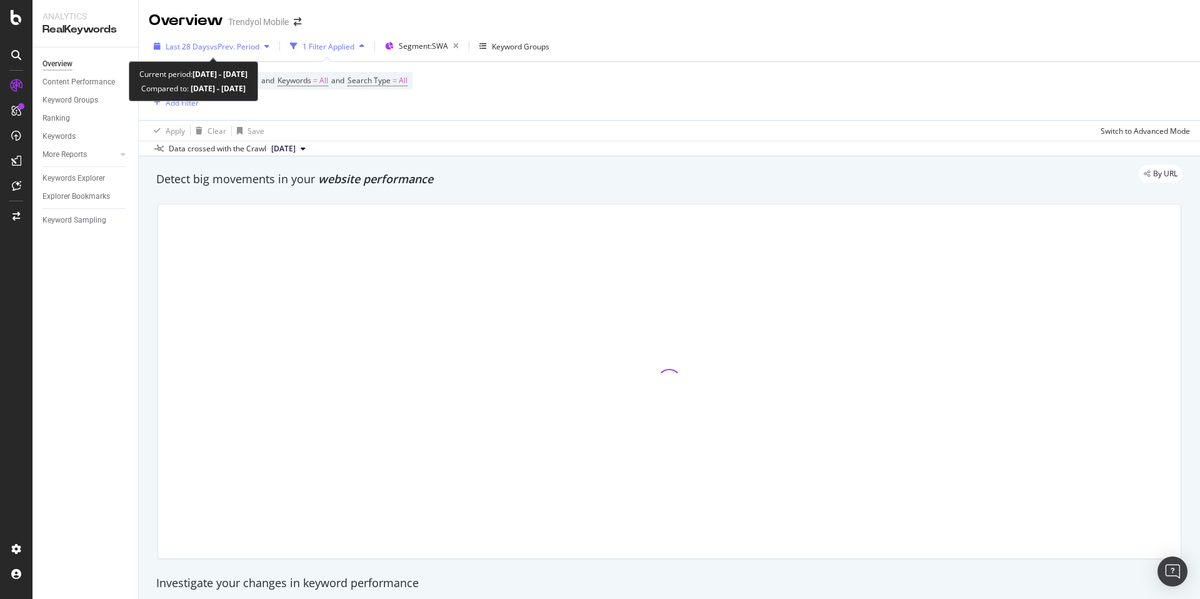
click at [226, 54] on div "Last 28 Days vs Prev. Period" at bounding box center [212, 46] width 126 height 19
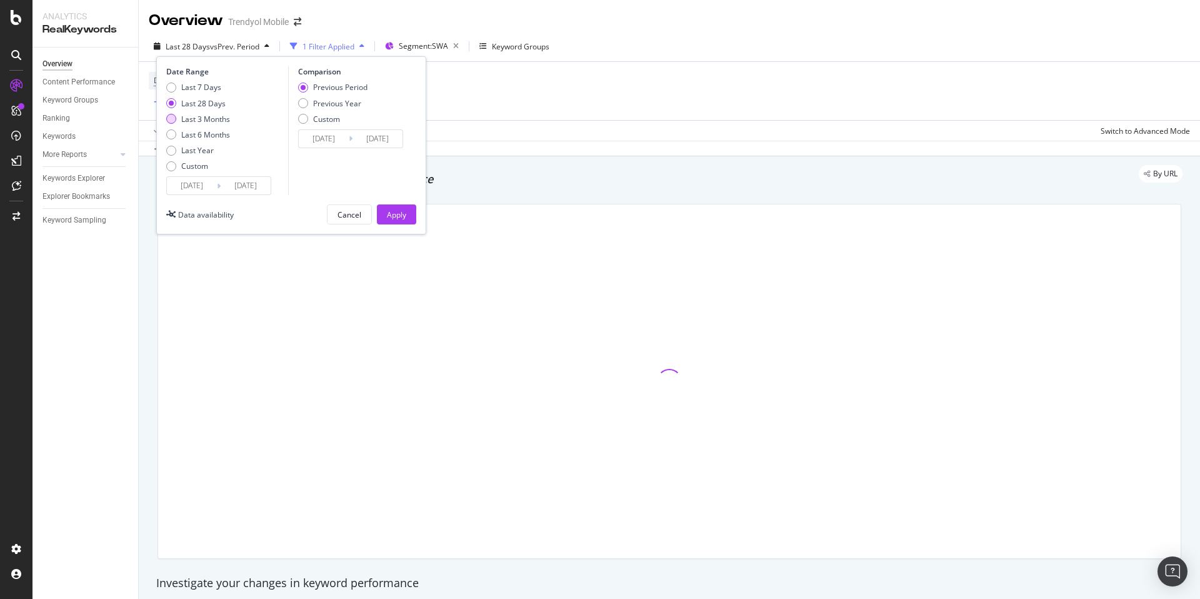
click at [218, 118] on div "Last 3 Months" at bounding box center [205, 119] width 49 height 11
type input "2025/05/11"
type input "2025/02/08"
type input "2025/05/10"
click at [398, 208] on div "Apply" at bounding box center [396, 214] width 19 height 19
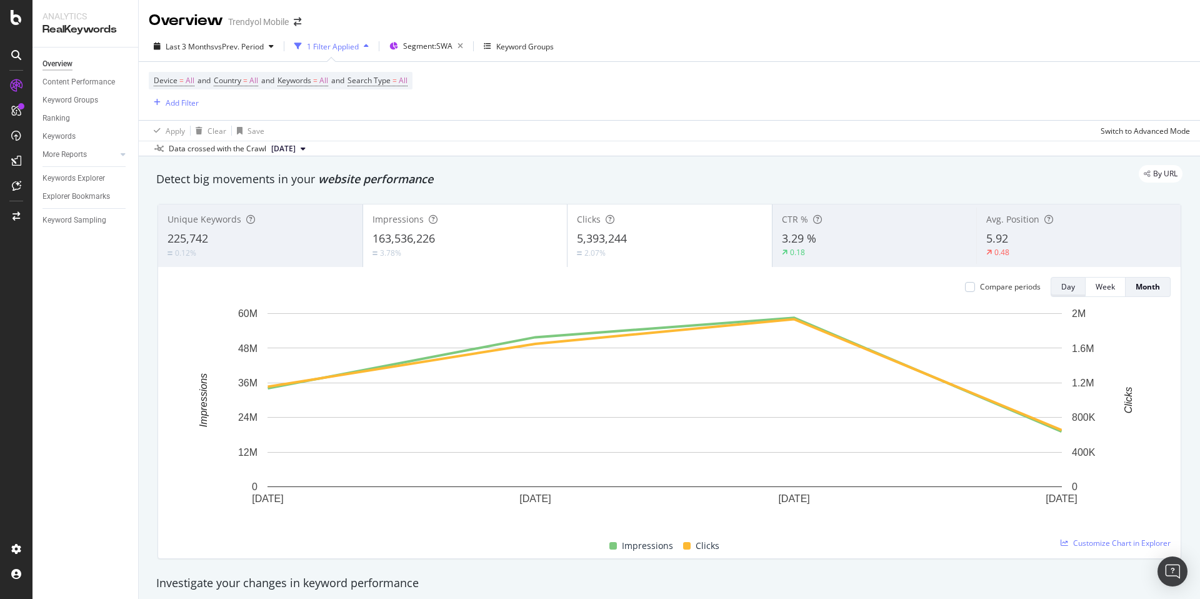
click at [1065, 284] on div "Day" at bounding box center [1069, 286] width 14 height 11
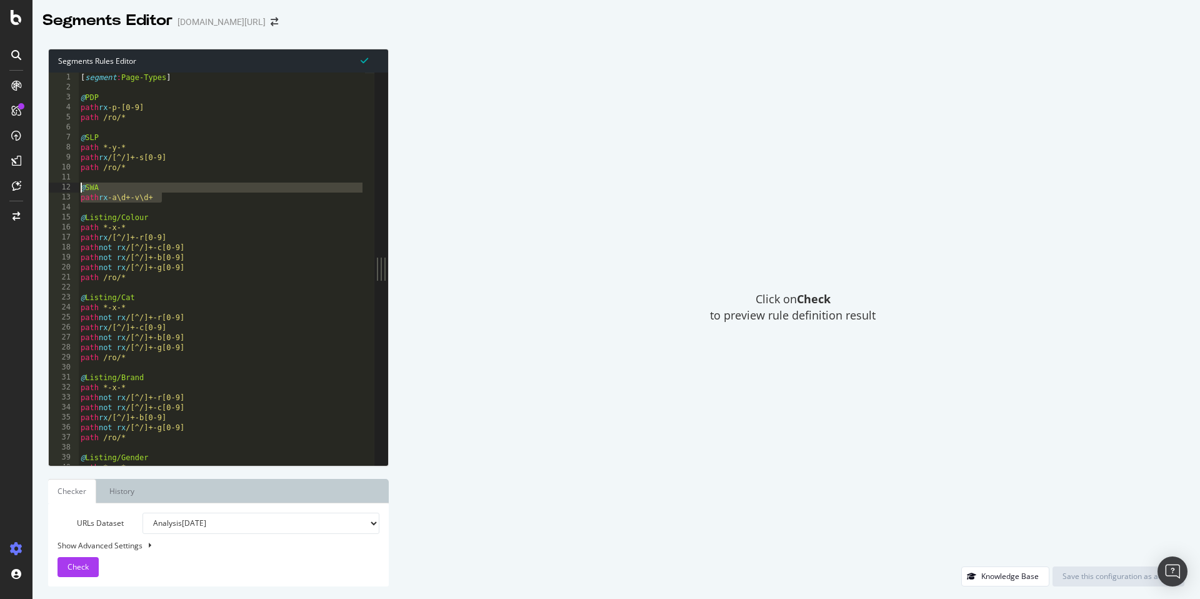
drag, startPoint x: 161, startPoint y: 199, endPoint x: 81, endPoint y: 189, distance: 80.0
click at [81, 189] on div "[ segment : Page-Types ] @ PDP path rx -p-[0-9] path /ro/* @ SLP path *-y-* pat…" at bounding box center [221, 279] width 287 height 413
type textarea "@SWA path rx -a\d+-v\d+"
